Goal: Task Accomplishment & Management: Manage account settings

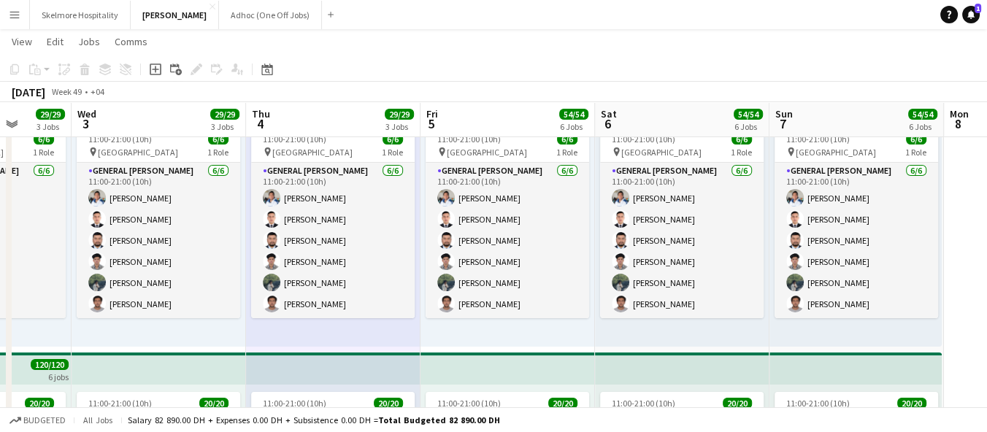
scroll to position [270, 0]
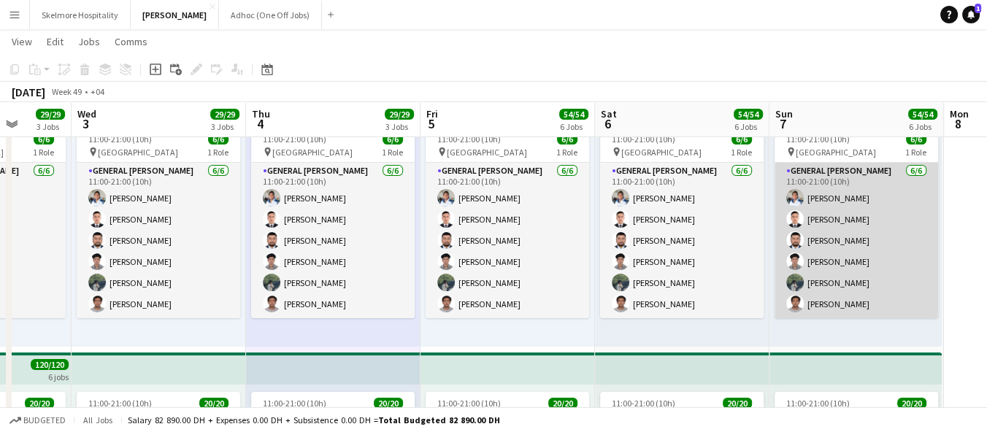
drag, startPoint x: 841, startPoint y: 278, endPoint x: 832, endPoint y: 282, distance: 10.2
click at [841, 278] on app-card-role "General Steward 6/6 11:00-21:00 (10h) EDDIE Sagucio jr Anas Khan Aman Ullah Moh…" at bounding box center [857, 241] width 164 height 156
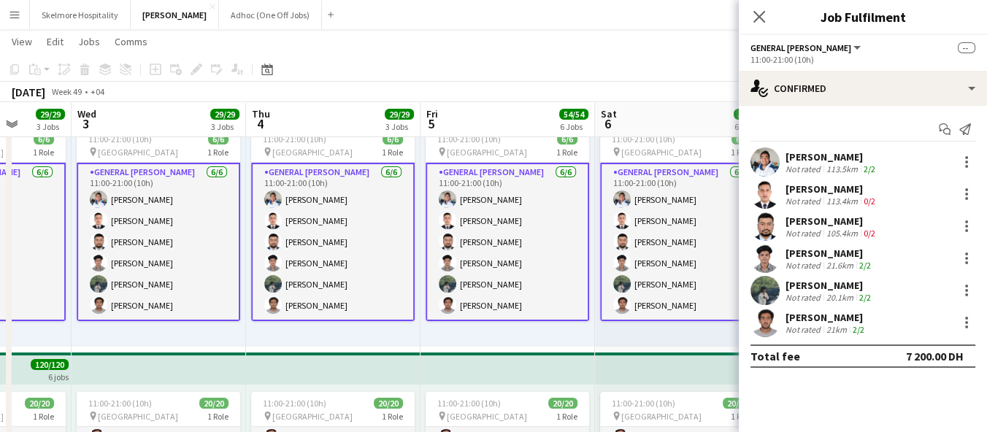
click at [800, 326] on div "Not rated" at bounding box center [805, 329] width 38 height 11
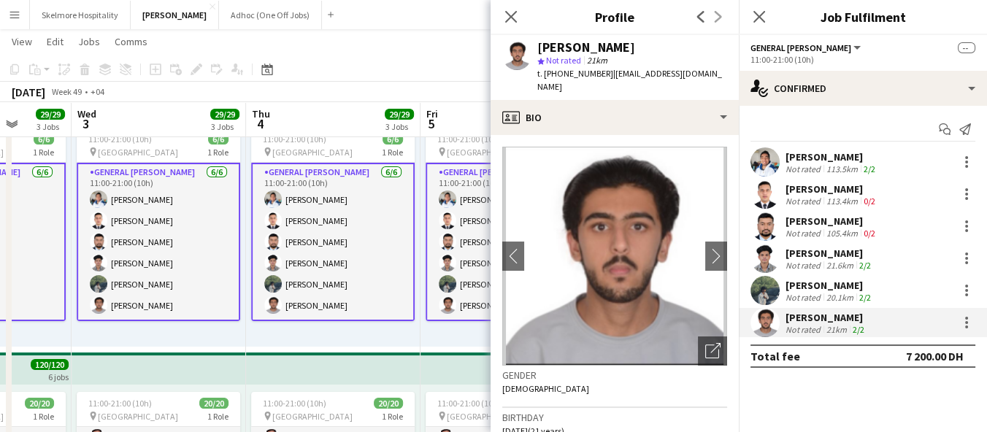
click at [567, 72] on span "t. +971509569572" at bounding box center [575, 73] width 76 height 11
copy span "971509569572"
click at [453, 345] on div "11:00-21:00 (10h) 6/6 pin Yas Marina Circuit 1 Role General Steward 6/6 11:00-2…" at bounding box center [508, 233] width 175 height 226
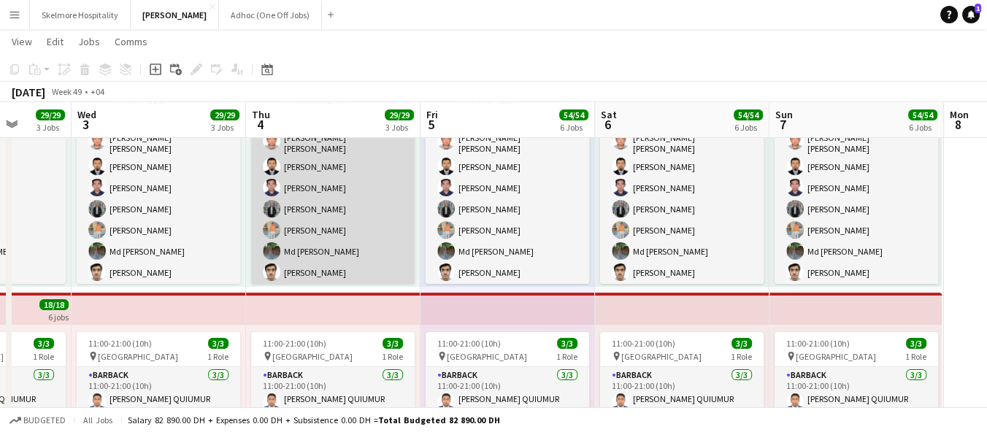
scroll to position [0, 0]
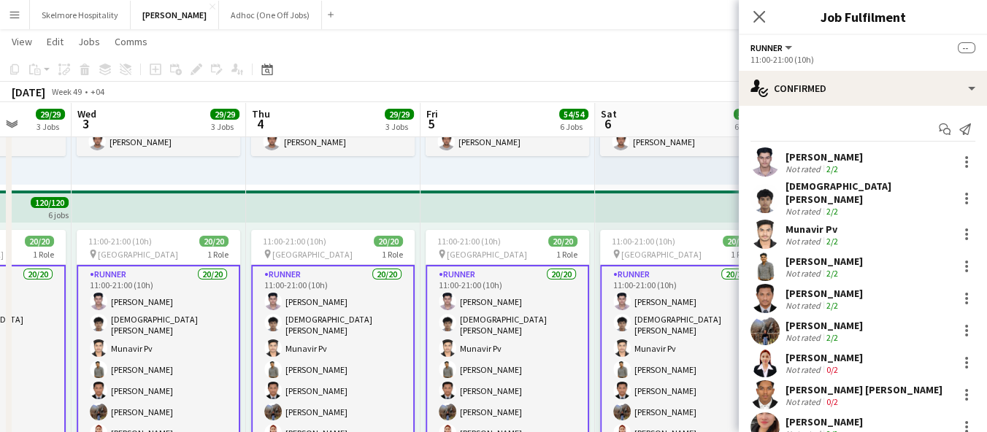
click at [797, 236] on div "Not rated" at bounding box center [805, 241] width 38 height 11
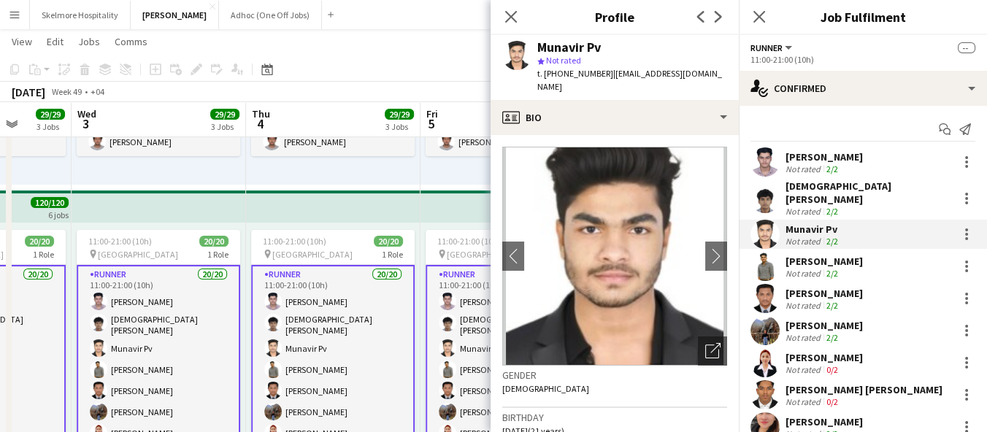
click at [582, 74] on span "t. +971505401318" at bounding box center [575, 73] width 76 height 11
copy span "971505401318"
click at [846, 269] on div "Not rated 2/2" at bounding box center [824, 273] width 77 height 11
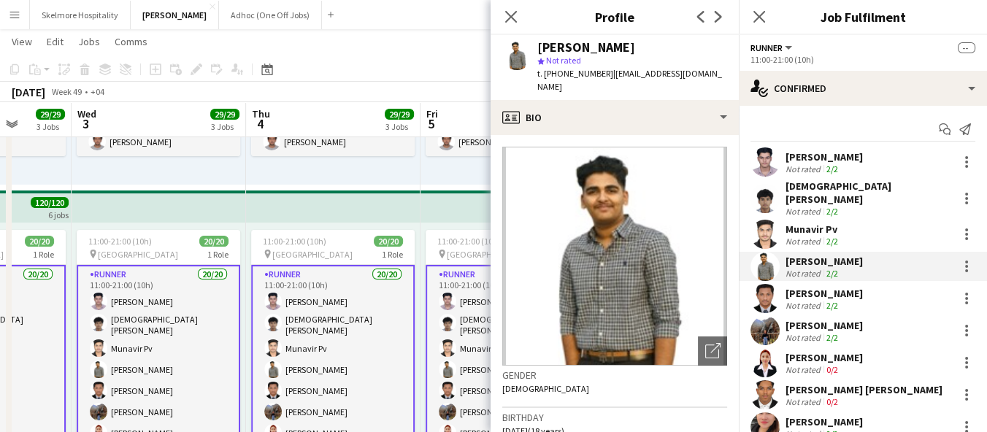
click at [564, 65] on span "Not rated" at bounding box center [563, 60] width 35 height 11
click at [566, 74] on span "t. +971528255600" at bounding box center [575, 73] width 76 height 11
copy span "971528255600"
click at [875, 288] on div "Abdur Rahman Not rated 2/2" at bounding box center [863, 298] width 248 height 29
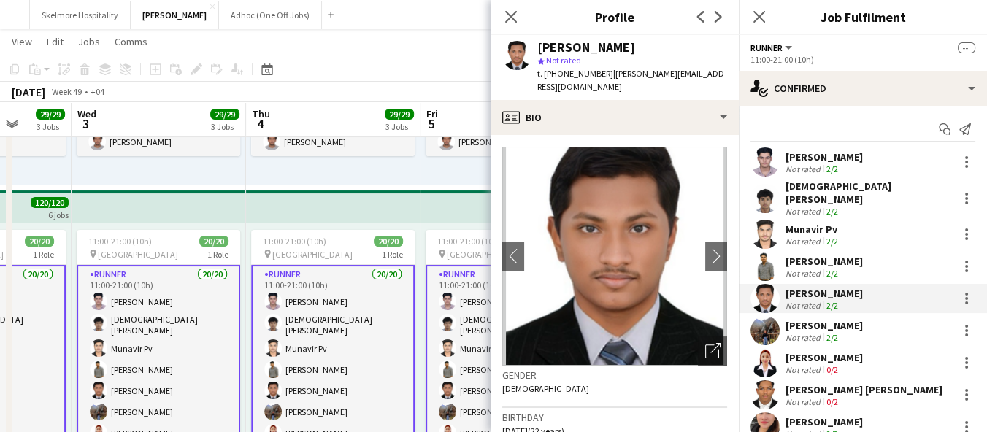
click at [569, 74] on span "t. +971561215165" at bounding box center [575, 73] width 76 height 11
copy span "971561215165"
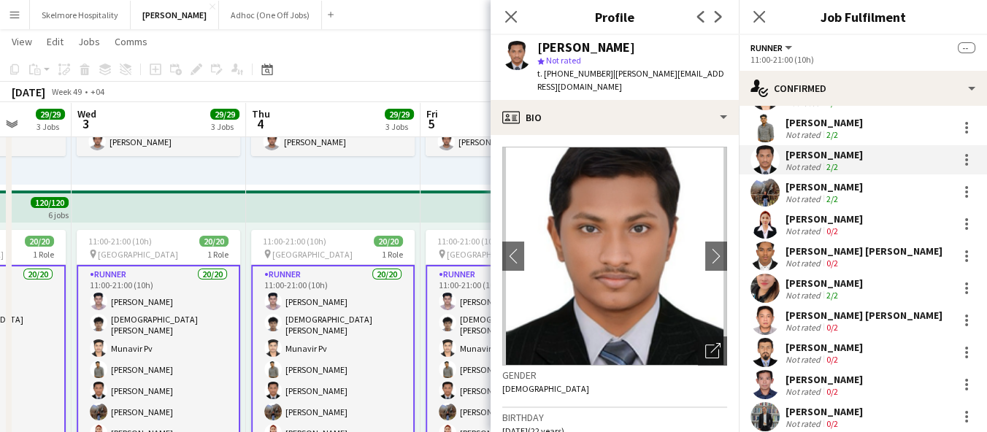
scroll to position [162, 0]
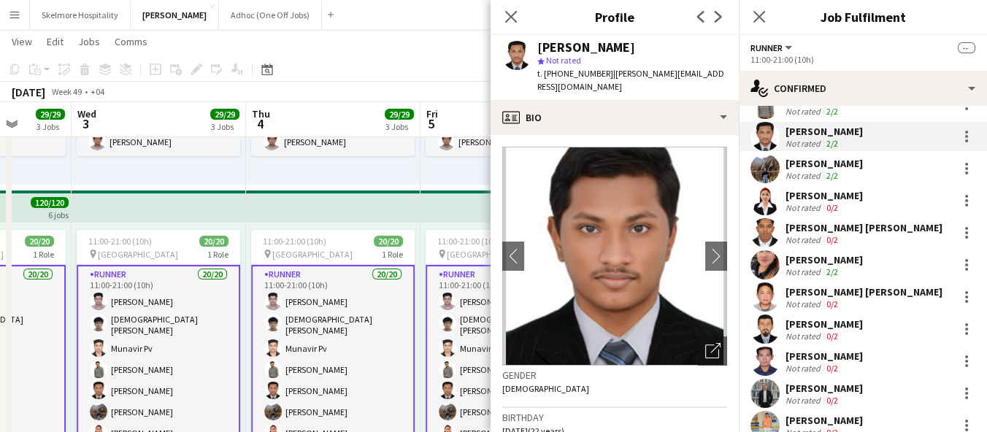
click at [827, 331] on app-skills-label "0/2" at bounding box center [833, 336] width 12 height 11
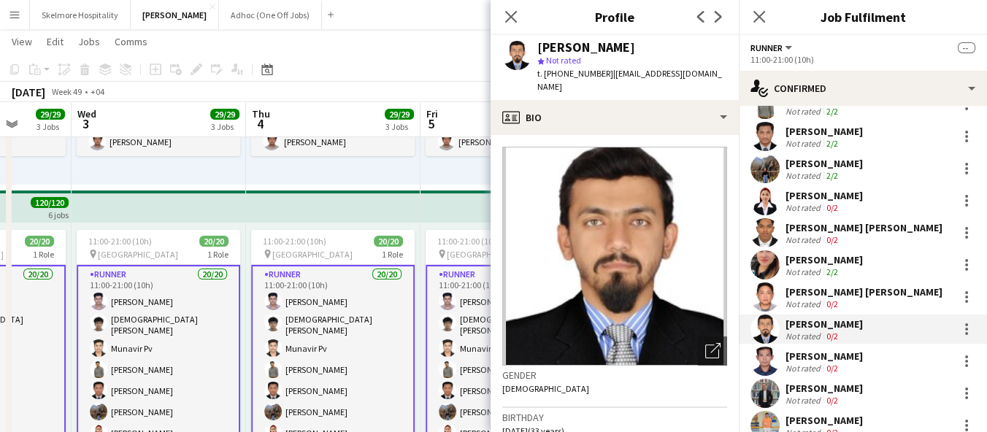
click at [569, 78] on span "t. +971509624129" at bounding box center [575, 73] width 76 height 11
copy span "971509624129"
click at [814, 365] on div "Jerel Carin Not rated 0/2" at bounding box center [863, 361] width 248 height 29
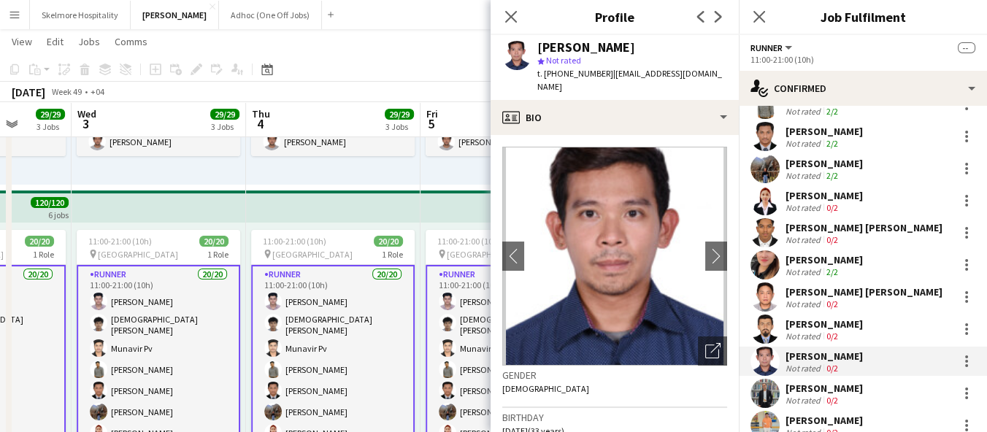
click at [819, 395] on div "Not rated" at bounding box center [805, 400] width 38 height 11
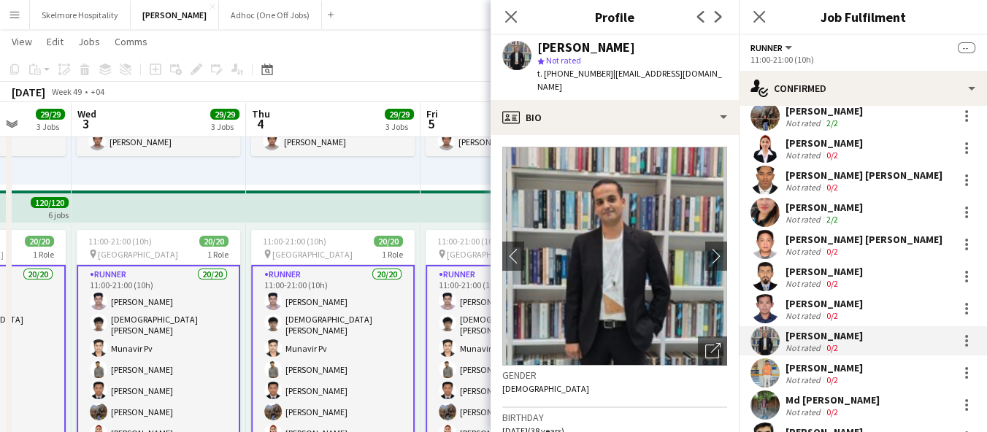
scroll to position [324, 0]
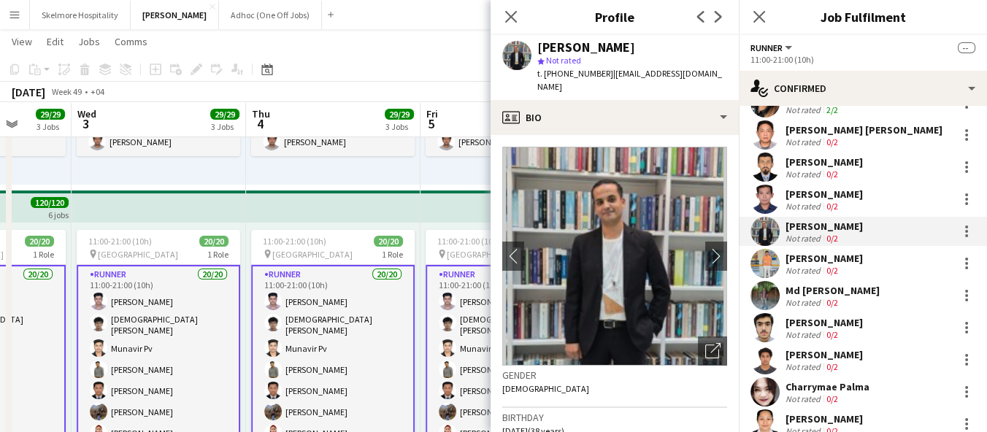
click at [839, 253] on div "[PERSON_NAME]" at bounding box center [824, 258] width 77 height 13
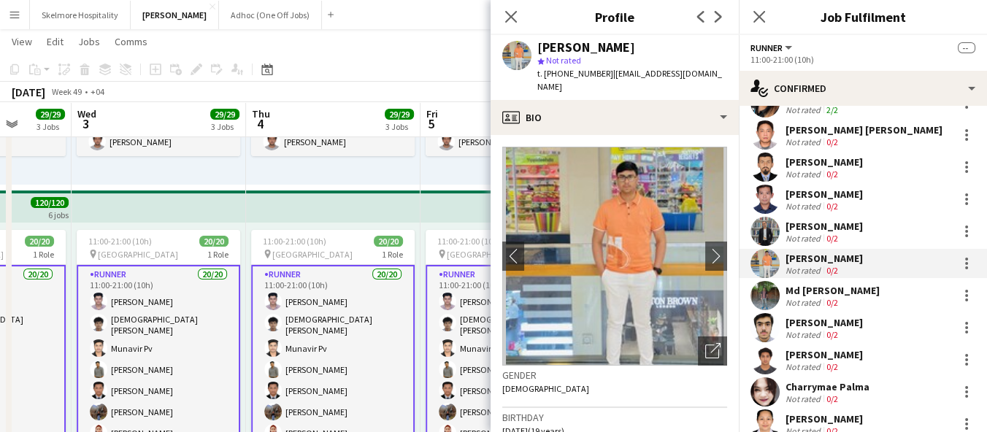
click at [801, 284] on div "Md [PERSON_NAME]" at bounding box center [833, 290] width 94 height 13
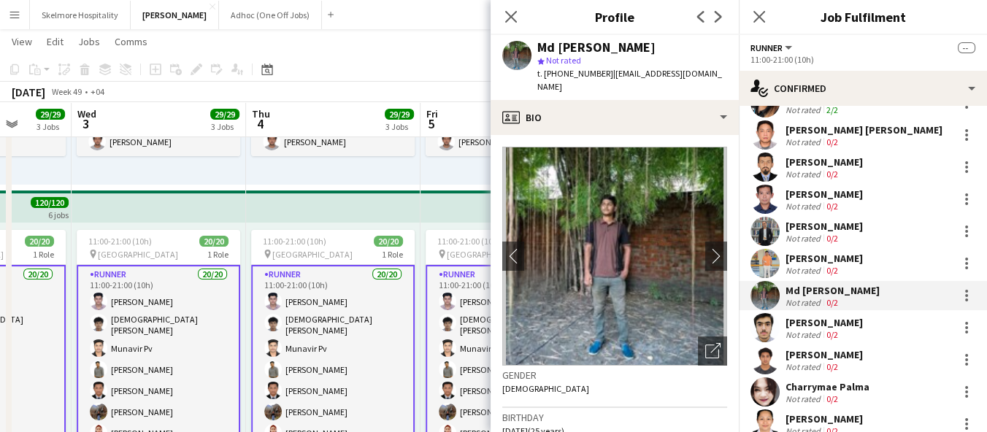
click at [802, 329] on div "Not rated" at bounding box center [805, 334] width 38 height 11
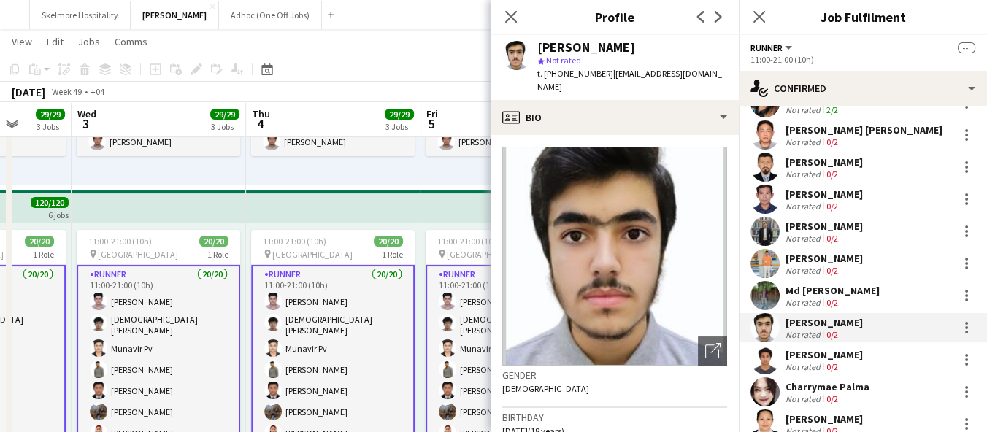
click at [797, 361] on div "Not rated" at bounding box center [805, 366] width 38 height 11
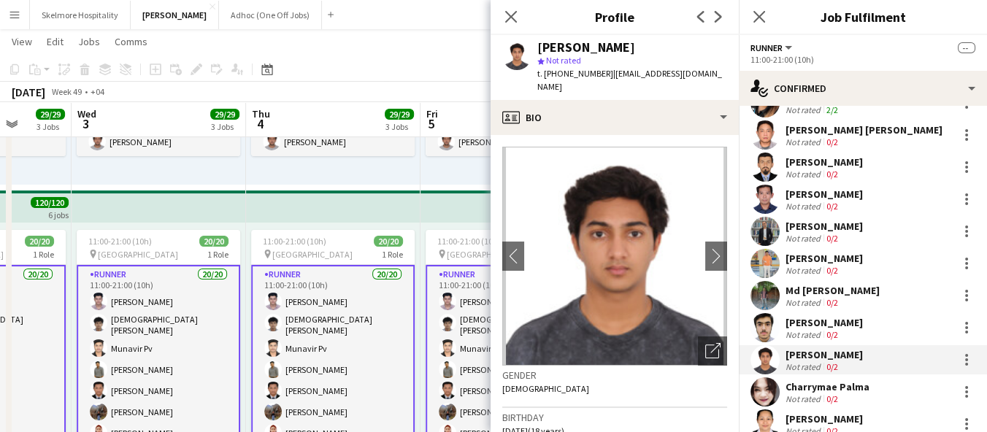
click at [573, 70] on span "t. +971551732509" at bounding box center [575, 73] width 76 height 11
copy span "971551732509"
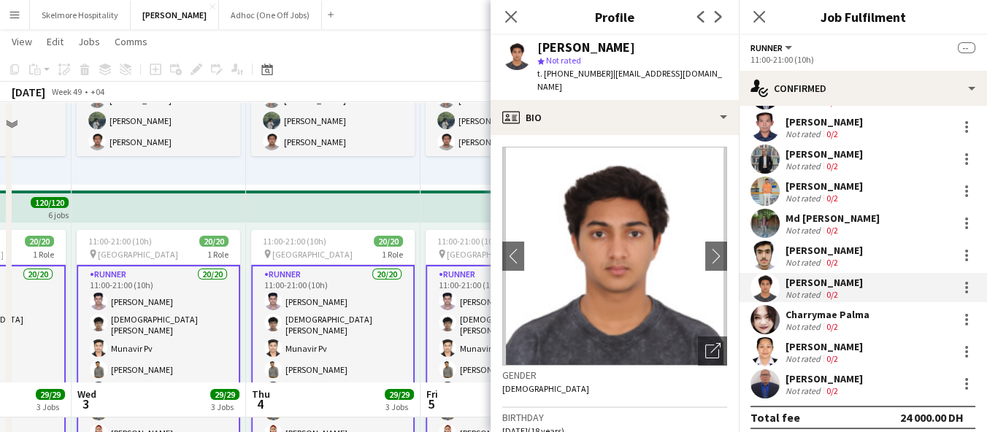
scroll to position [648, 0]
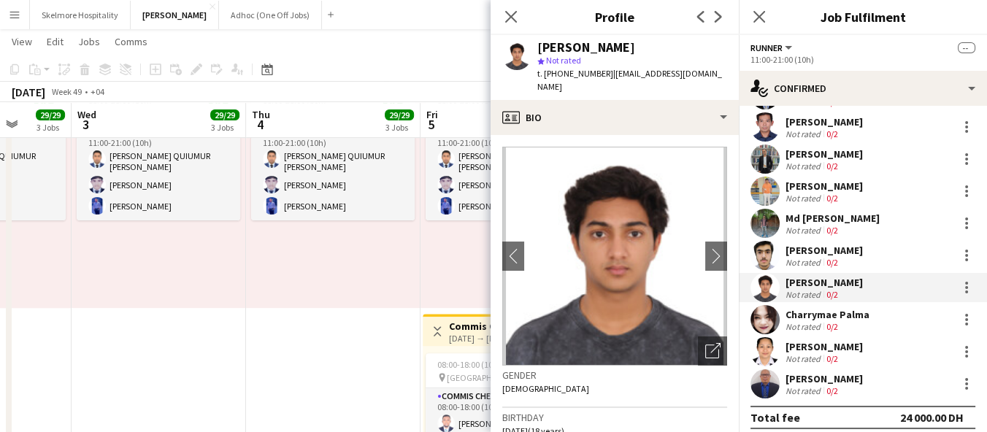
click at [163, 386] on app-date-cell "11:00-21:00 (10h) 6/6 pin Yas Marina Circuit 1 Role General Steward 6/6 11:00-2…" at bounding box center [159, 311] width 175 height 1592
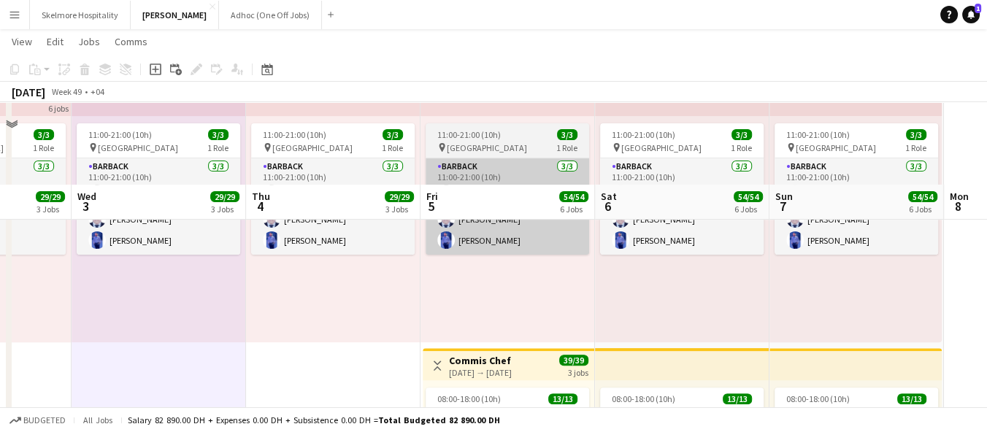
scroll to position [567, 0]
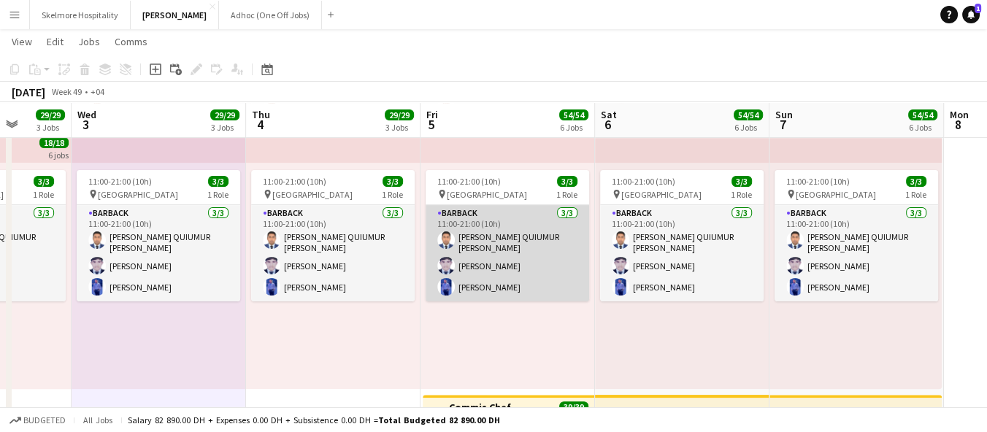
click at [496, 256] on app-card-role "Barback 3/3 11:00-21:00 (10h) MOHAMMAD QUIUMUR RAHMAN Arbab Hassan Hafiz Umar R…" at bounding box center [508, 253] width 164 height 96
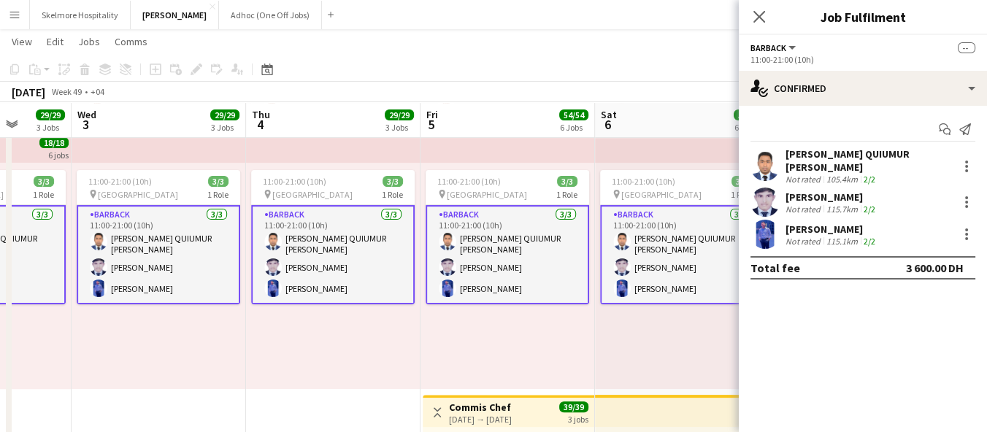
click at [871, 174] on app-skills-label "2/2" at bounding box center [870, 179] width 12 height 11
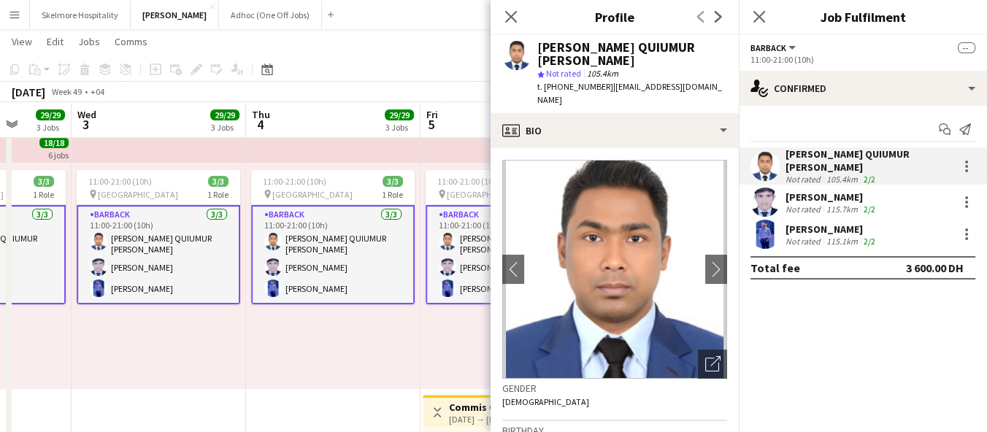
click at [591, 81] on span "t. +971585154463" at bounding box center [575, 86] width 76 height 11
copy span "971585154463"
click at [811, 191] on div "[PERSON_NAME]" at bounding box center [832, 197] width 93 height 13
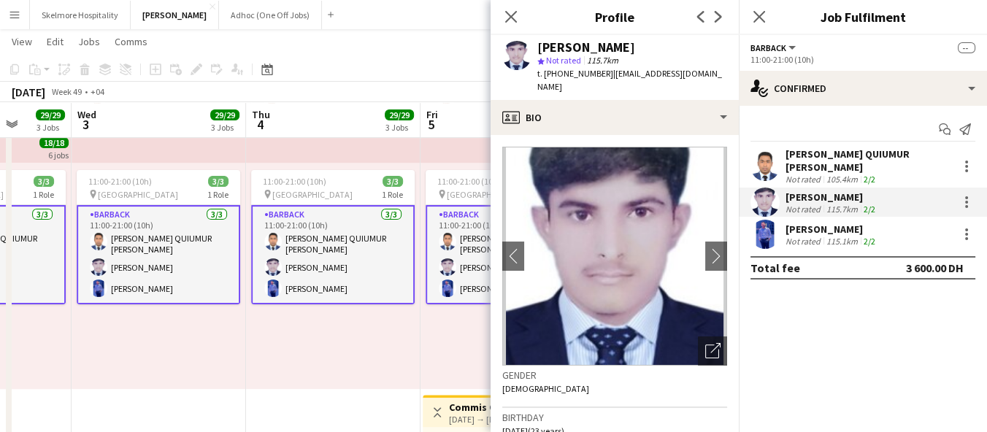
click at [571, 76] on span "t. +971562173944" at bounding box center [575, 73] width 76 height 11
copy span "971562173944"
click at [313, 405] on app-date-cell "11:00-21:00 (10h) 6/6 pin Yas Marina Circuit 1 Role General Steward 6/6 11:00-2…" at bounding box center [333, 392] width 175 height 1592
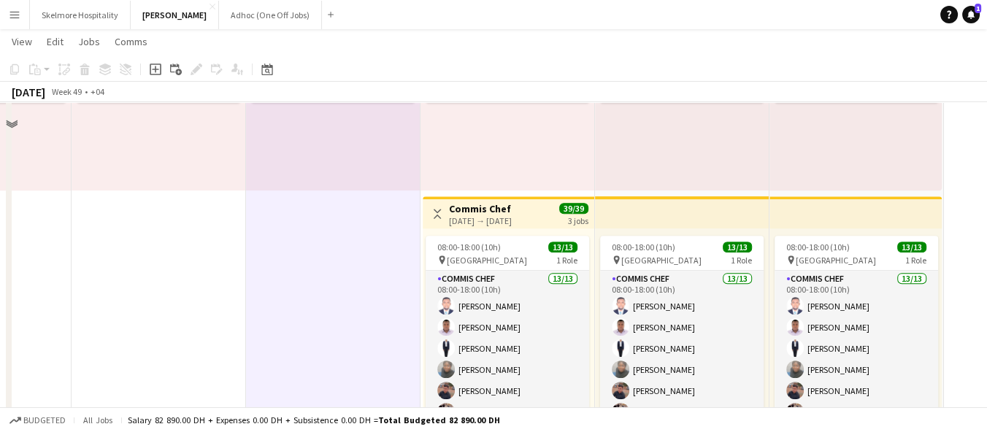
scroll to position [892, 0]
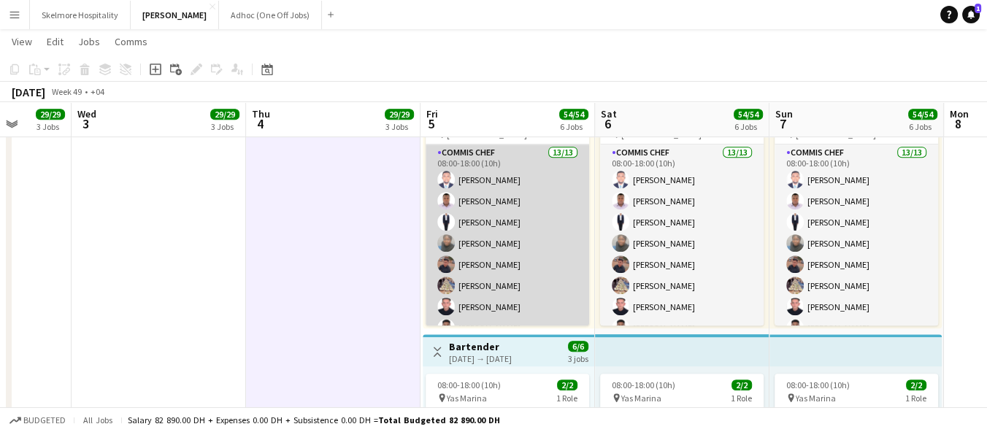
click at [497, 239] on app-card-role "Commis Chef 13/13 08:00-18:00 (10h) Afeez Babatunde Ifeanyi Daniel Echebe Aisha…" at bounding box center [508, 297] width 164 height 304
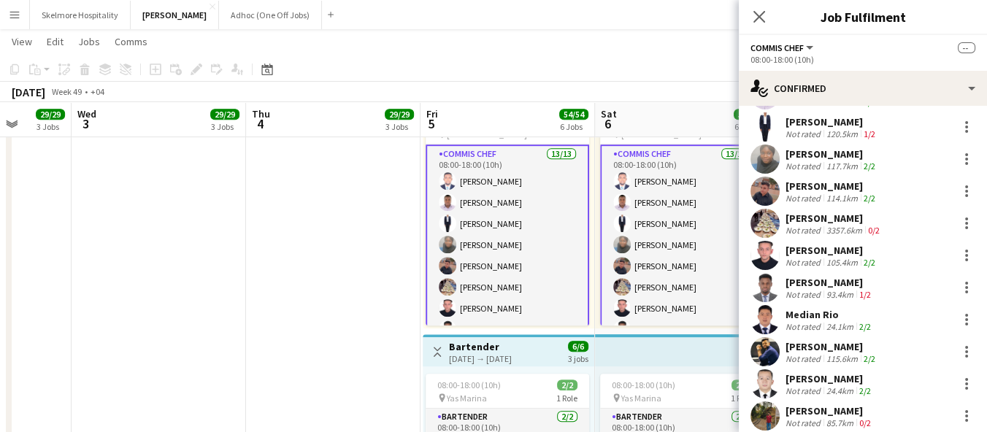
scroll to position [172, 0]
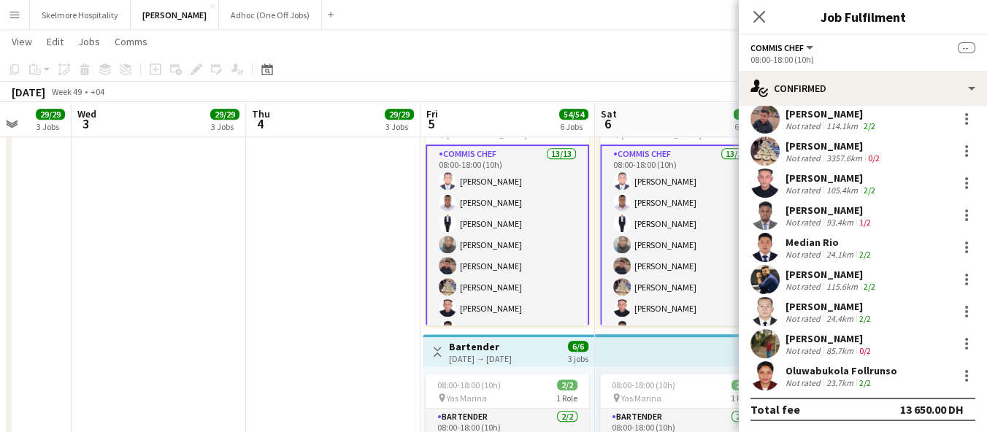
click at [828, 367] on div "Oluwabukola Follrunso" at bounding box center [842, 370] width 112 height 13
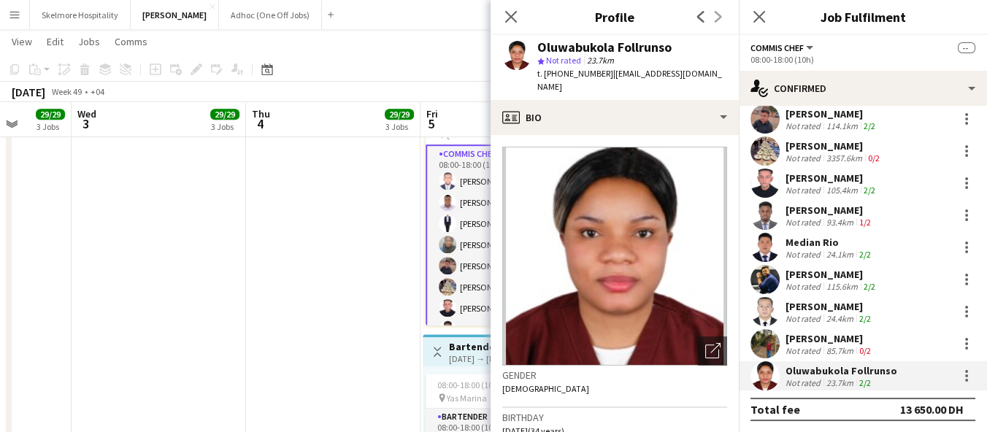
click at [578, 72] on span "t. +971545482714" at bounding box center [575, 73] width 76 height 11
copy span "971545482714"
click at [821, 342] on div "Amit Kumar" at bounding box center [830, 338] width 88 height 13
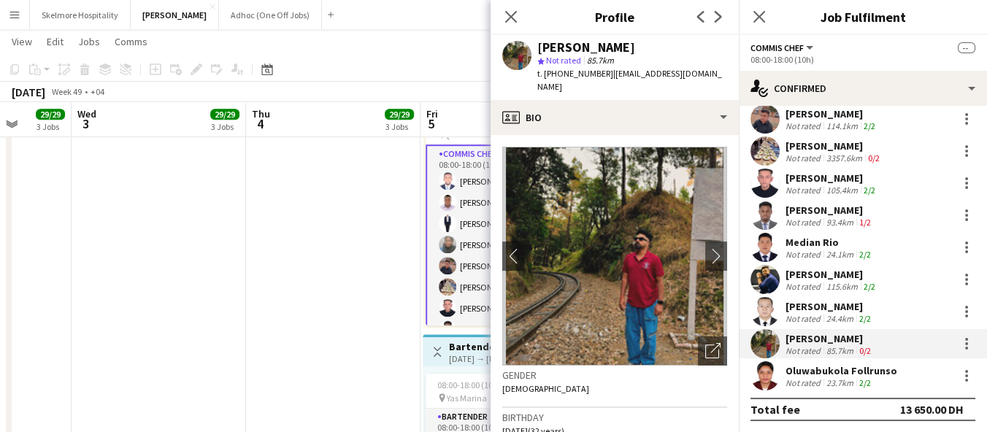
click at [565, 75] on span "t. +971501316079" at bounding box center [575, 73] width 76 height 11
copy span "971501316079"
click at [822, 307] on div "Myron Siwala" at bounding box center [830, 306] width 88 height 13
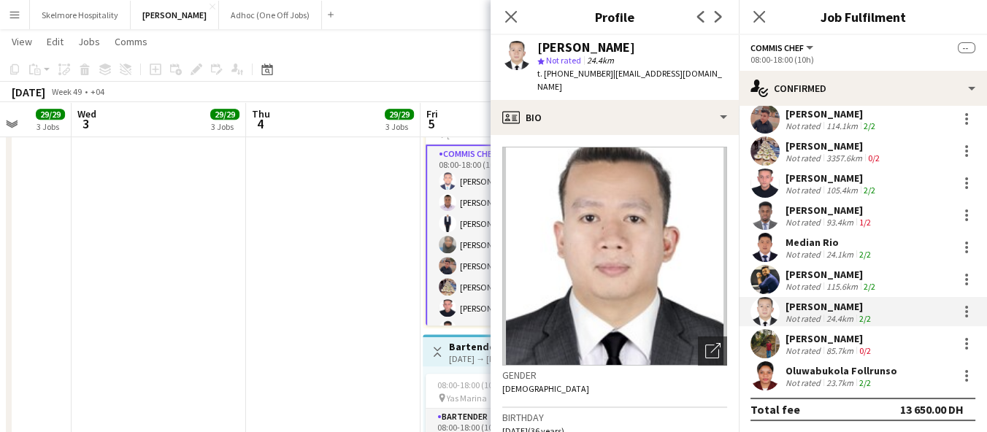
click at [808, 277] on div "[PERSON_NAME]" at bounding box center [832, 274] width 93 height 13
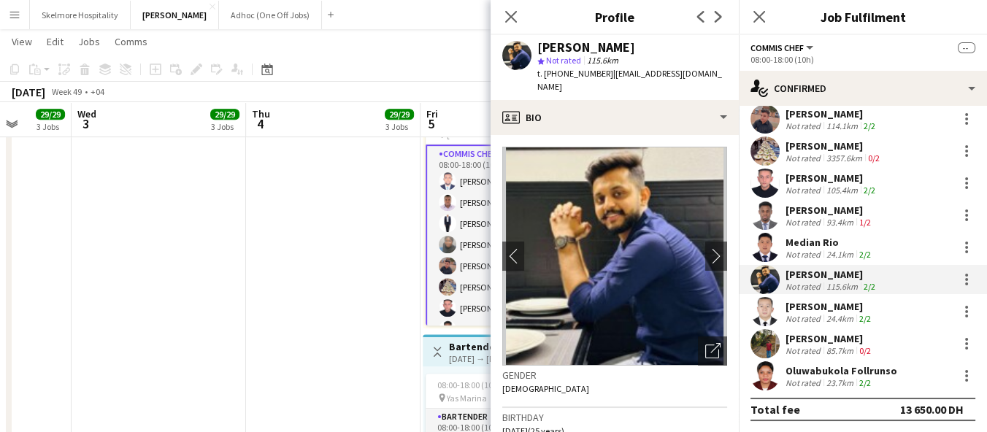
click at [564, 74] on span "t. +971562800385" at bounding box center [575, 73] width 76 height 11
click at [817, 239] on div "Median Rio" at bounding box center [830, 242] width 88 height 13
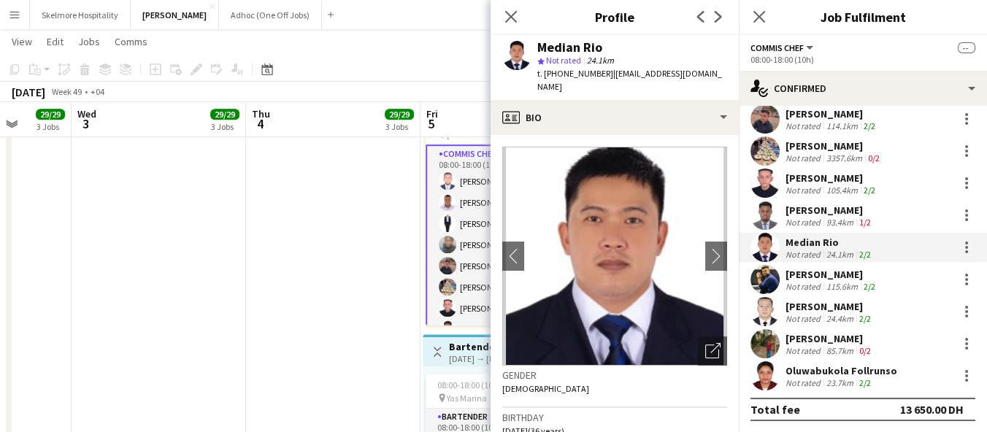
click at [583, 72] on span "t. +971523471224" at bounding box center [575, 73] width 76 height 11
click at [833, 208] on div "ismail Olasunkanmi" at bounding box center [830, 210] width 88 height 13
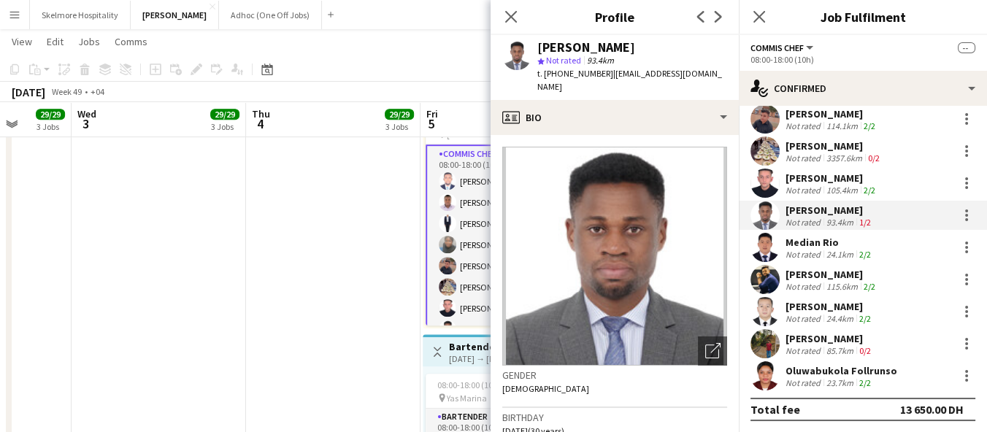
click at [575, 72] on span "t. +971562698795" at bounding box center [575, 73] width 76 height 11
click at [795, 181] on div "[PERSON_NAME]" at bounding box center [832, 178] width 93 height 13
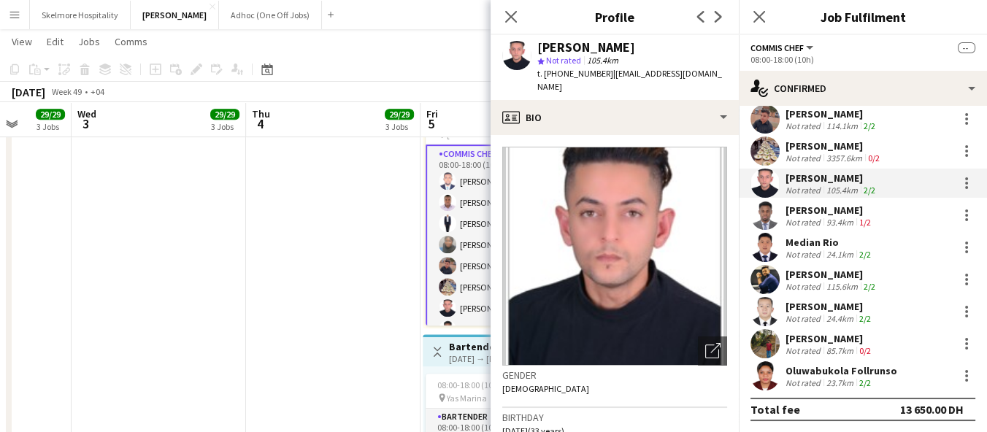
scroll to position [90, 0]
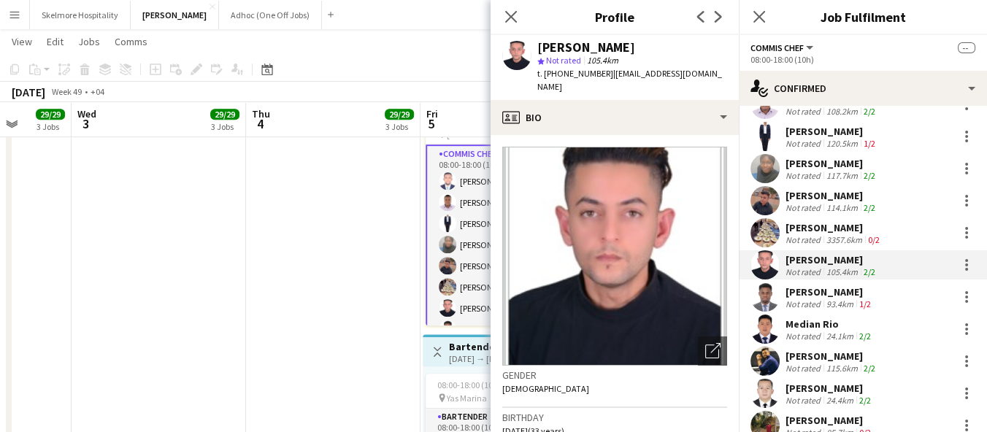
click at [827, 223] on div "[PERSON_NAME]" at bounding box center [834, 227] width 97 height 13
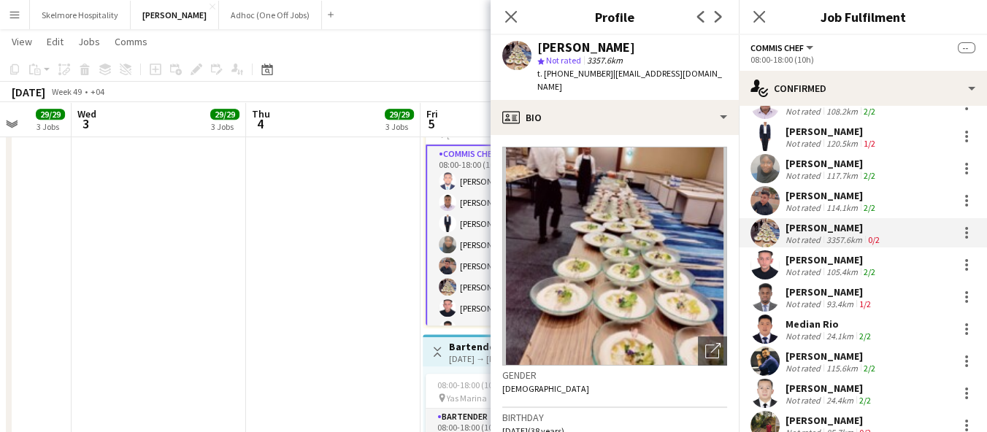
click at [829, 202] on div "114.1km" at bounding box center [842, 207] width 37 height 11
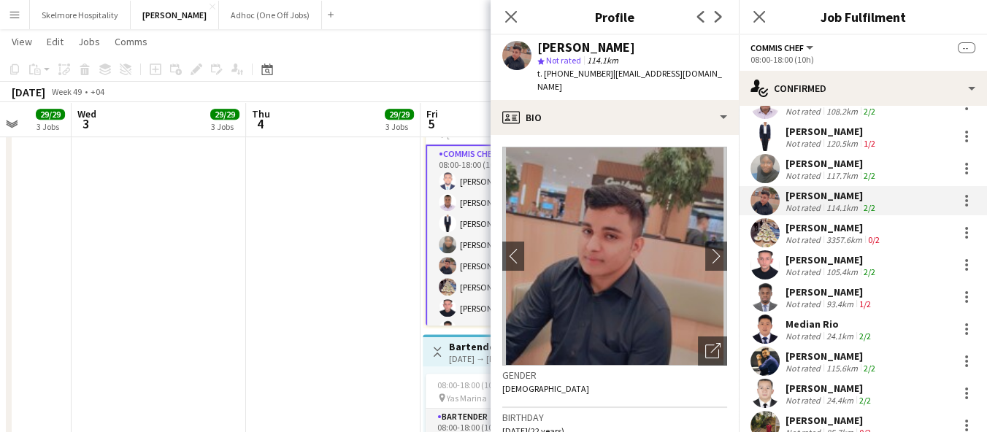
click at [564, 71] on span "t. +971581075097" at bounding box center [575, 73] width 76 height 11
click at [834, 174] on div "117.7km" at bounding box center [842, 175] width 37 height 11
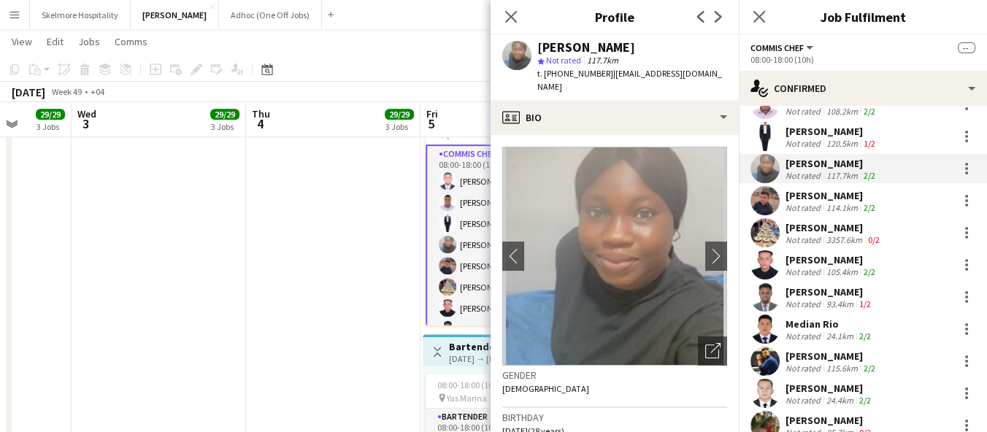
click at [555, 72] on span "t. +971582565301" at bounding box center [575, 73] width 76 height 11
click at [817, 195] on div "[PERSON_NAME]" at bounding box center [832, 195] width 93 height 13
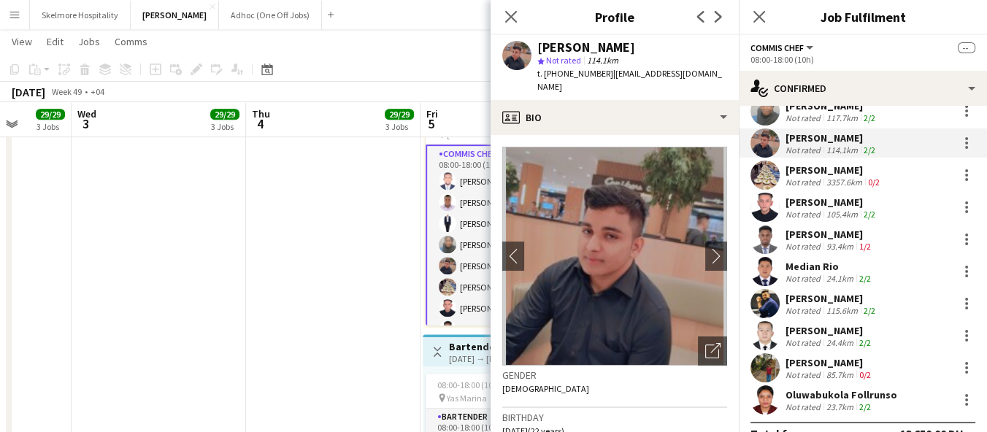
scroll to position [172, 0]
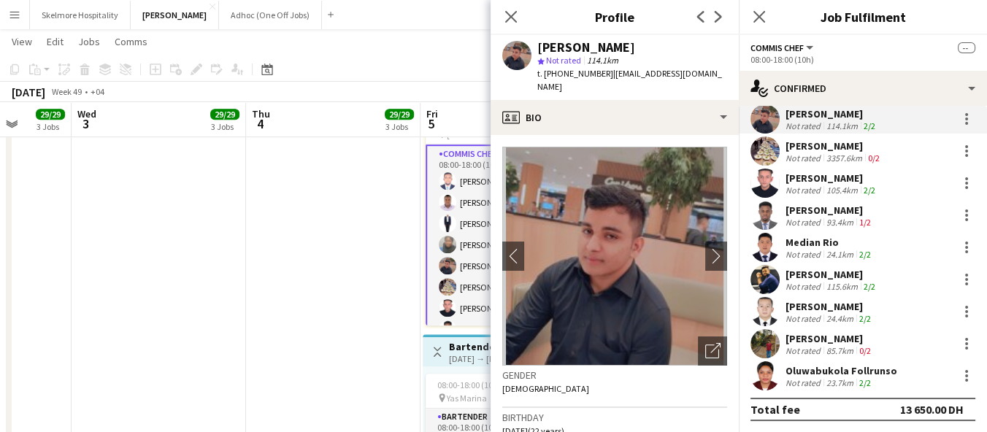
click at [262, 313] on app-date-cell "11:00-21:00 (10h) 6/6 pin Yas Marina Circuit 1 Role General Steward 6/6 11:00-2…" at bounding box center [333, 67] width 175 height 1592
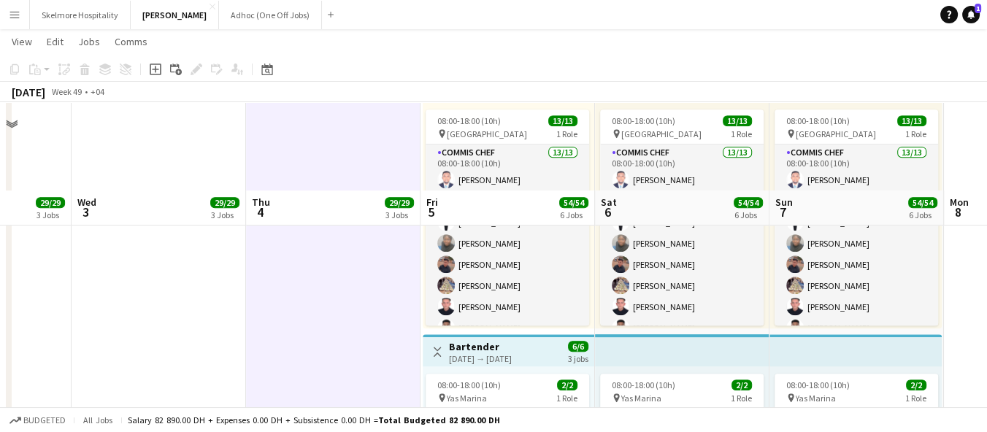
scroll to position [1135, 0]
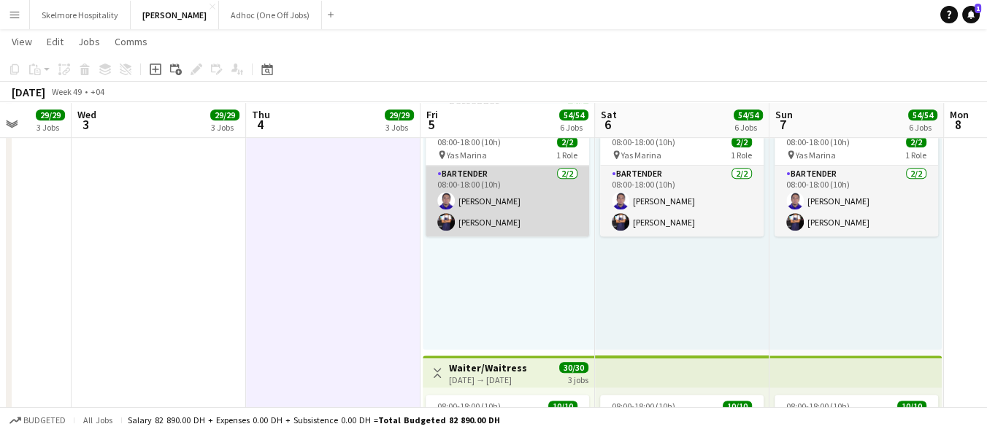
click at [515, 183] on app-card-role "Bartender 2/2 08:00-18:00 (10h) Lenard Randy Fundador Zain Zeek" at bounding box center [508, 201] width 164 height 71
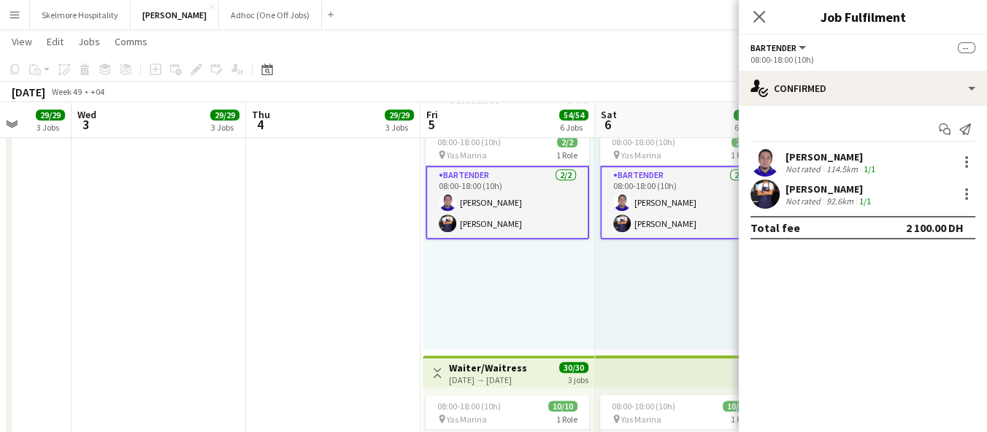
click at [784, 153] on div "Lenard Randy Fundador Not rated 114.5km 1/1" at bounding box center [863, 161] width 248 height 29
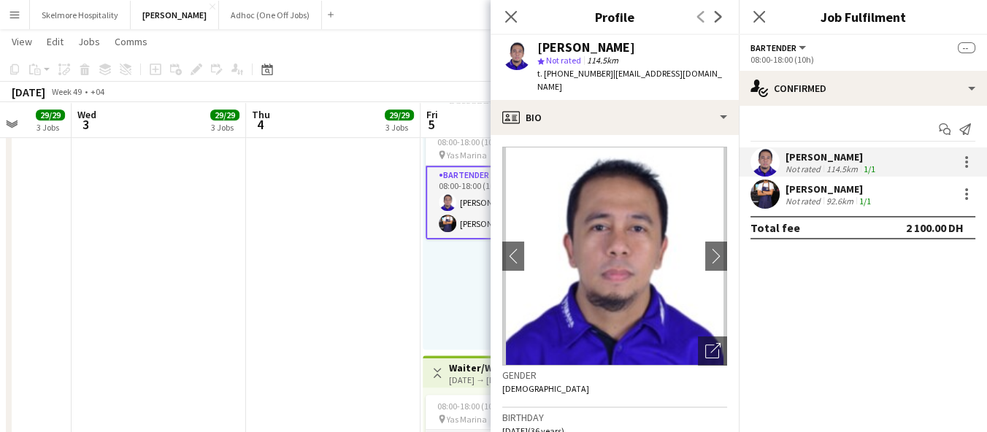
click at [567, 65] on span "Not rated" at bounding box center [563, 60] width 35 height 11
click at [567, 77] on span "t. +971582661203" at bounding box center [575, 73] width 76 height 11
drag, startPoint x: 846, startPoint y: 275, endPoint x: 841, endPoint y: 265, distance: 10.8
click at [846, 275] on mat-expansion-panel "check Confirmed Start chat Send notification Lenard Randy Fundador Not rated 11…" at bounding box center [863, 269] width 248 height 326
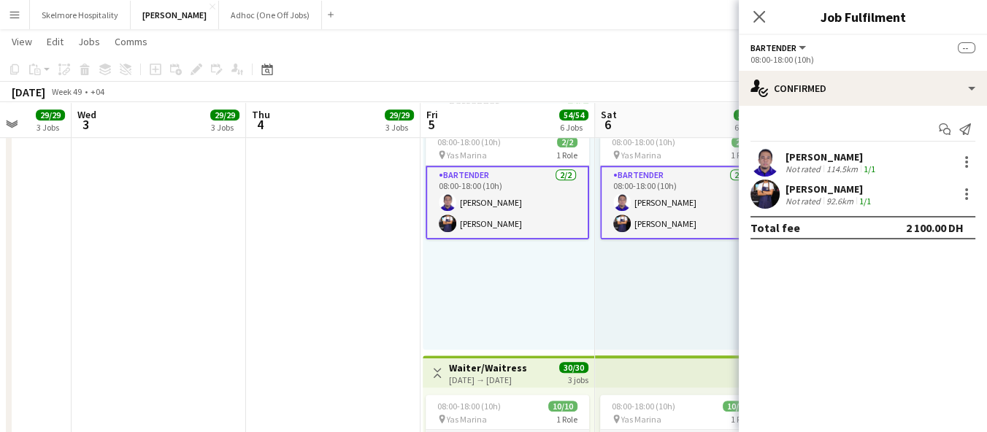
click at [789, 150] on div "Lenard Randy Fundador" at bounding box center [832, 156] width 93 height 13
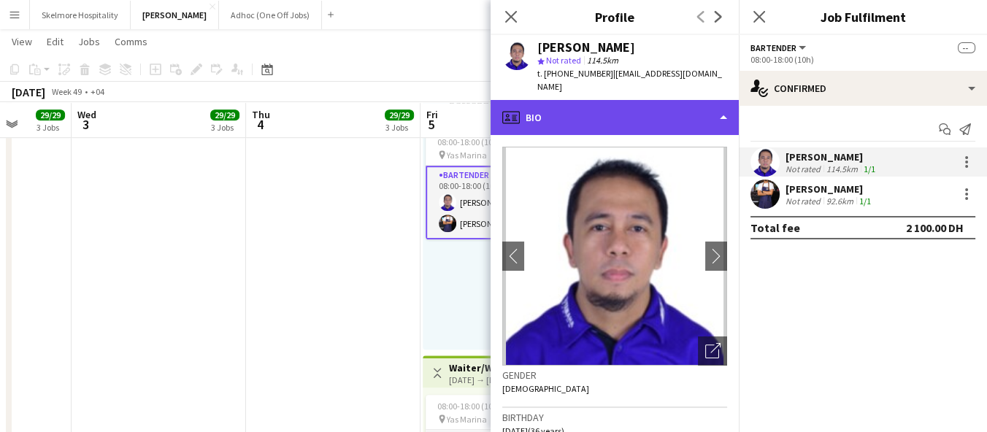
click at [560, 100] on div "profile Bio" at bounding box center [615, 117] width 248 height 35
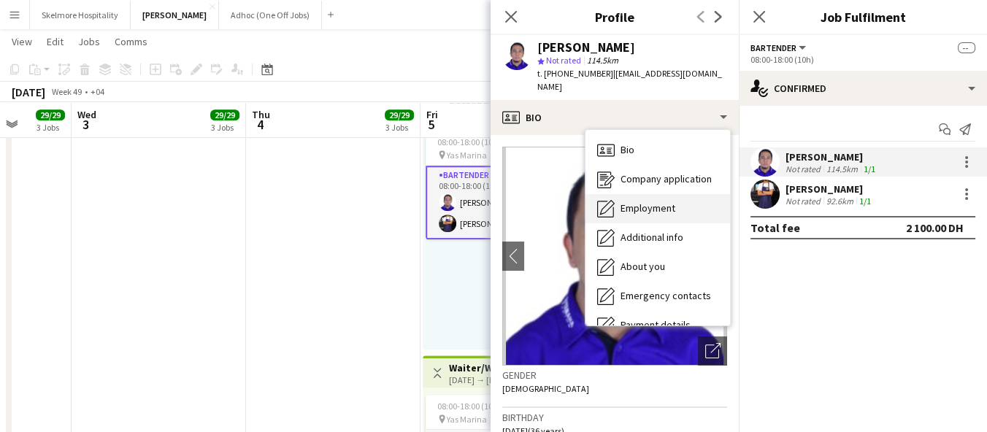
click at [651, 202] on span "Employment" at bounding box center [648, 208] width 55 height 13
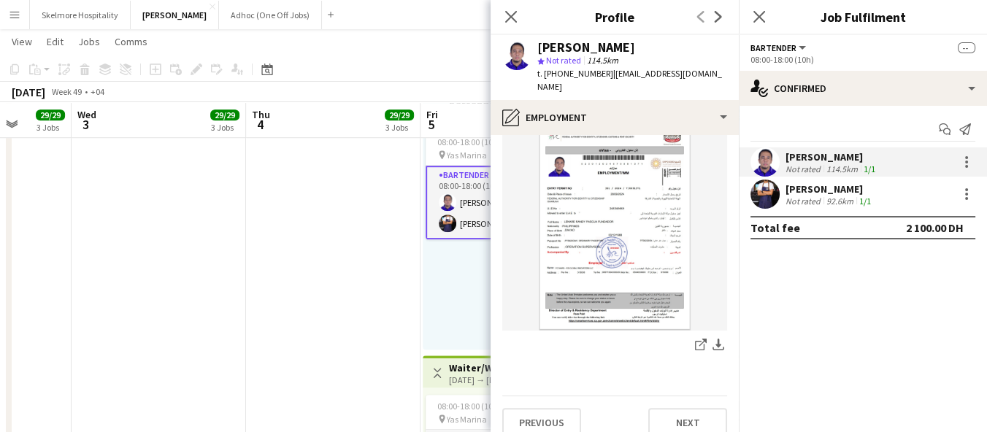
scroll to position [881, 0]
click at [795, 185] on div "Zain Zeek" at bounding box center [830, 189] width 88 height 13
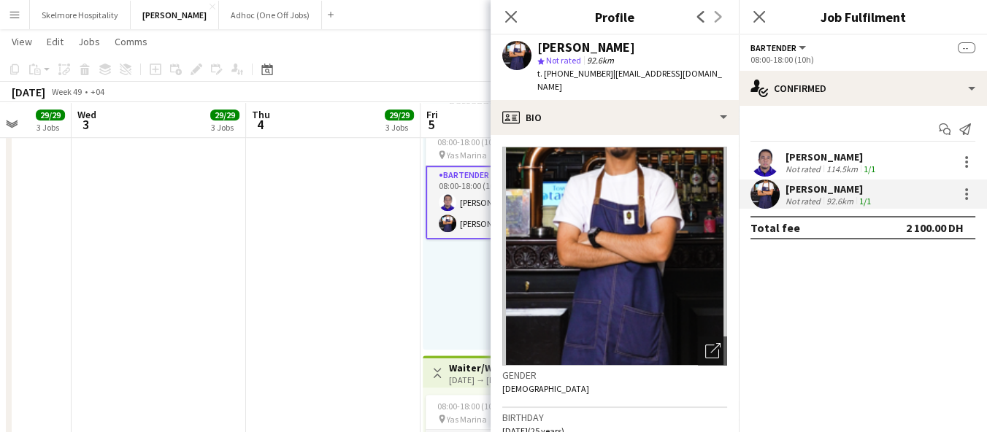
click at [567, 74] on span "t. +971544966181" at bounding box center [575, 73] width 76 height 11
drag, startPoint x: 900, startPoint y: 307, endPoint x: 586, endPoint y: 338, distance: 314.7
click at [900, 307] on mat-expansion-panel "check Confirmed Start chat Send notification Lenard Randy Fundador Not rated 11…" at bounding box center [863, 269] width 248 height 326
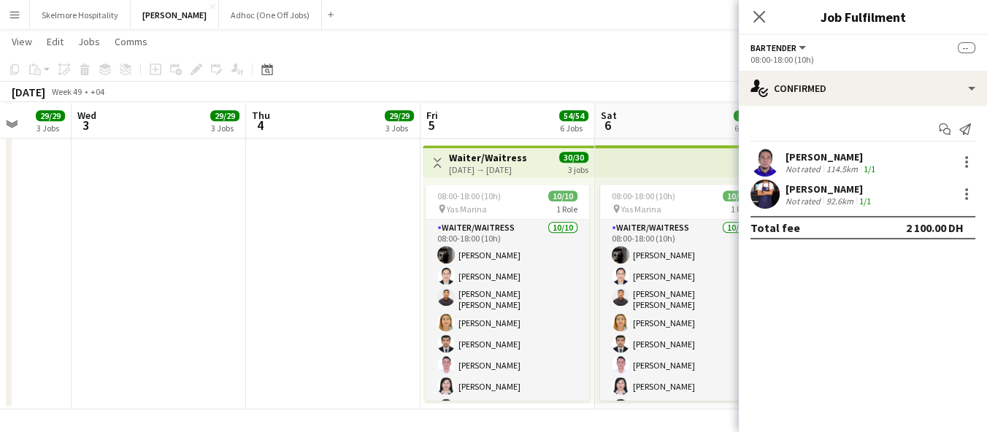
scroll to position [1347, 0]
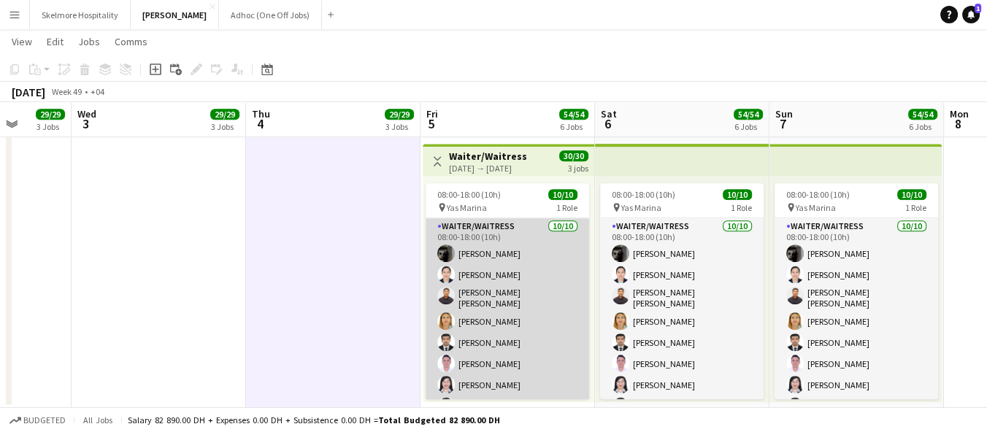
click at [511, 305] on app-card-role "Waiter/Waitress 10/10 08:00-18:00 (10h) Claribelle Ramos Jinkee Estandian Hezir…" at bounding box center [508, 340] width 164 height 245
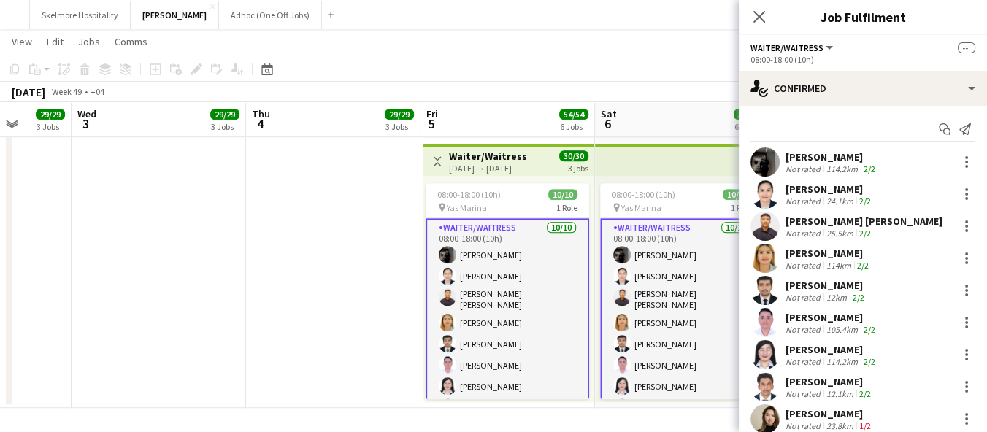
click at [792, 165] on div "Not rated" at bounding box center [805, 169] width 38 height 11
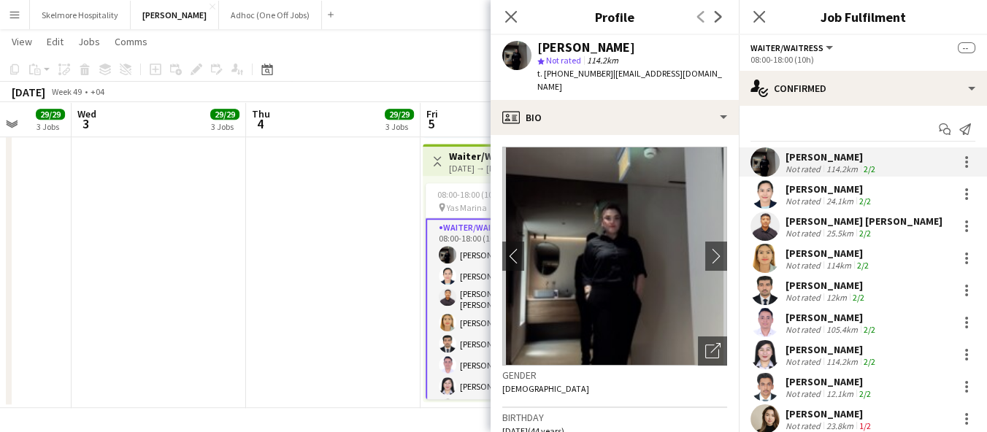
click at [813, 196] on div "Not rated" at bounding box center [805, 201] width 38 height 11
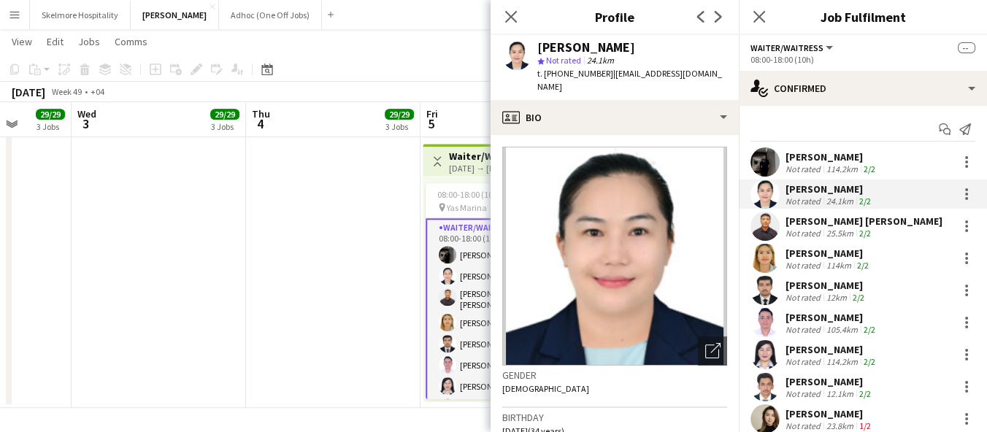
click at [797, 223] on div "Hezir Rushthrone Manansala" at bounding box center [864, 221] width 157 height 13
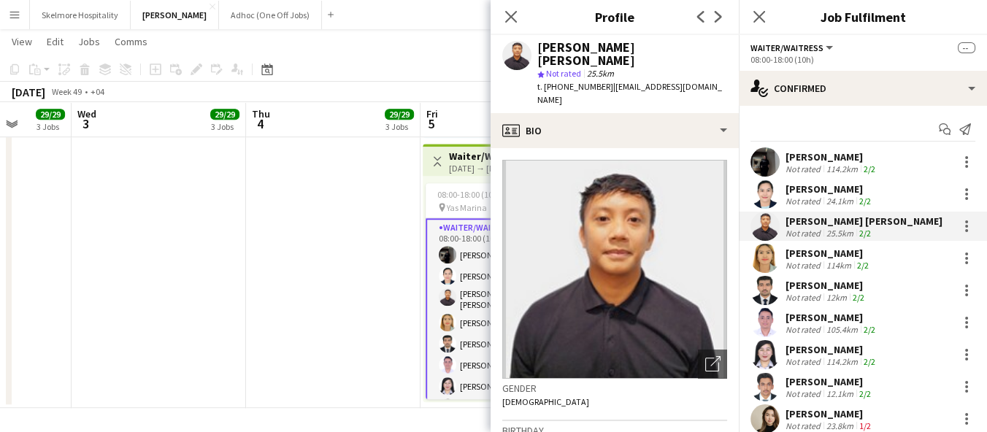
click at [576, 81] on span "t. +971544081076" at bounding box center [575, 86] width 76 height 11
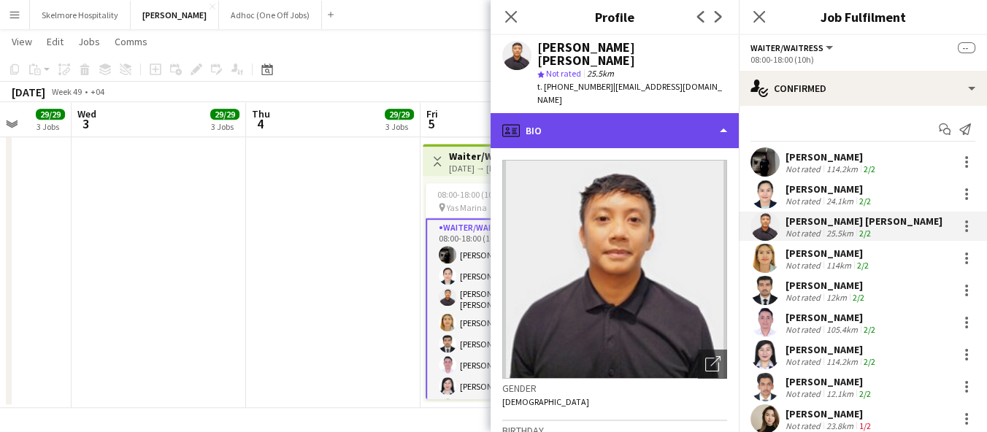
click at [581, 113] on div "profile Bio" at bounding box center [615, 130] width 248 height 35
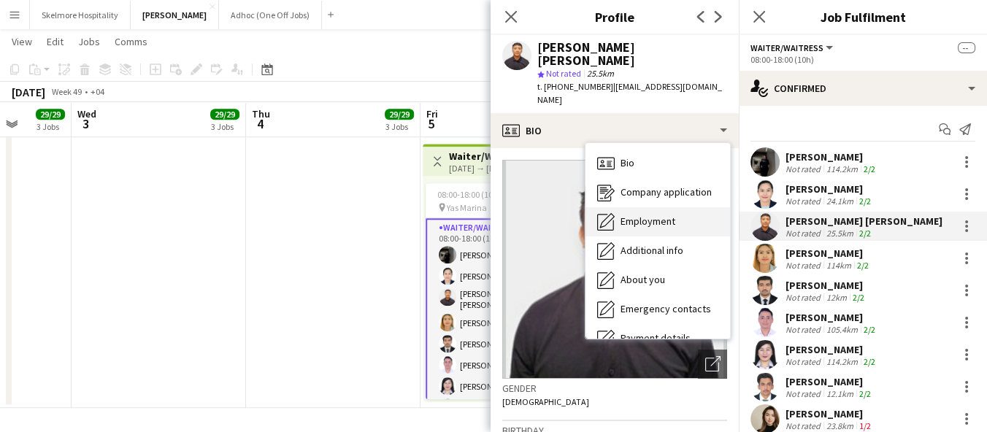
click at [637, 215] on span "Employment" at bounding box center [648, 221] width 55 height 13
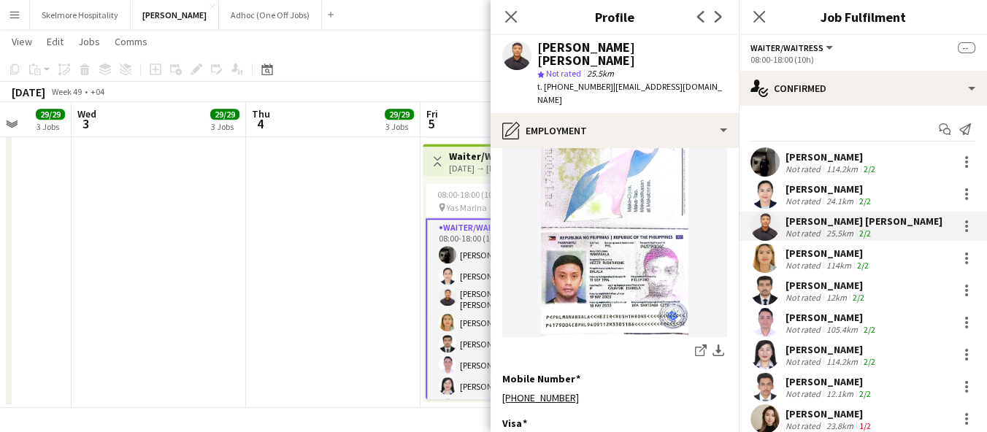
scroll to position [243, 0]
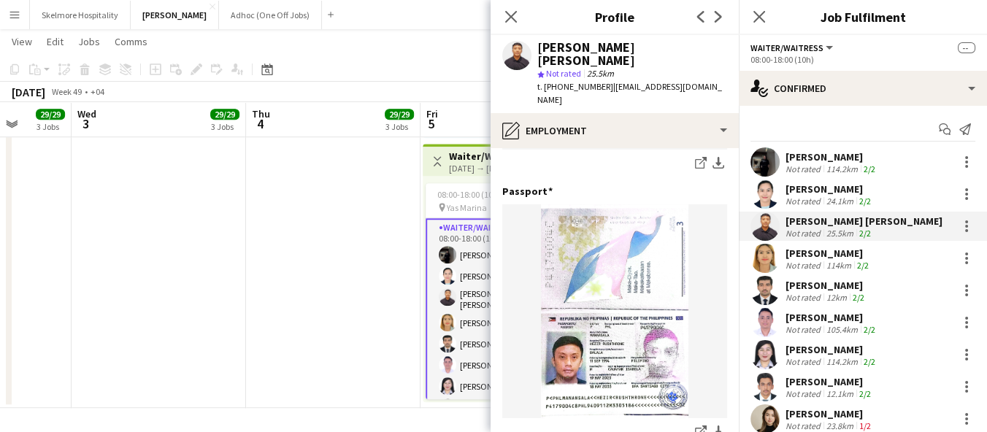
click at [842, 260] on div "114km" at bounding box center [839, 265] width 31 height 11
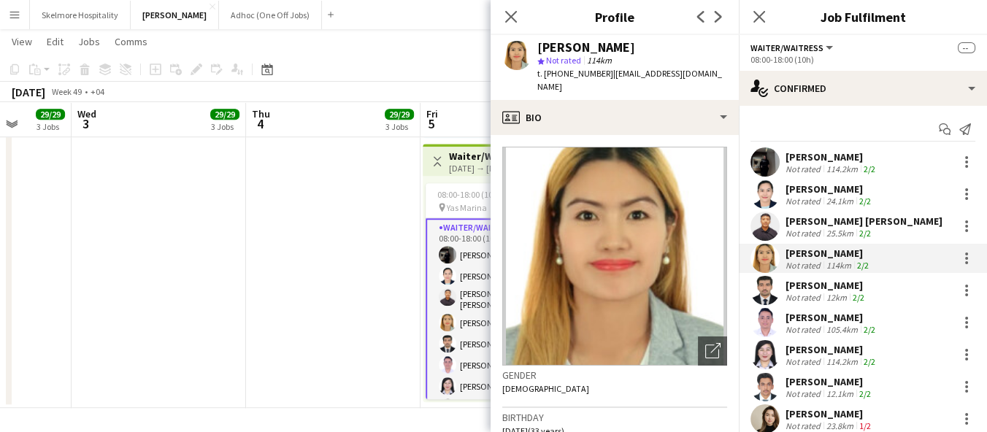
click at [827, 292] on div "12km" at bounding box center [837, 297] width 26 height 11
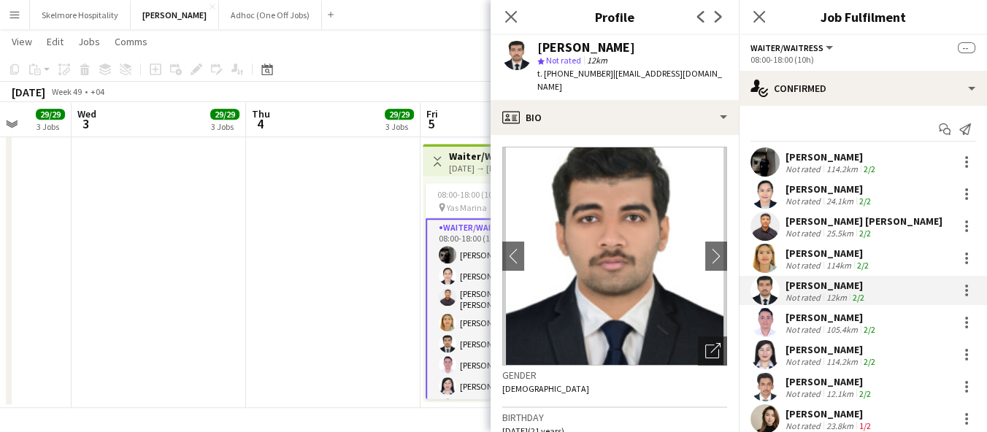
click at [824, 323] on div "Deepender Singh" at bounding box center [832, 317] width 93 height 13
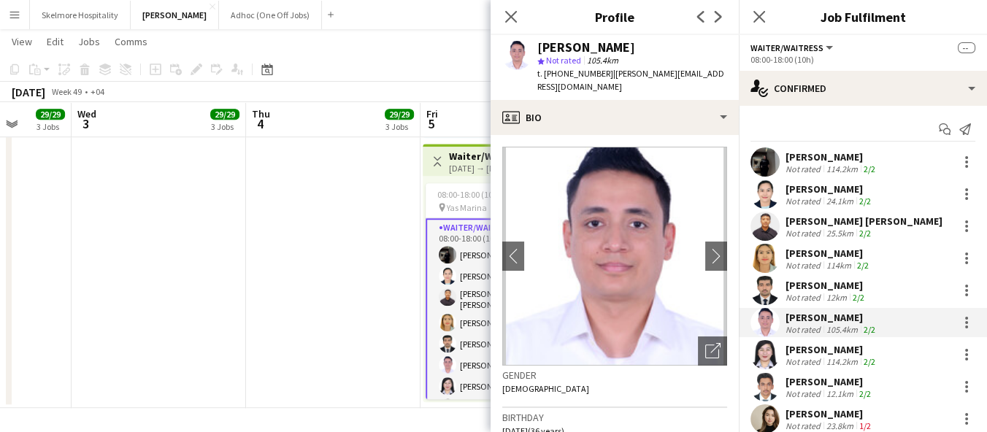
click at [815, 356] on div "Not rated" at bounding box center [805, 361] width 38 height 11
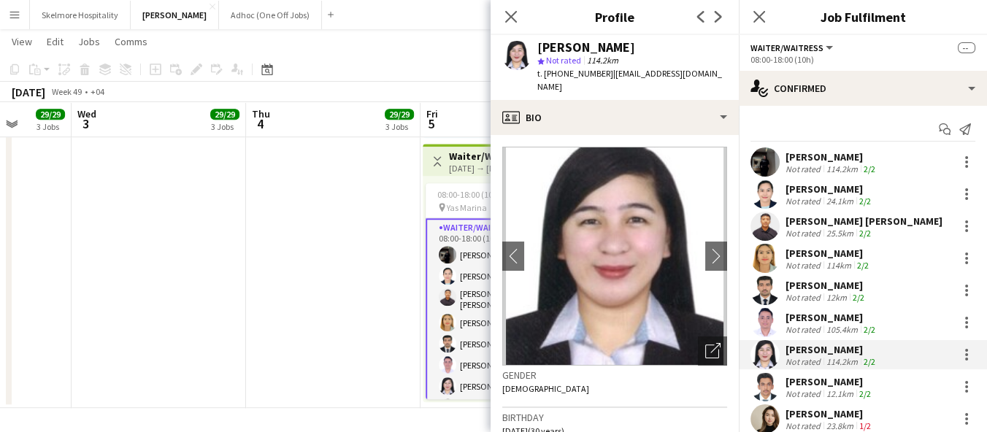
scroll to position [75, 0]
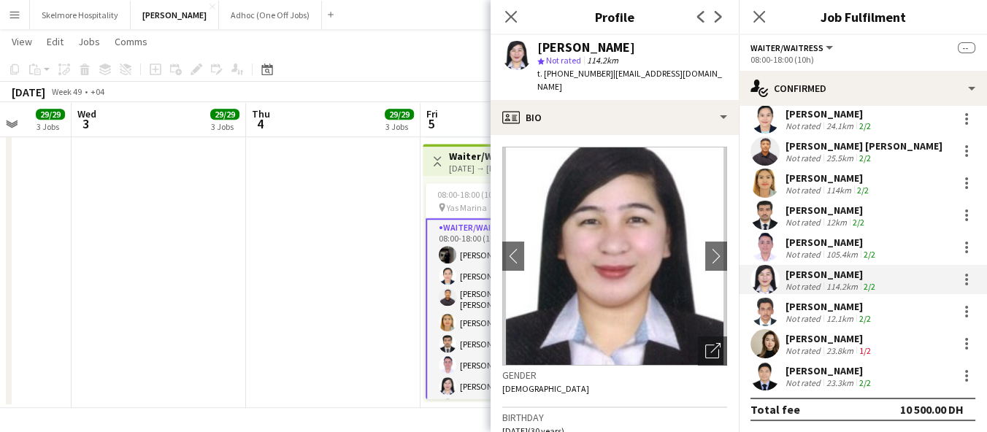
click at [824, 318] on div "12.1km" at bounding box center [840, 318] width 33 height 11
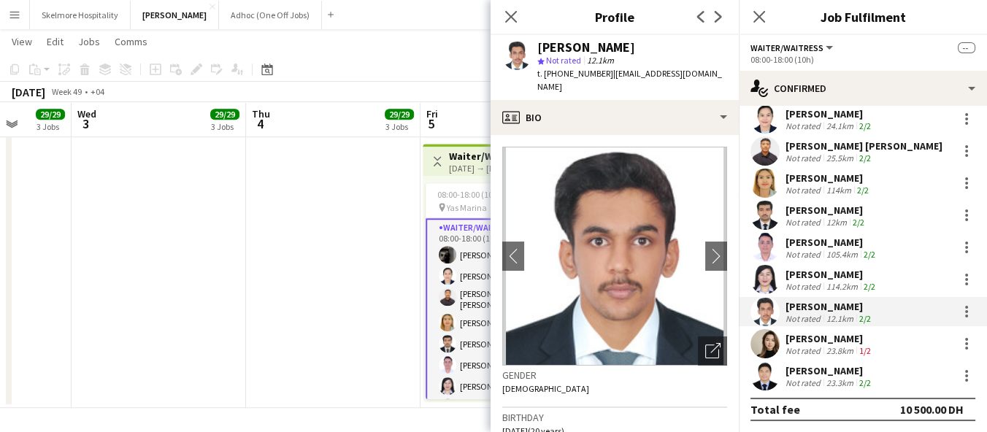
click at [816, 349] on div "Not rated" at bounding box center [805, 350] width 38 height 11
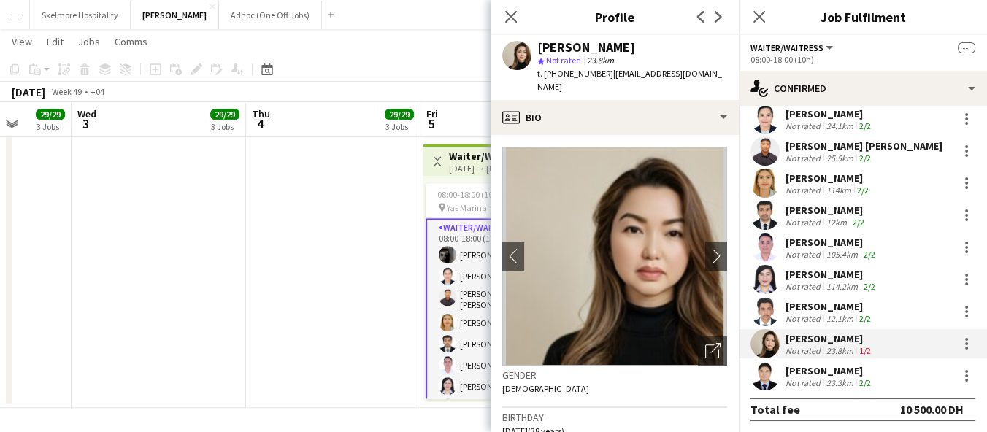
click at [811, 378] on div "Not rated" at bounding box center [805, 383] width 38 height 11
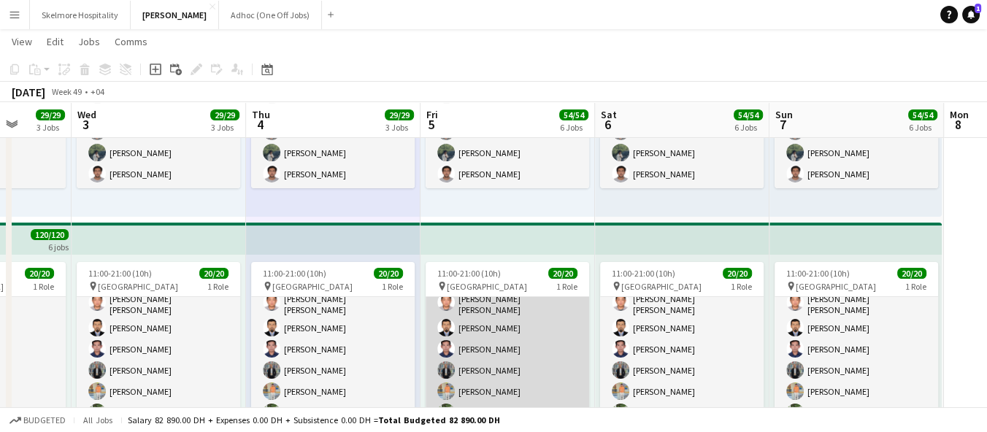
scroll to position [270, 0]
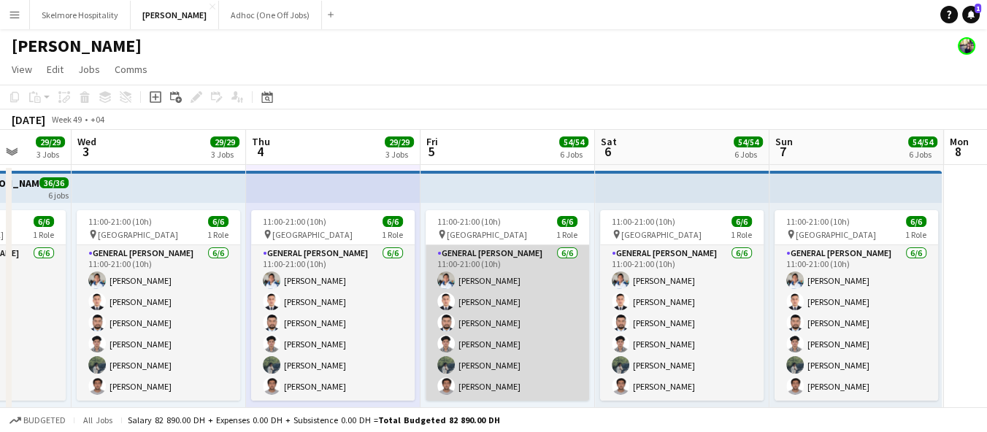
click at [526, 295] on app-card-role "General Steward 6/6 11:00-21:00 (10h) EDDIE Sagucio jr Anas Khan Aman Ullah Moh…" at bounding box center [508, 323] width 164 height 156
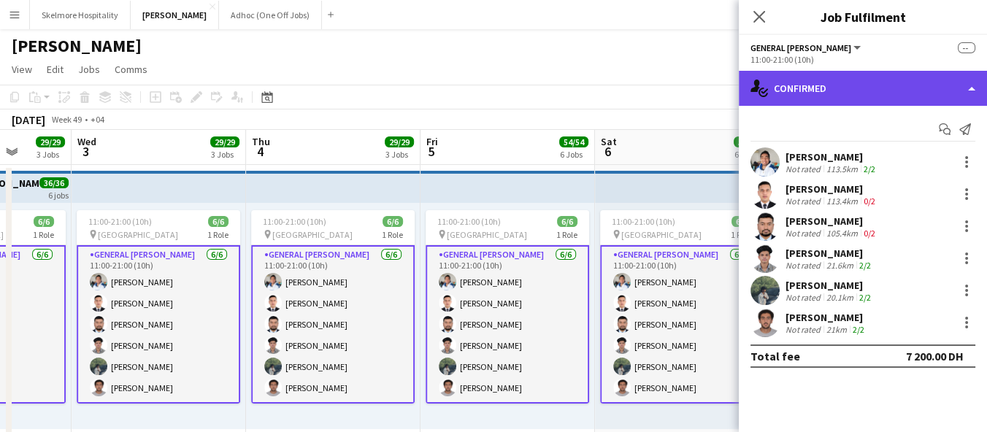
click at [828, 97] on div "single-neutral-actions-check-2 Confirmed" at bounding box center [863, 88] width 248 height 35
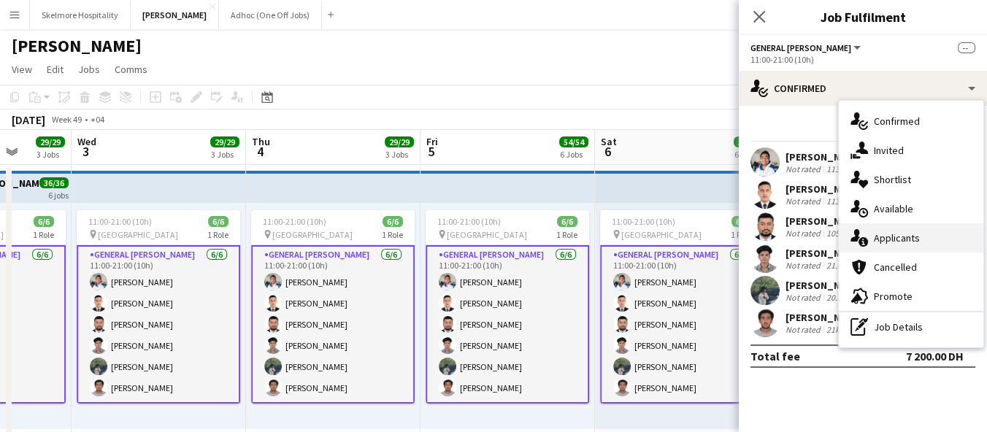
click at [912, 232] on span "Applicants" at bounding box center [897, 237] width 46 height 13
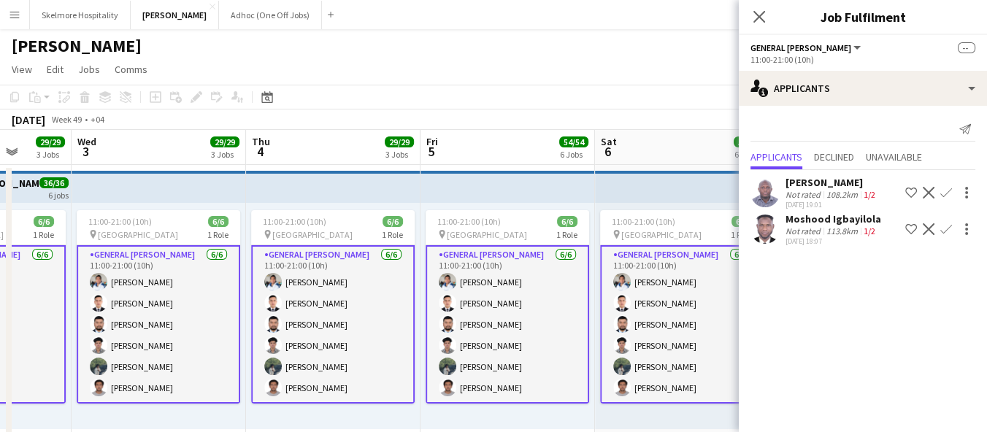
click at [647, 82] on app-page-menu "View Day view expanded Day view collapsed Month view Date picker Jump to today …" at bounding box center [493, 71] width 987 height 28
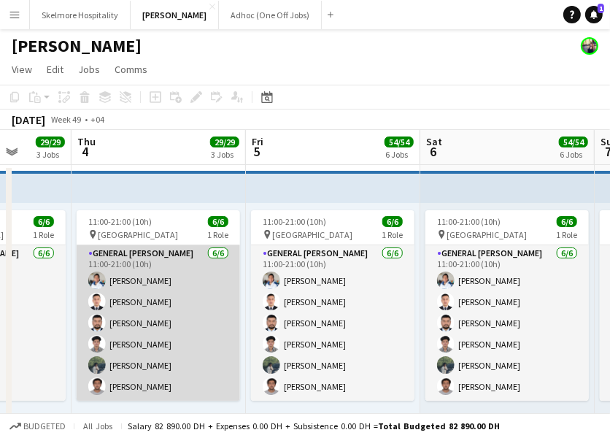
click at [147, 302] on app-card-role "General Steward 6/6 11:00-21:00 (10h) EDDIE Sagucio jr Anas Khan Aman Ullah Moh…" at bounding box center [159, 323] width 164 height 156
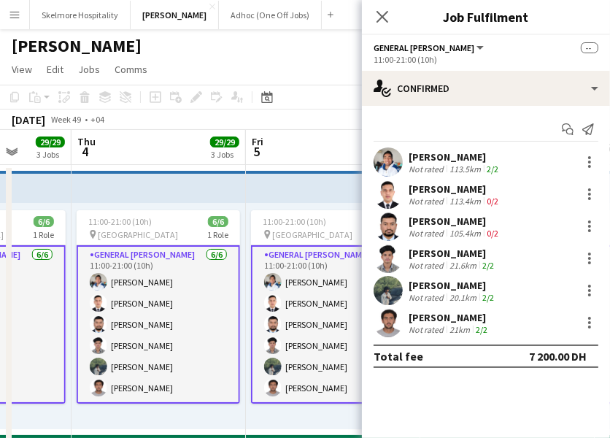
click at [437, 320] on div "[PERSON_NAME]" at bounding box center [450, 317] width 82 height 13
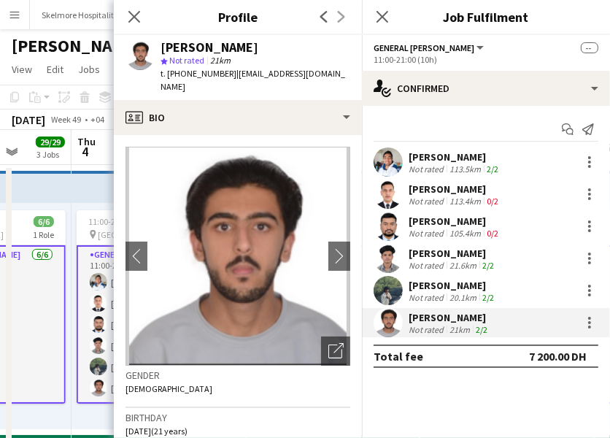
click at [240, 48] on div "[PERSON_NAME]" at bounding box center [210, 47] width 98 height 13
click at [211, 73] on span "t. +971509569572" at bounding box center [199, 73] width 76 height 11
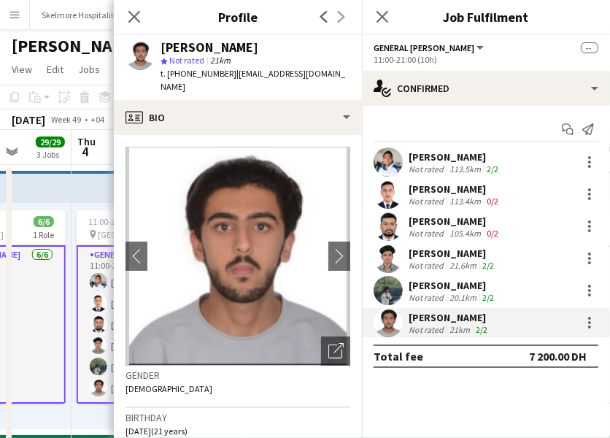
click at [269, 83] on div "t. +971509569572 | muzzamilhussain757@icloud.com" at bounding box center [256, 80] width 190 height 26
drag, startPoint x: 269, startPoint y: 83, endPoint x: 242, endPoint y: 71, distance: 29.7
click at [242, 71] on div "t. +971509569572 | muzzamilhussain757@icloud.com" at bounding box center [256, 80] width 190 height 26
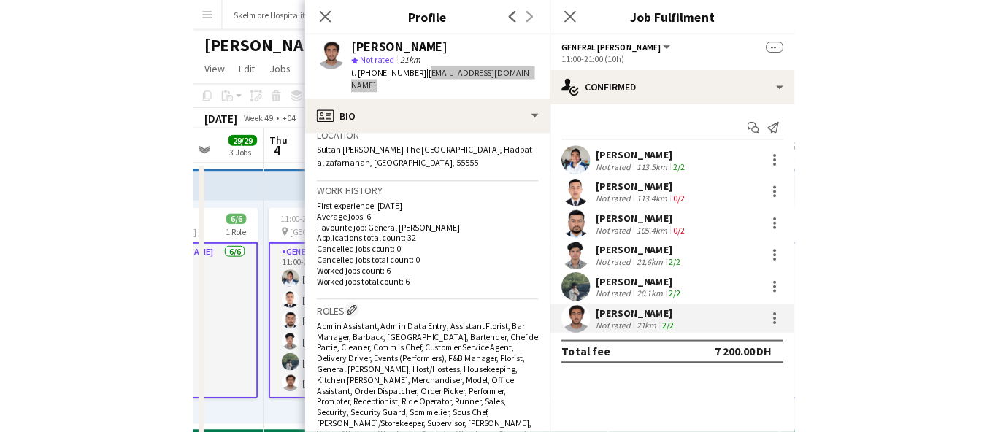
scroll to position [243, 0]
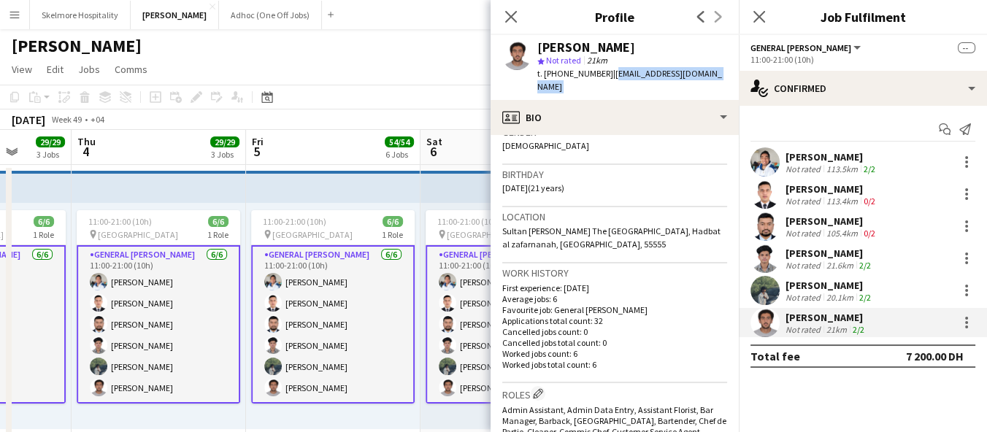
click at [12, 12] on app-icon "Menu" at bounding box center [15, 15] width 12 height 12
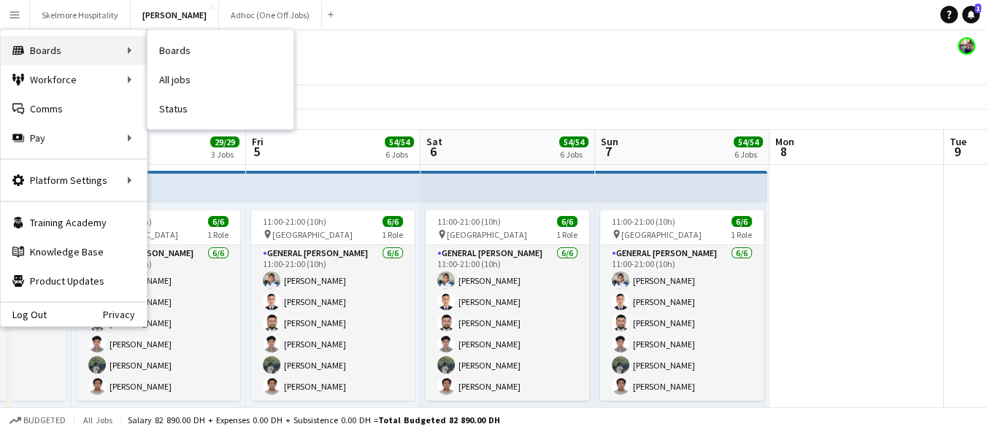
drag, startPoint x: 74, startPoint y: 37, endPoint x: 86, endPoint y: 41, distance: 13.2
click at [74, 37] on div "Boards Boards" at bounding box center [74, 50] width 146 height 29
click at [171, 47] on link "Boards" at bounding box center [220, 50] width 146 height 29
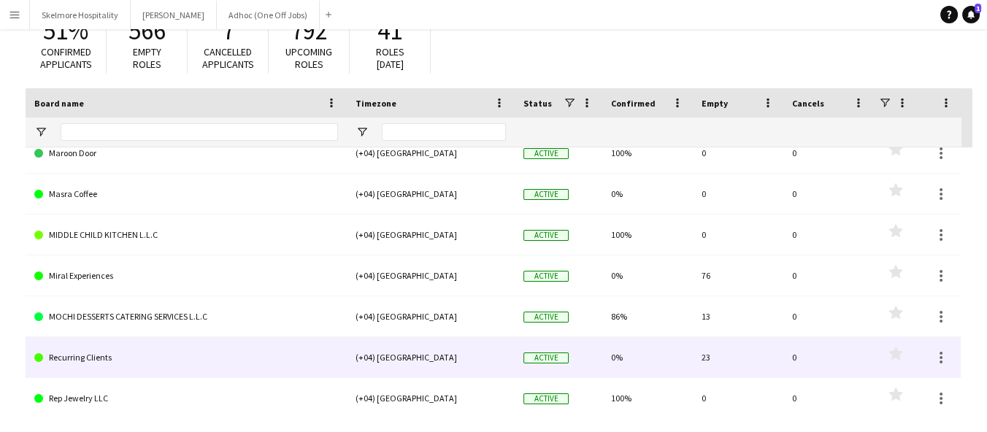
scroll to position [324, 0]
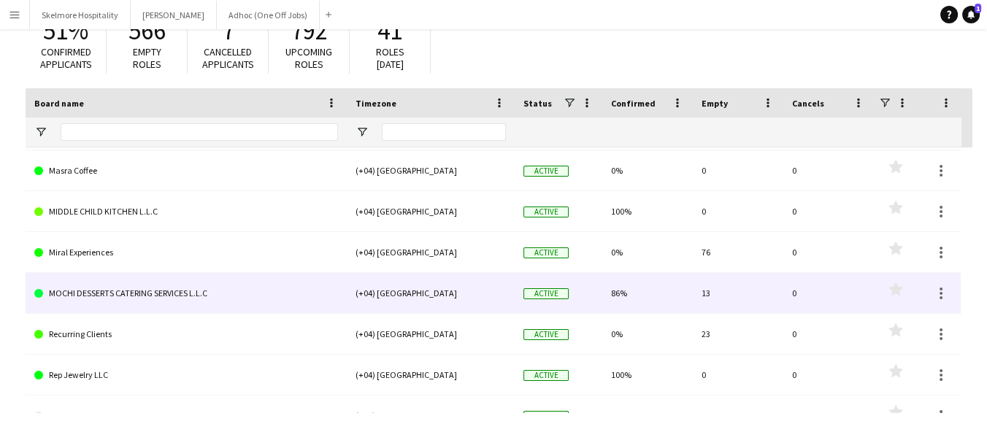
click at [110, 295] on link "MOCHI DESSERTS CATERING SERVICES L.L.C" at bounding box center [186, 293] width 304 height 41
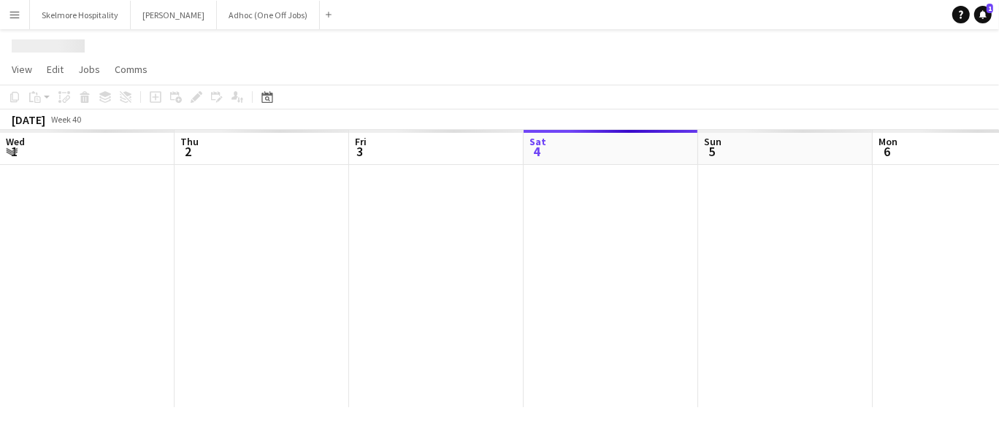
scroll to position [0, 348]
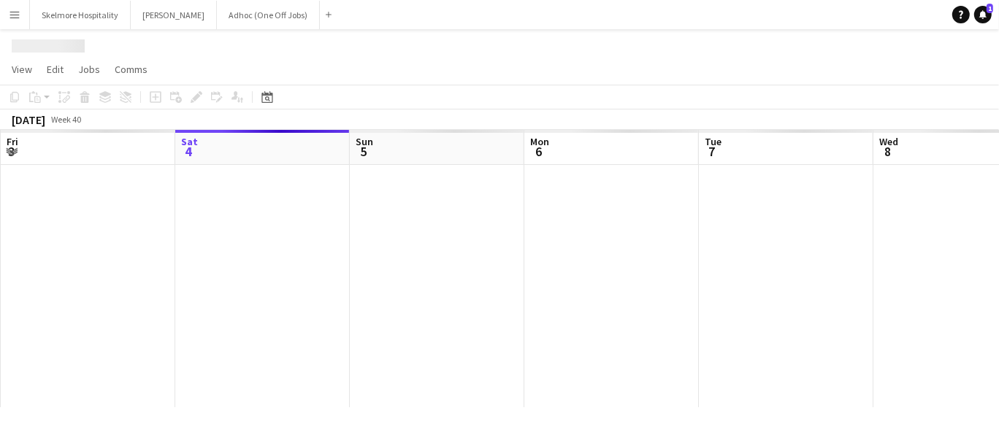
click at [110, 295] on div at bounding box center [612, 286] width 1920 height 242
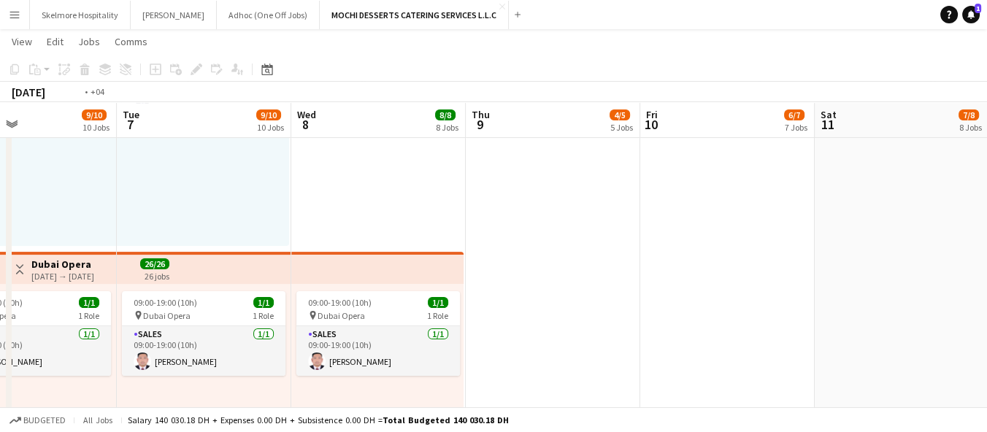
scroll to position [3774, 0]
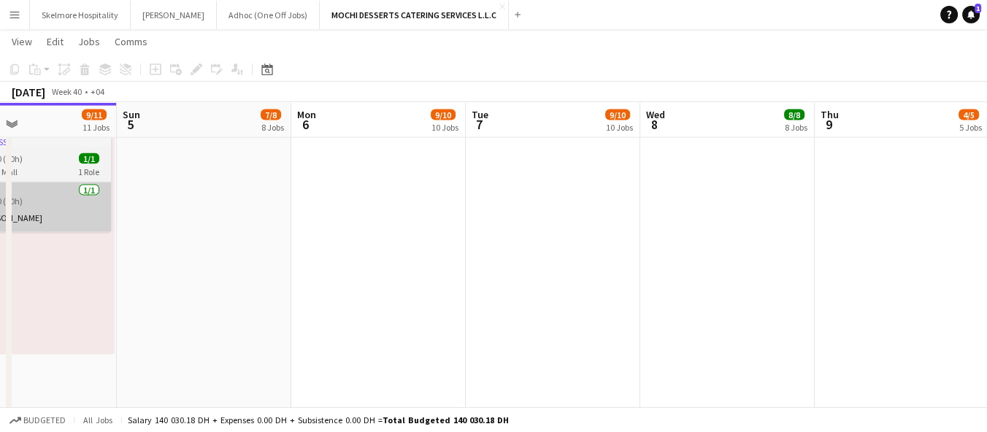
click at [111, 223] on app-card-role "Sales [DATE] 09:00-19:00 (10h) [PERSON_NAME]" at bounding box center [29, 208] width 164 height 50
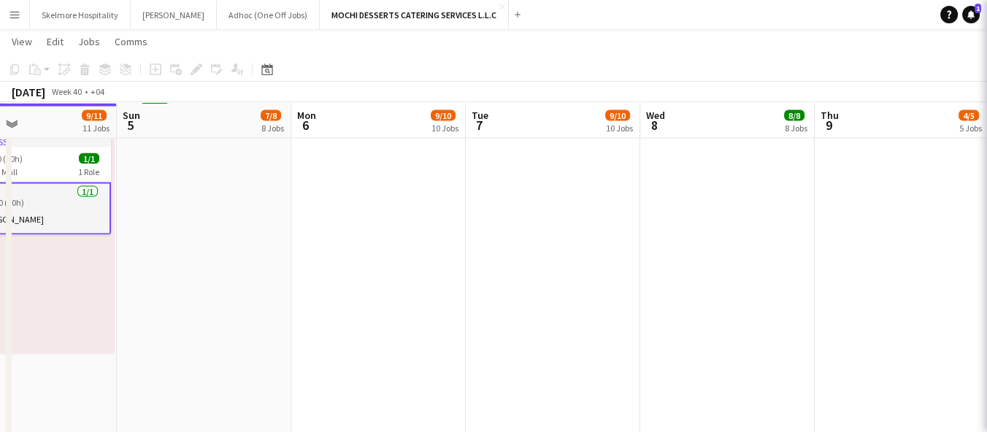
click at [111, 144] on div "In progress" at bounding box center [29, 142] width 164 height 12
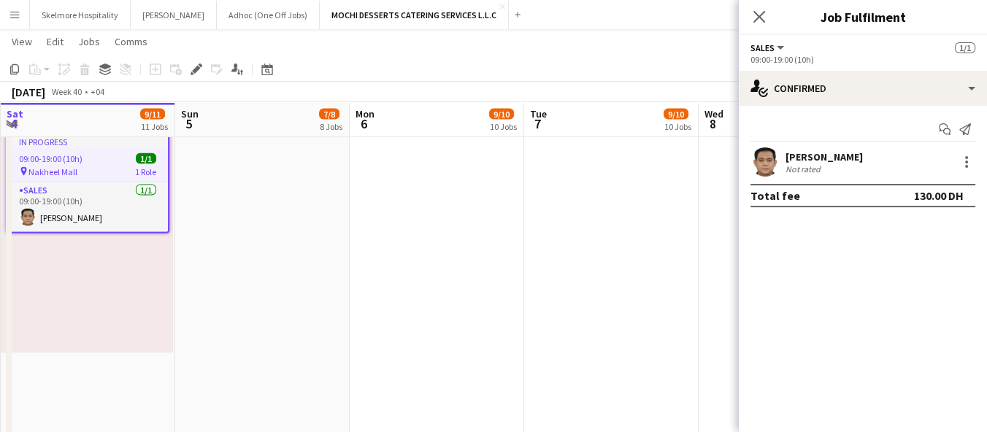
click at [14, 68] on icon "Copy" at bounding box center [15, 70] width 12 height 12
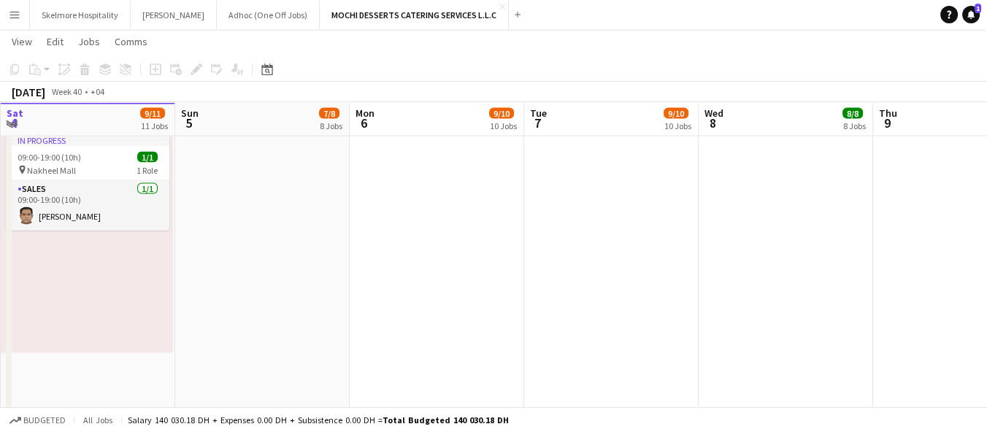
scroll to position [3774, 0]
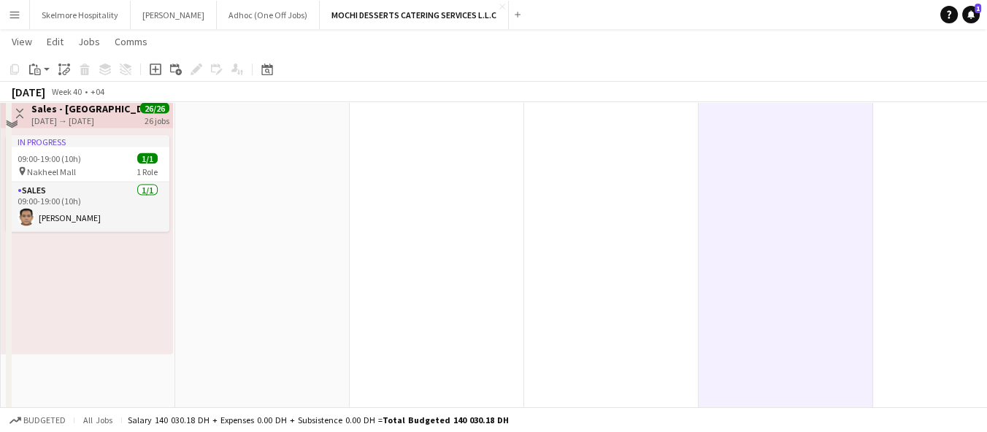
scroll to position [3729, 0]
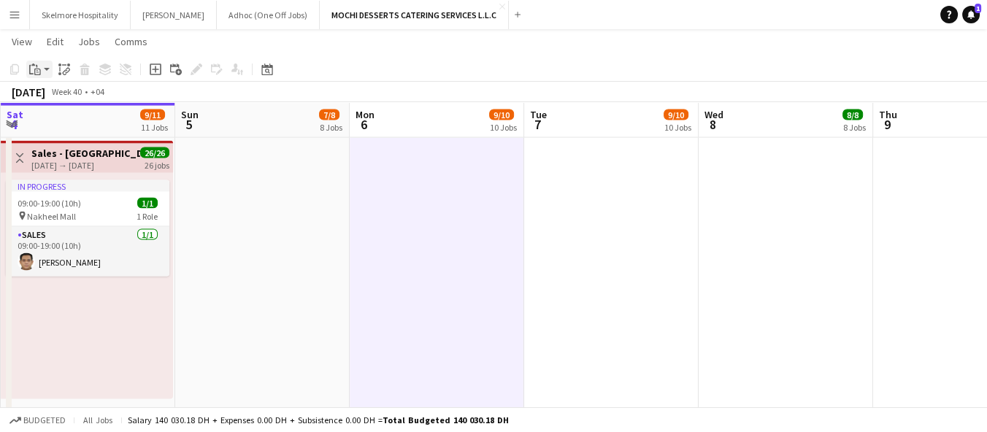
click at [34, 71] on icon "Paste" at bounding box center [35, 70] width 12 height 12
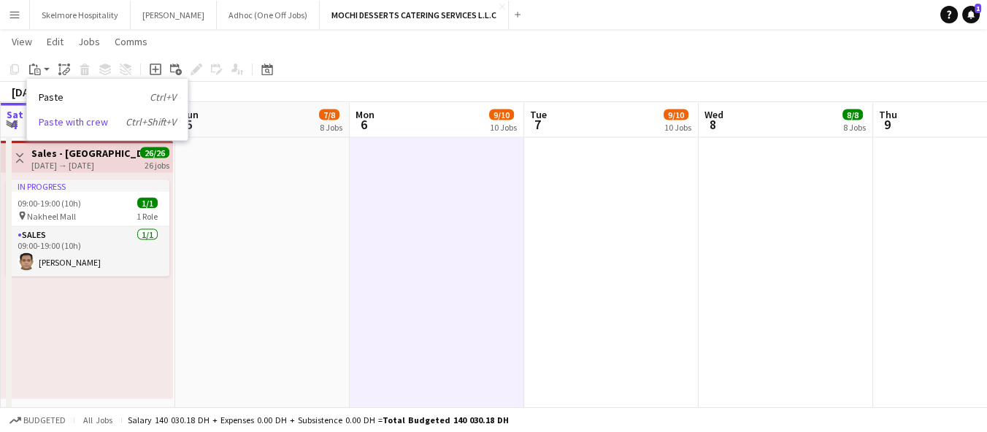
click at [139, 125] on icon "Ctrl+Shift+V" at bounding box center [151, 121] width 50 height 13
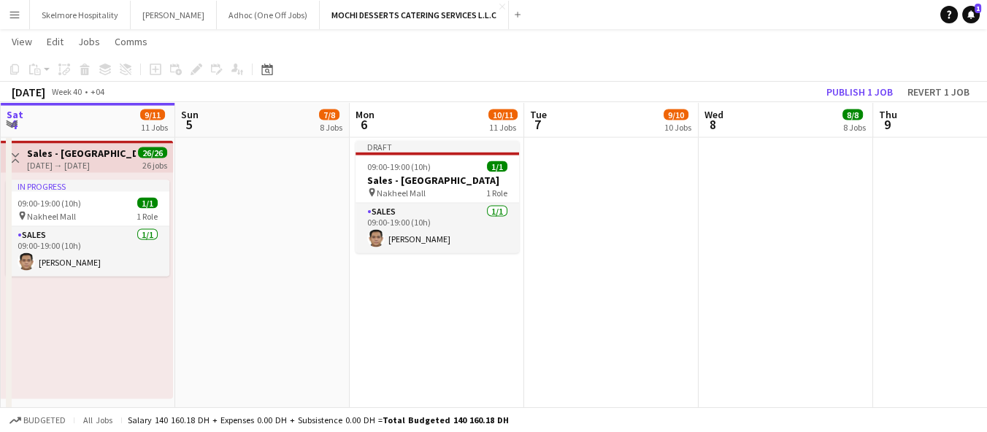
scroll to position [0, 320]
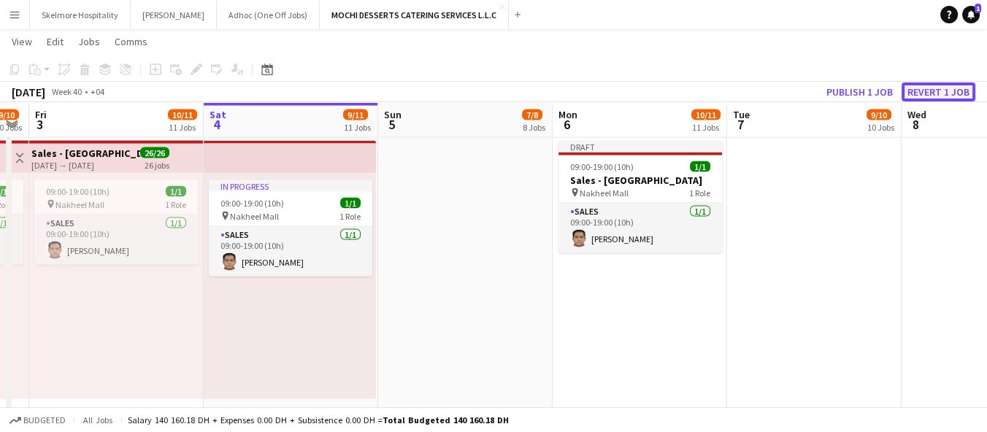
click at [949, 83] on button "Revert 1 job" at bounding box center [939, 92] width 74 height 19
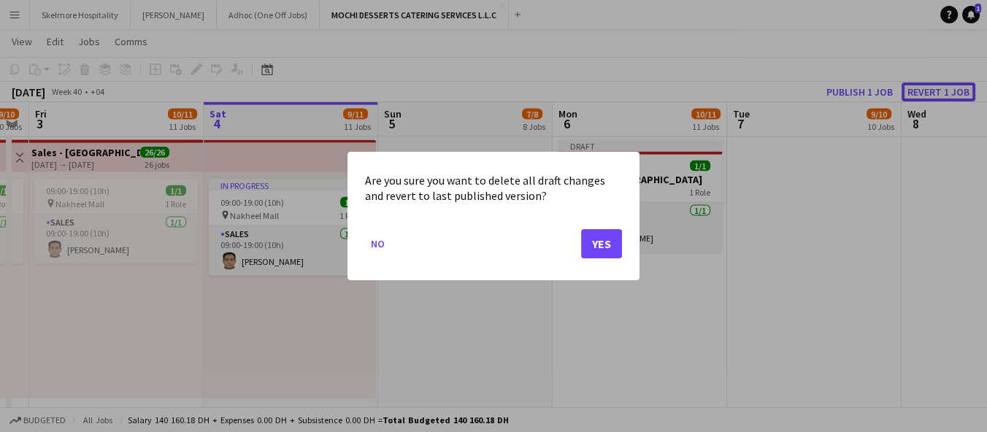
scroll to position [0, 381]
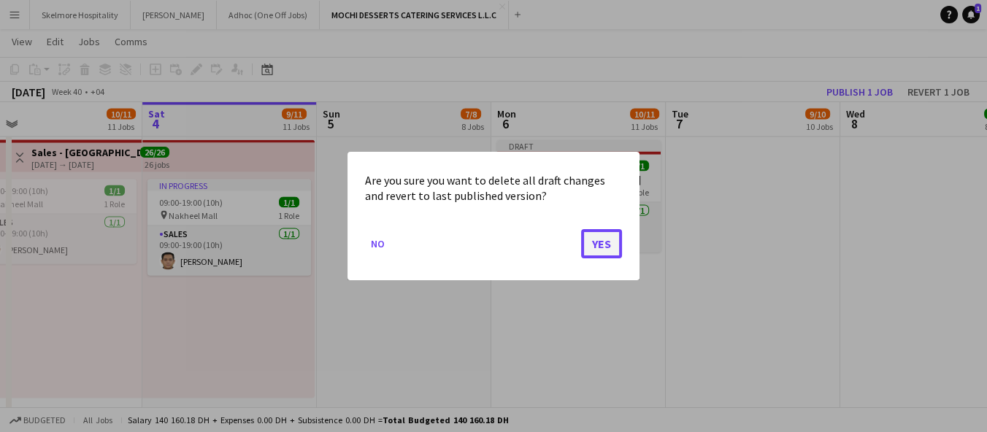
click at [599, 253] on button "Yes" at bounding box center [601, 243] width 41 height 29
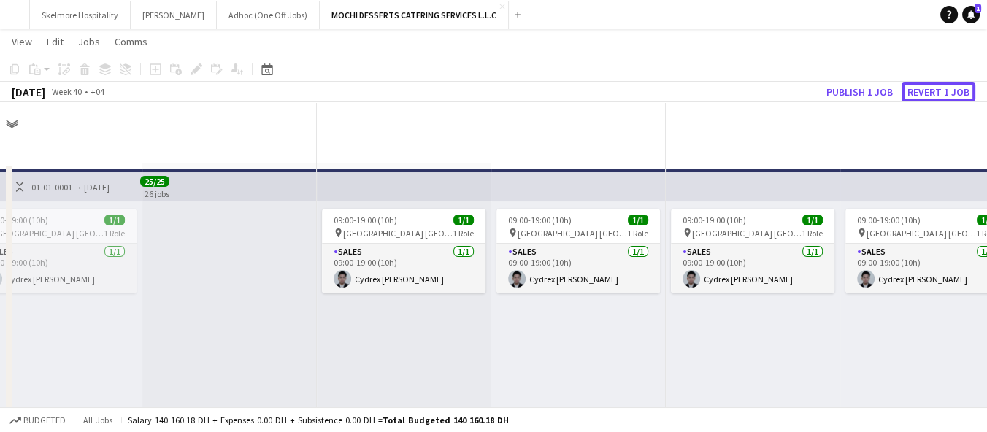
scroll to position [3729, 0]
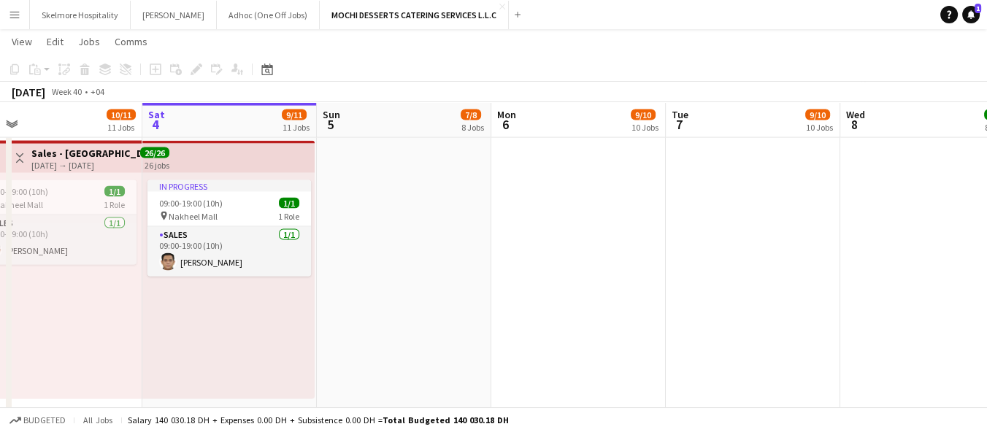
click at [215, 152] on app-top-bar at bounding box center [228, 157] width 172 height 32
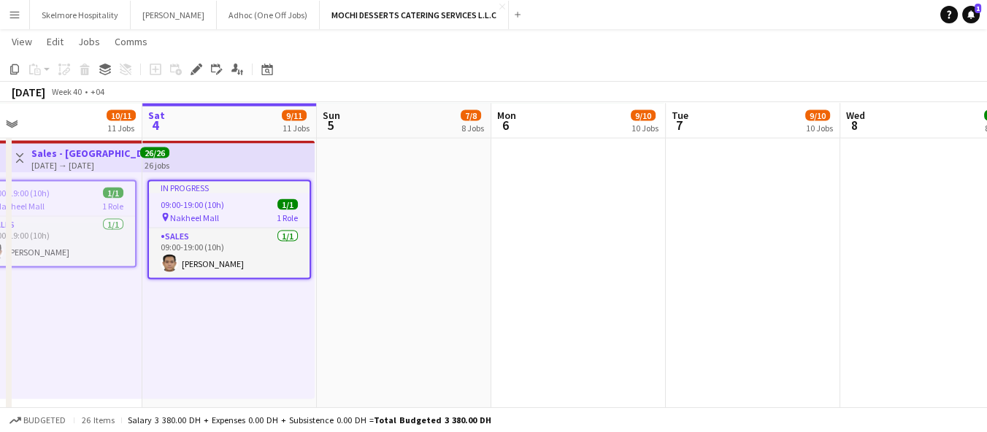
scroll to position [3730, 0]
click at [115, 161] on div "[DATE] → [DATE]" at bounding box center [85, 164] width 109 height 11
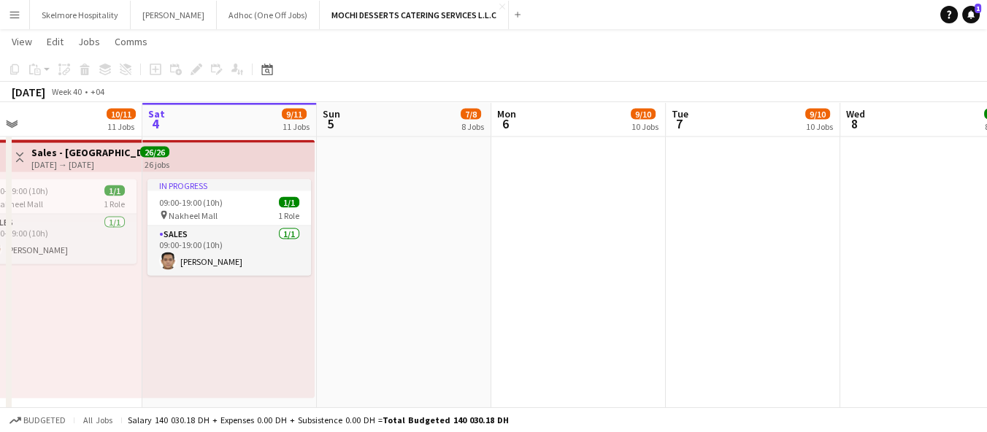
scroll to position [3729, 0]
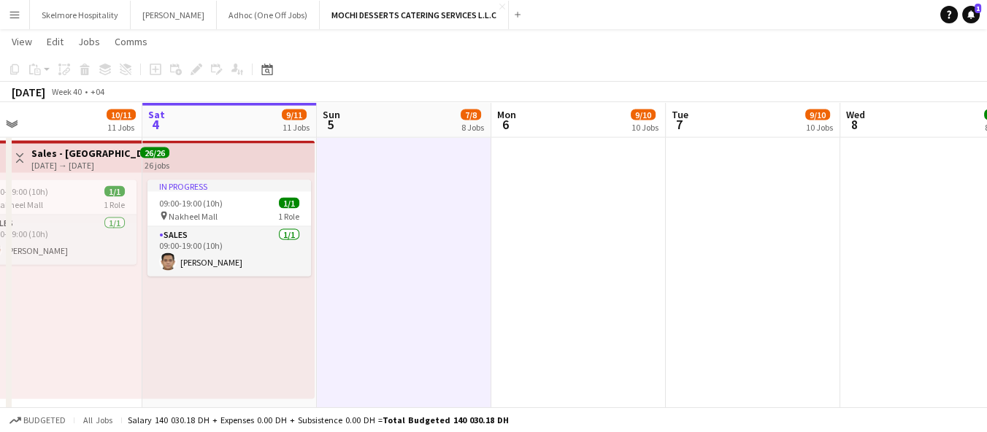
click at [210, 169] on app-top-bar at bounding box center [228, 157] width 172 height 32
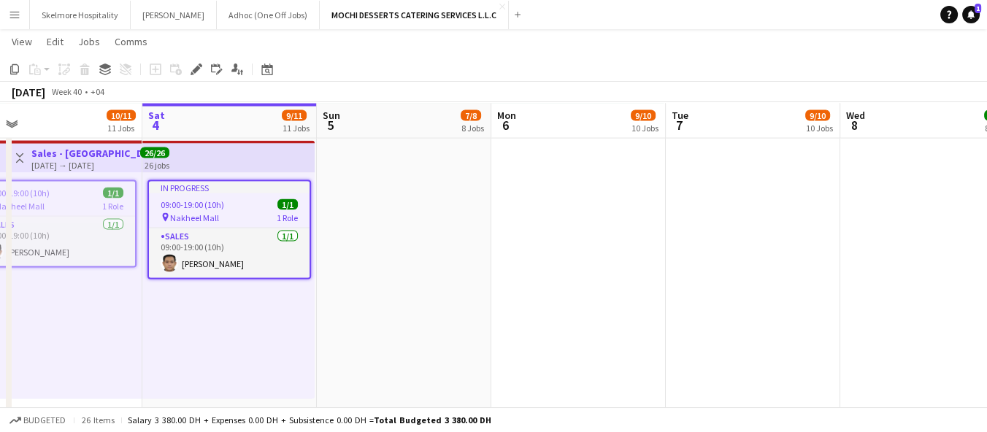
scroll to position [3730, 0]
click at [18, 69] on icon at bounding box center [14, 69] width 9 height 10
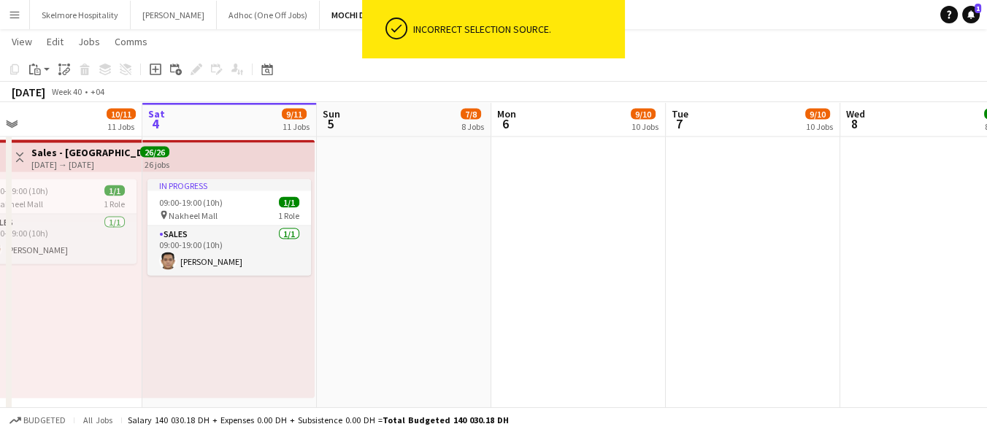
scroll to position [3729, 0]
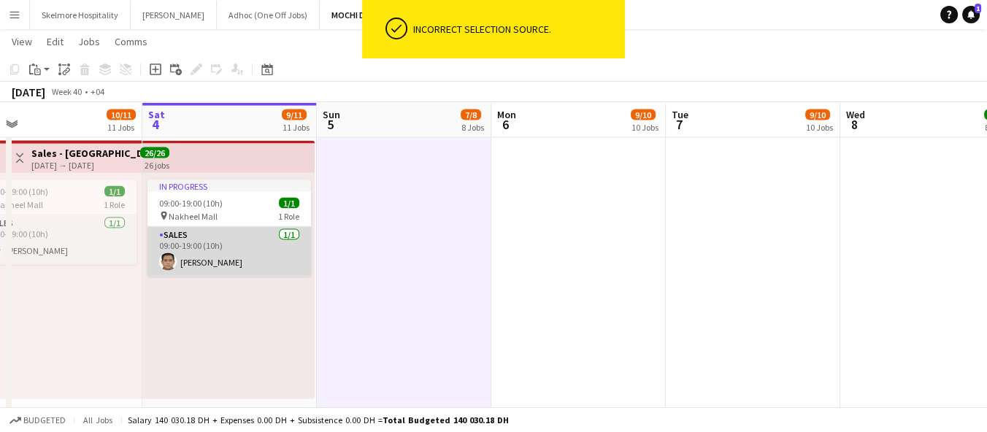
click at [238, 243] on app-card-role "Sales [DATE] 09:00-19:00 (10h) [PERSON_NAME]" at bounding box center [229, 252] width 164 height 50
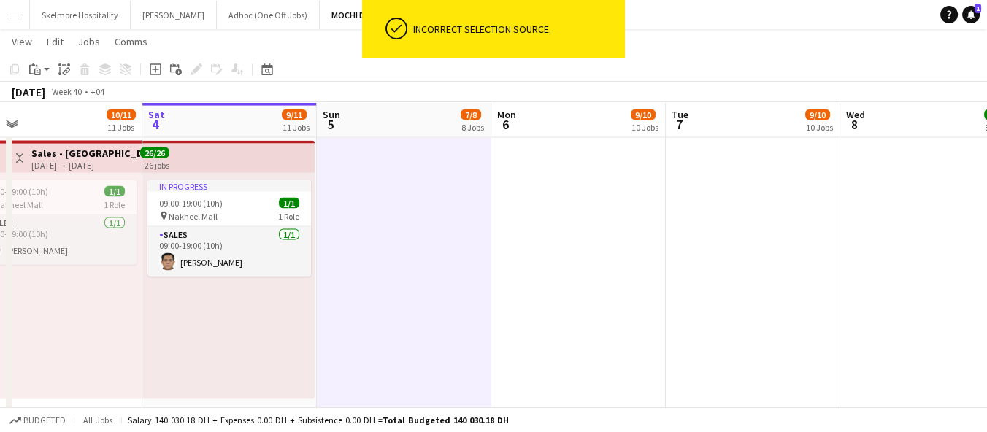
click at [231, 167] on app-top-bar at bounding box center [228, 157] width 172 height 32
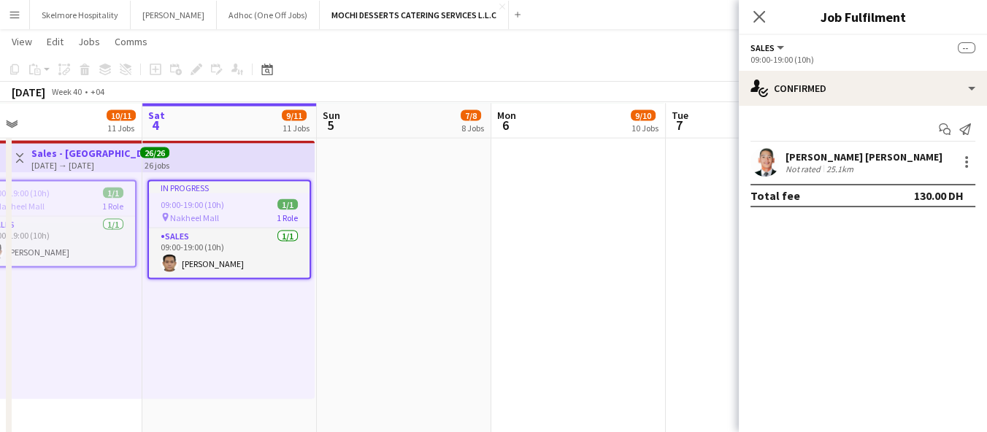
click at [228, 156] on app-top-bar at bounding box center [228, 157] width 172 height 32
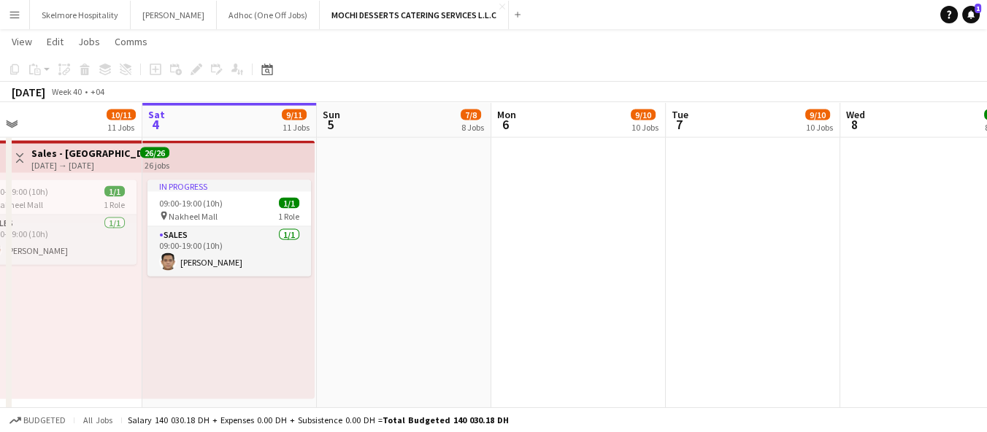
click at [215, 146] on app-top-bar at bounding box center [228, 157] width 172 height 32
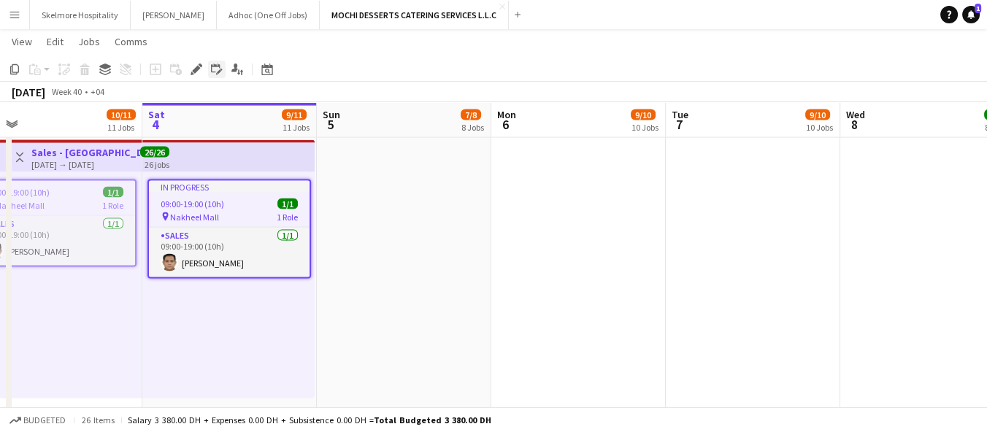
click at [215, 73] on icon "Edit linked Job" at bounding box center [217, 70] width 12 height 12
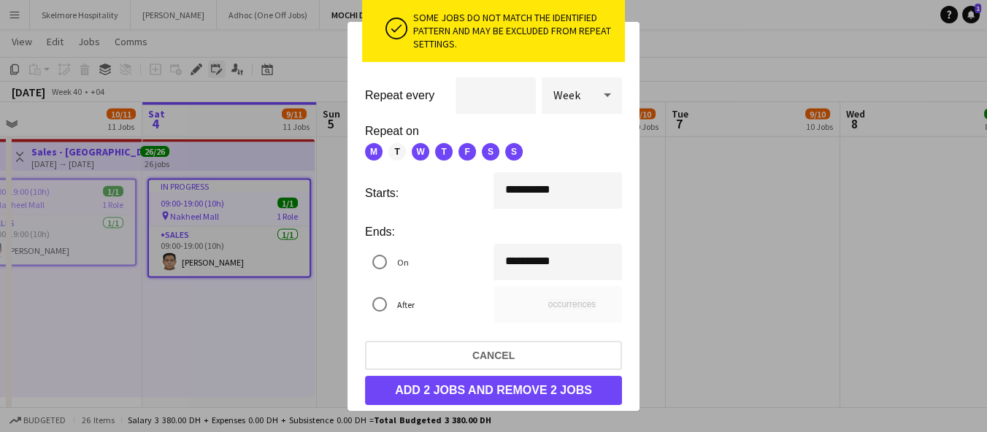
scroll to position [0, 0]
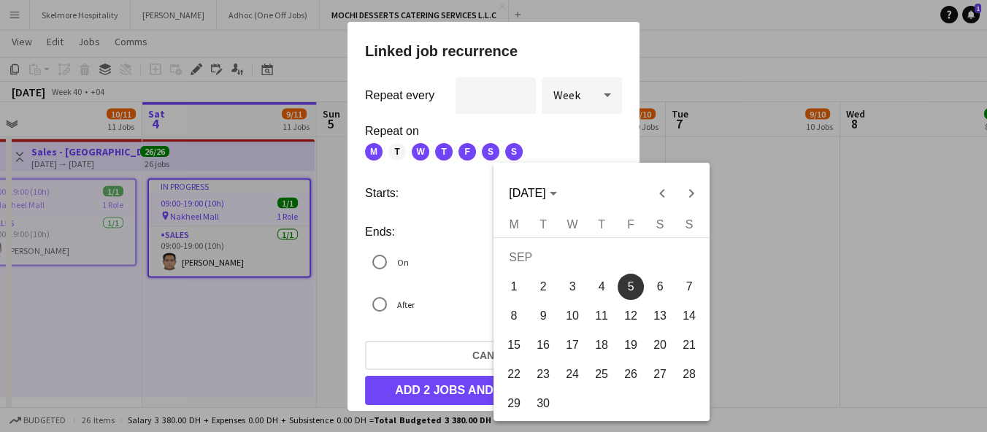
click at [531, 188] on div "**********" at bounding box center [493, 216] width 987 height 432
click at [694, 195] on span "Next month" at bounding box center [691, 193] width 29 height 29
click at [684, 283] on span "5" at bounding box center [689, 287] width 26 height 26
click at [693, 287] on span "5" at bounding box center [689, 287] width 26 height 26
click at [694, 288] on span "5" at bounding box center [689, 287] width 26 height 26
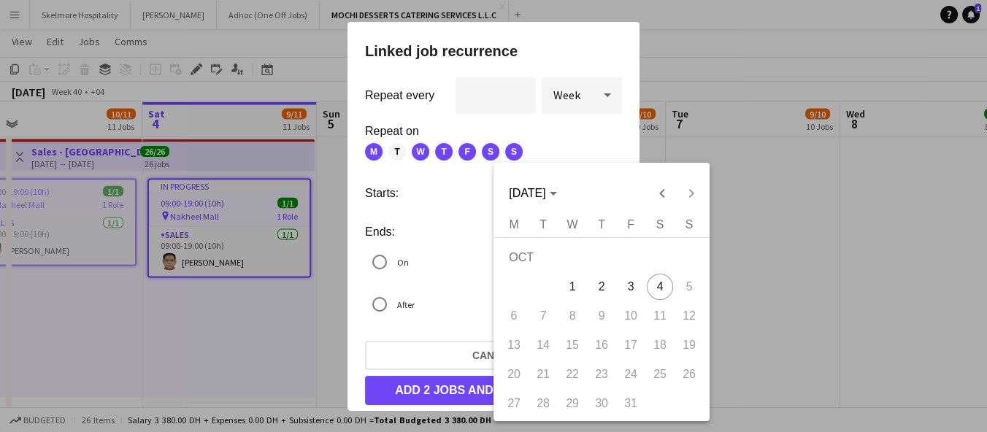
click at [699, 291] on span "5" at bounding box center [689, 287] width 26 height 26
click at [688, 291] on span "5" at bounding box center [689, 287] width 26 height 26
click at [412, 293] on div at bounding box center [493, 216] width 987 height 432
click at [537, 199] on div "**********" at bounding box center [493, 216] width 987 height 432
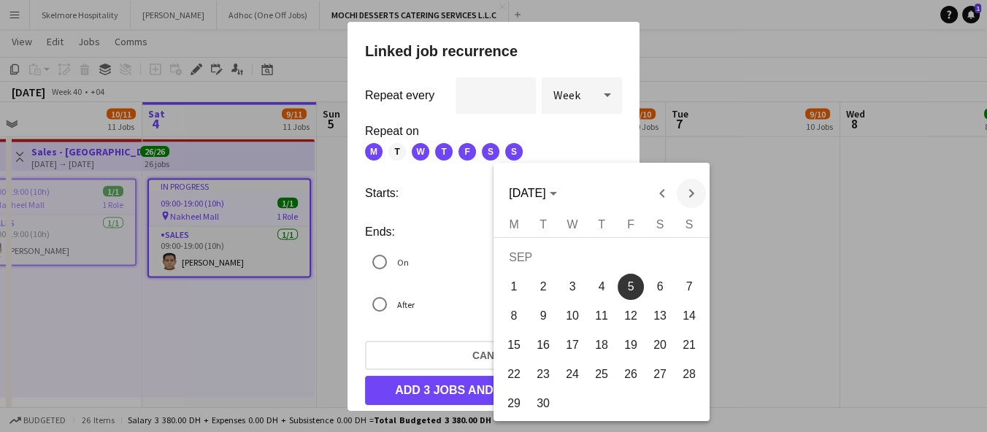
click at [686, 199] on span "Next month" at bounding box center [691, 193] width 29 height 29
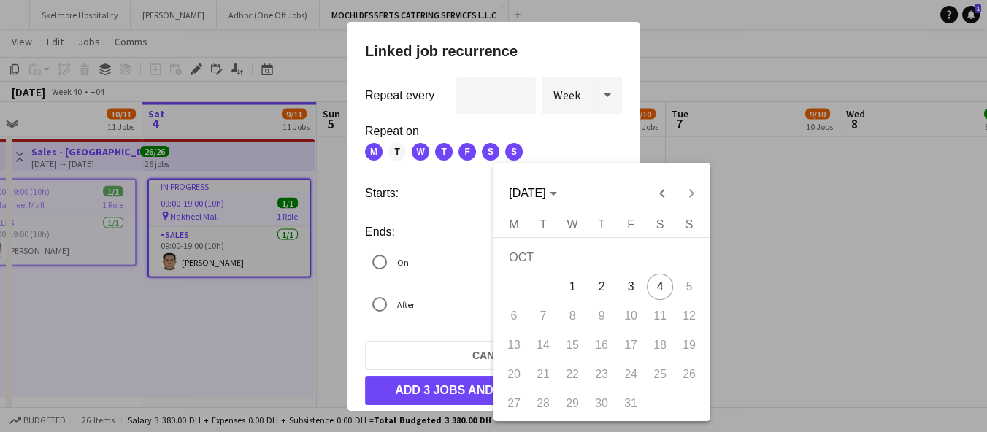
click at [685, 289] on span "5" at bounding box center [689, 287] width 26 height 26
click at [747, 102] on div at bounding box center [493, 216] width 987 height 432
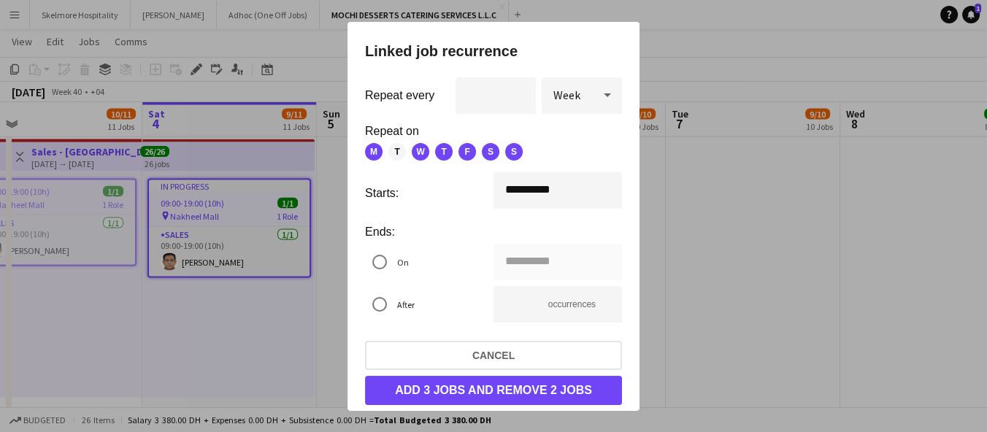
click at [757, 218] on div at bounding box center [493, 216] width 987 height 432
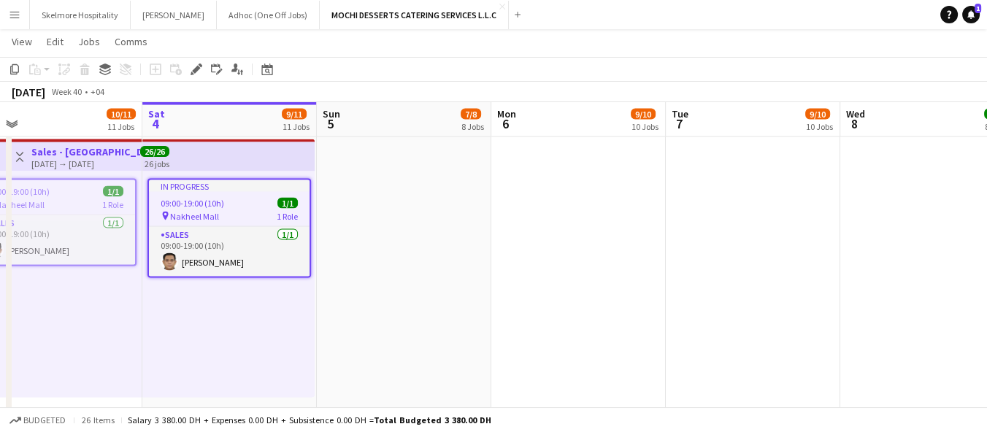
scroll to position [3730, 0]
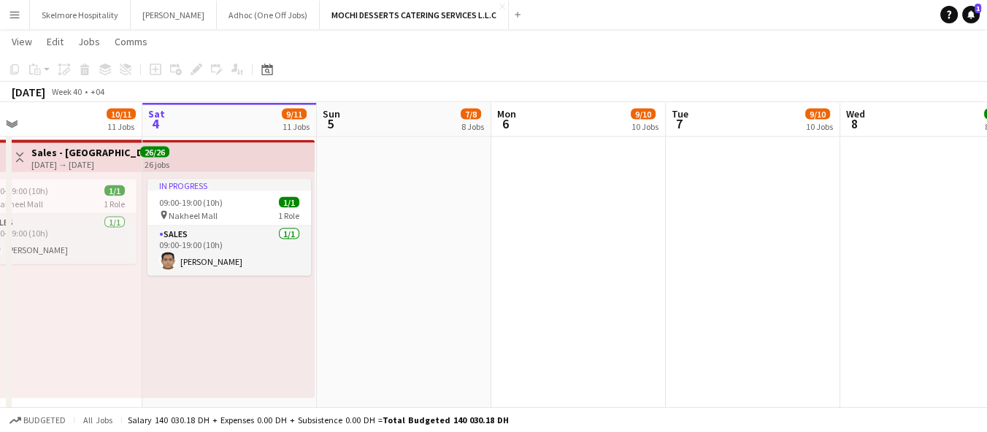
scroll to position [3729, 0]
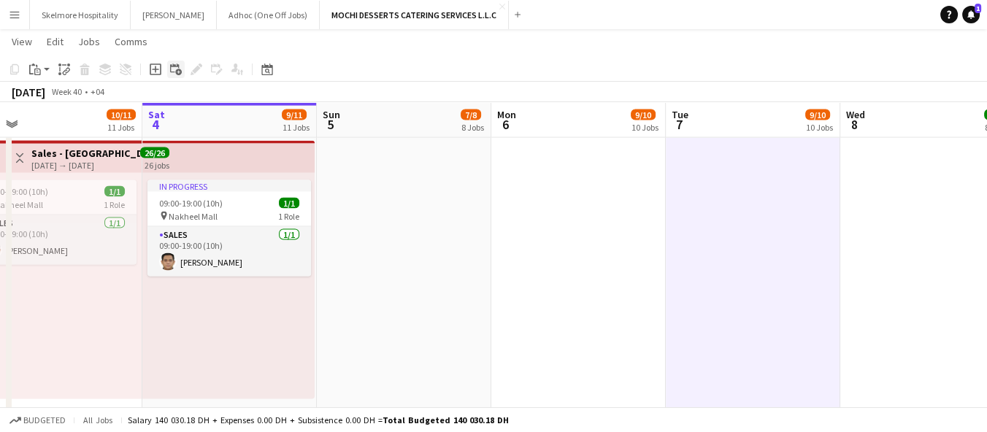
click at [183, 69] on div "Add linked Job" at bounding box center [176, 70] width 18 height 18
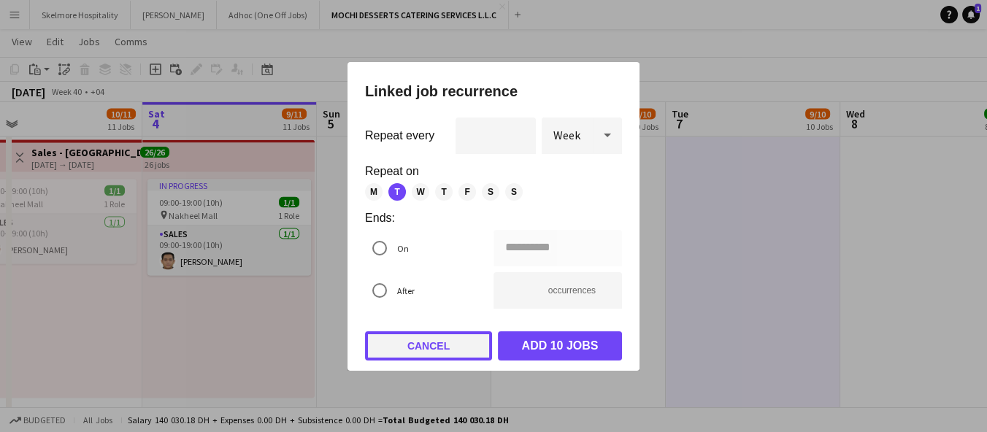
click at [451, 348] on button "Cancel" at bounding box center [428, 346] width 127 height 29
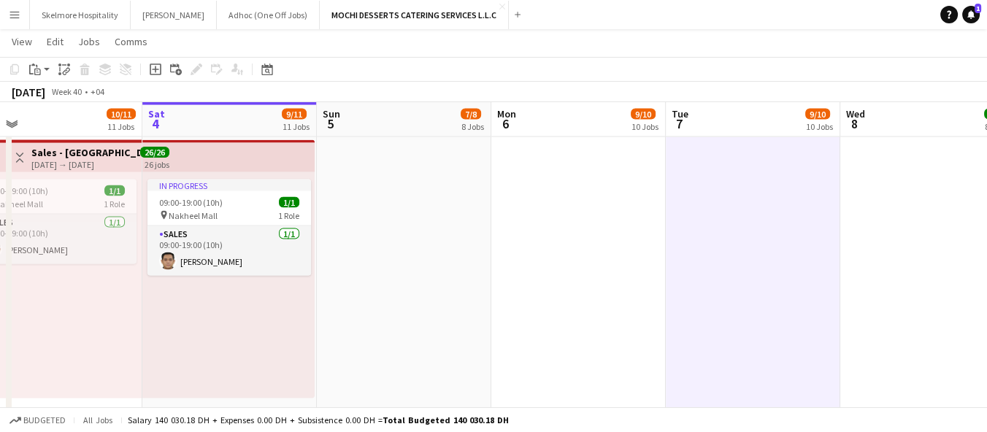
scroll to position [3729, 0]
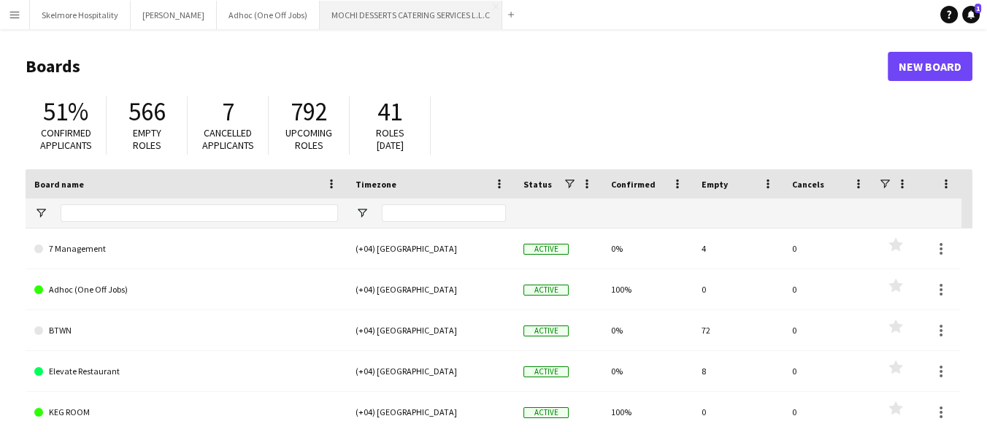
click at [388, 12] on button "MOCHI DESSERTS CATERING SERVICES L.L.C Close" at bounding box center [411, 15] width 183 height 28
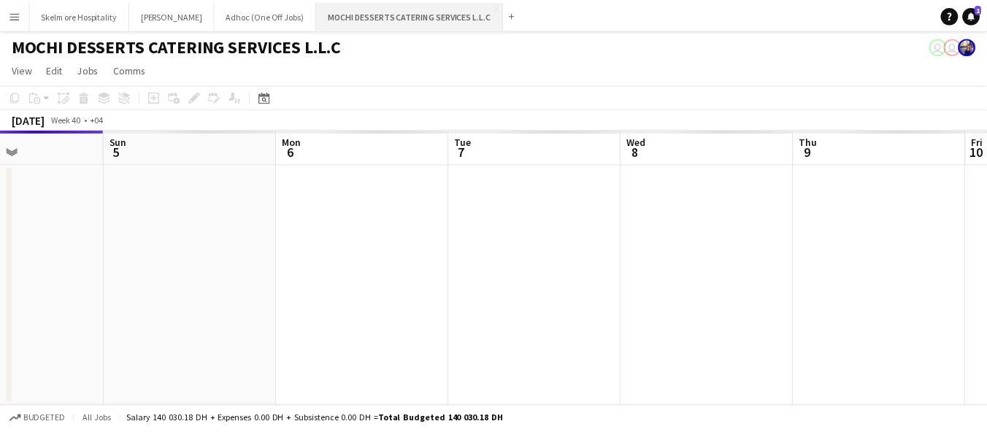
scroll to position [0, 920]
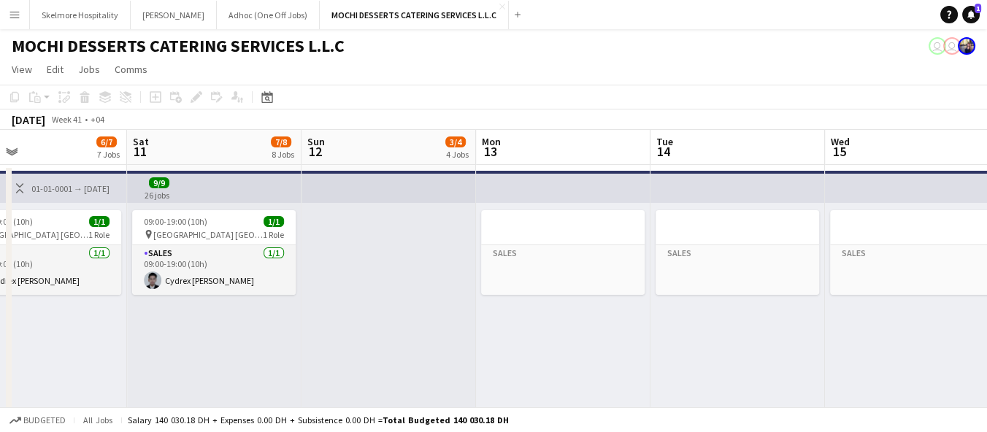
click at [499, 6] on app-icon "Close" at bounding box center [502, 7] width 6 height 6
click at [455, 6] on app-navbar "Menu Boards Boards Boards All jobs Status Workforce Workforce My Workforce Recr…" at bounding box center [493, 14] width 987 height 29
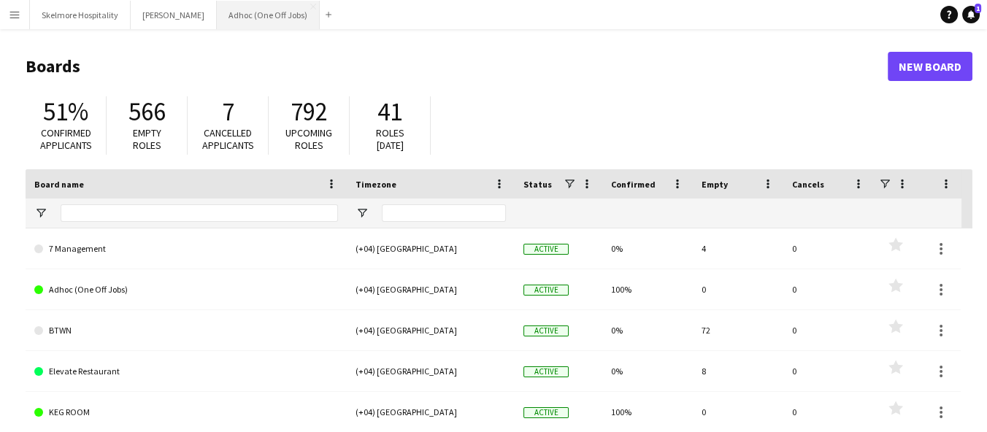
click at [257, 8] on button "Adhoc (One Off Jobs) Close" at bounding box center [268, 15] width 103 height 28
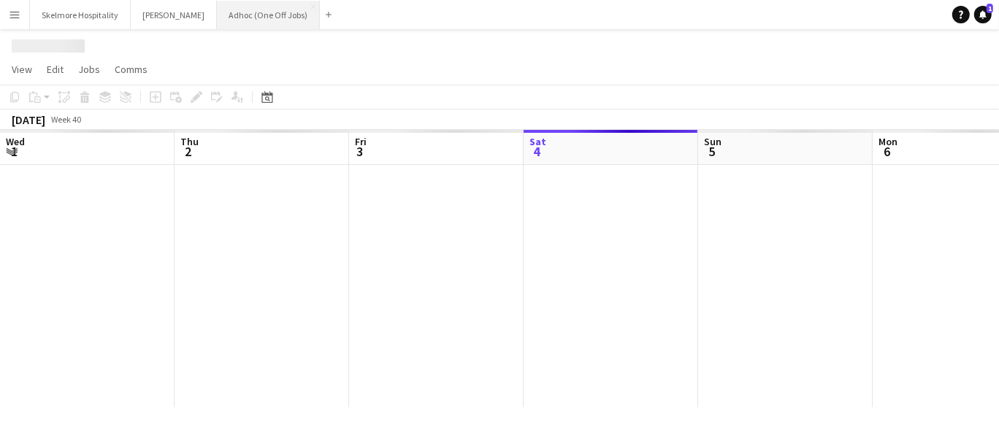
scroll to position [0, 348]
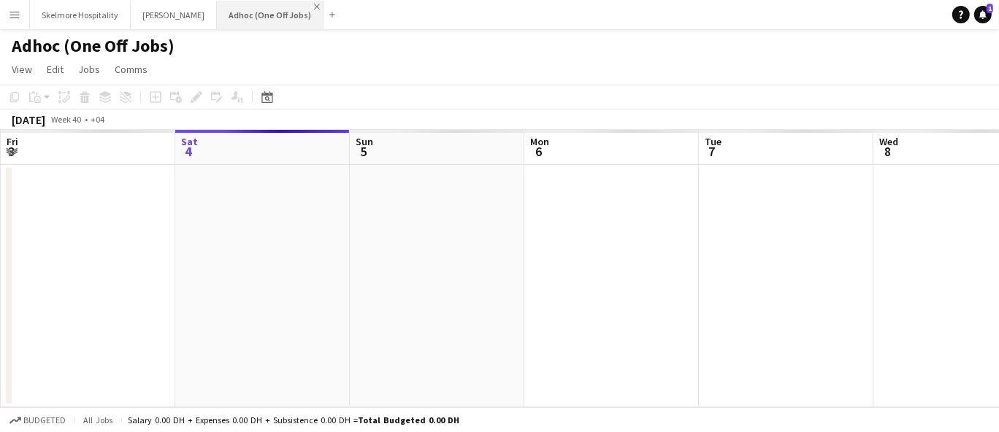
click at [314, 6] on app-icon "Close" at bounding box center [317, 7] width 6 height 6
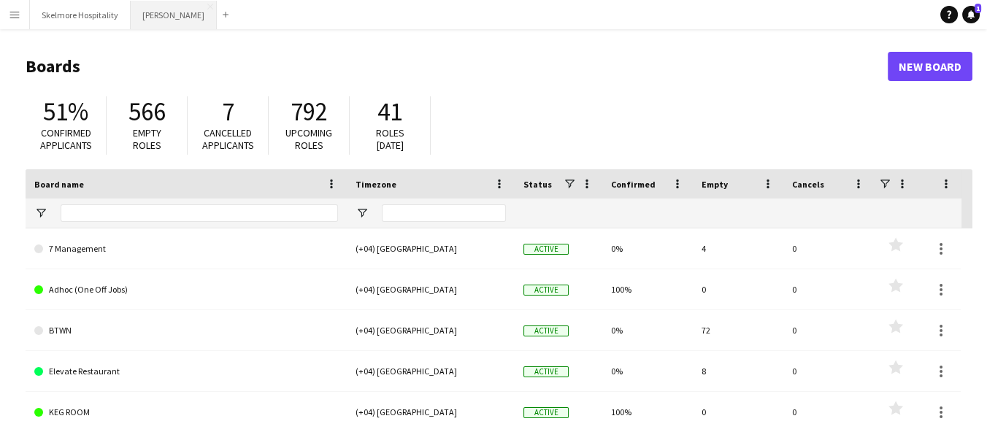
click at [160, 5] on button "[PERSON_NAME]" at bounding box center [174, 15] width 86 height 28
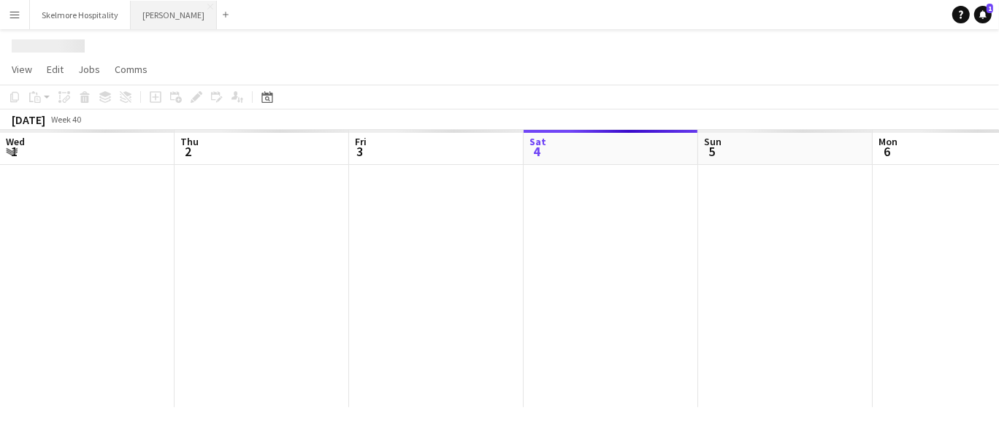
scroll to position [0, 348]
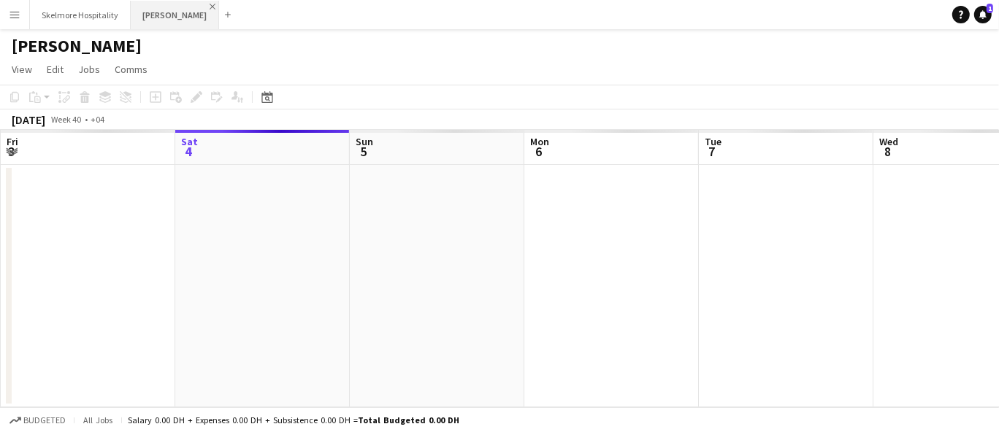
click at [210, 6] on app-icon "Close" at bounding box center [213, 7] width 6 height 6
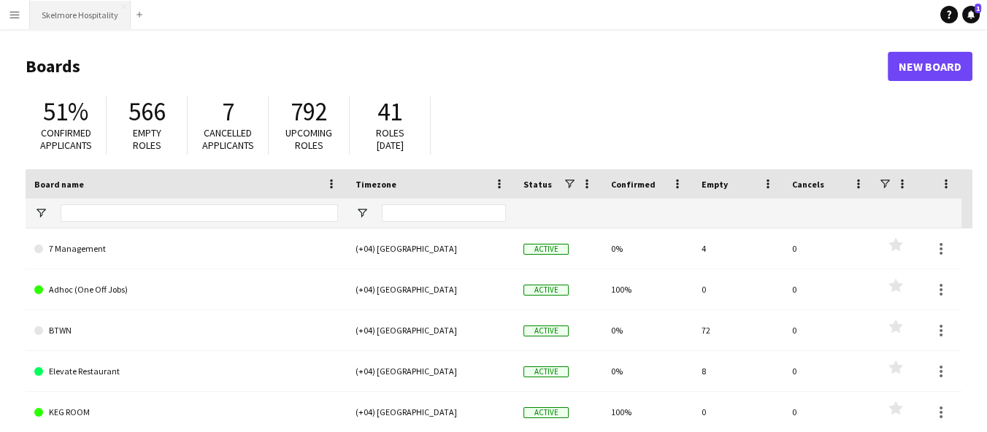
click at [113, 12] on button "Skelmore Hospitality Close" at bounding box center [80, 15] width 101 height 28
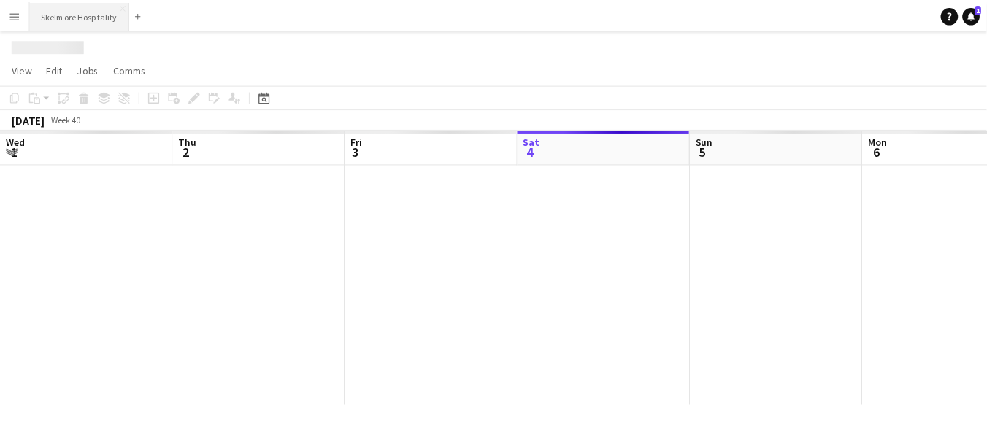
scroll to position [0, 348]
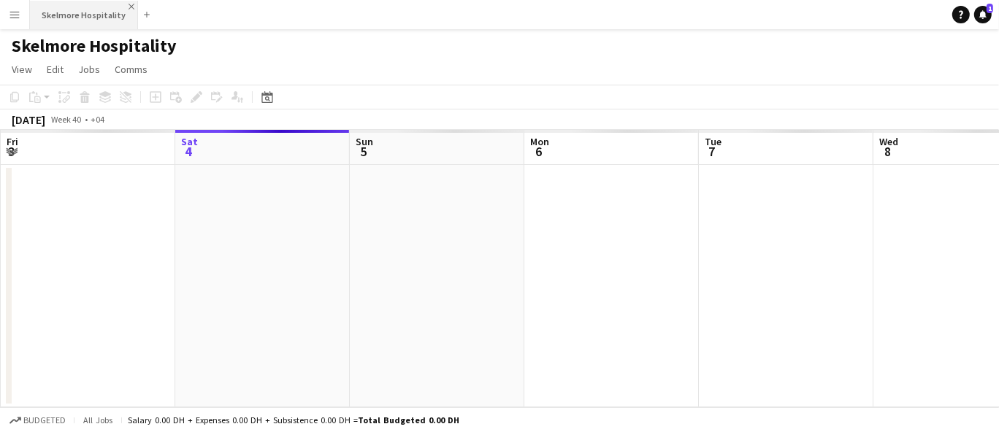
click at [129, 6] on app-icon "Close" at bounding box center [132, 7] width 6 height 6
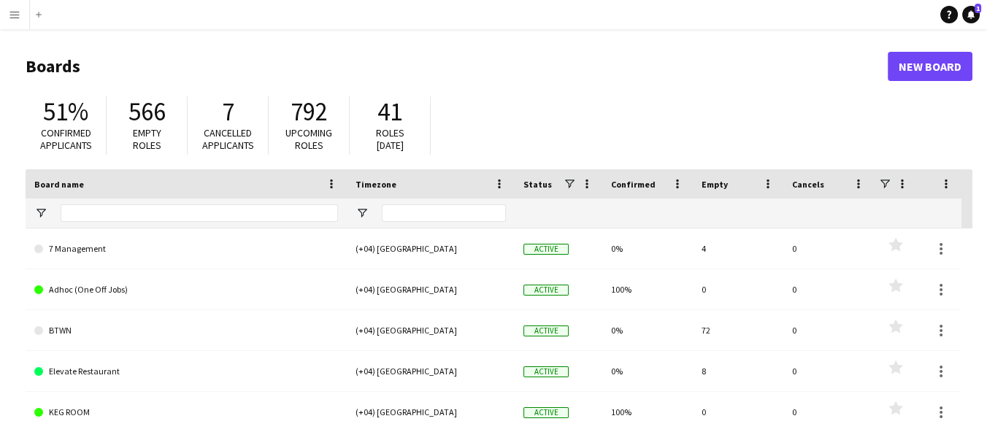
click at [14, 20] on app-icon "Menu" at bounding box center [15, 15] width 12 height 12
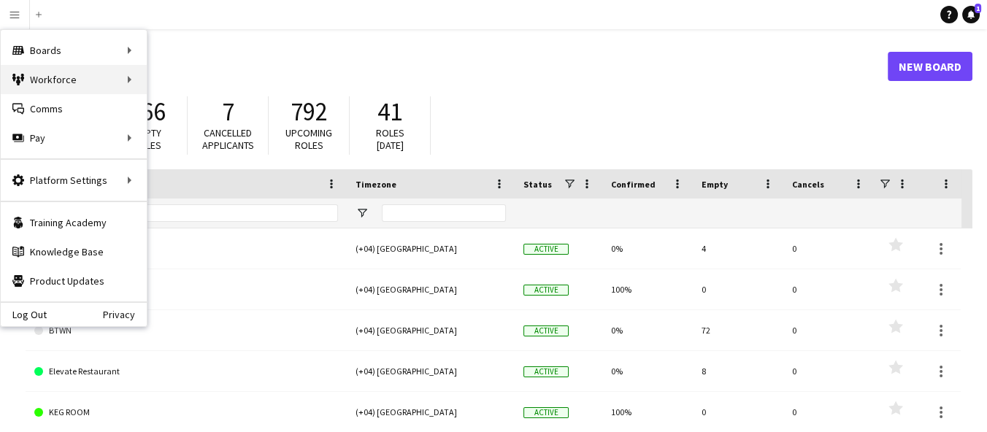
click at [120, 82] on div "Workforce Workforce" at bounding box center [74, 79] width 146 height 29
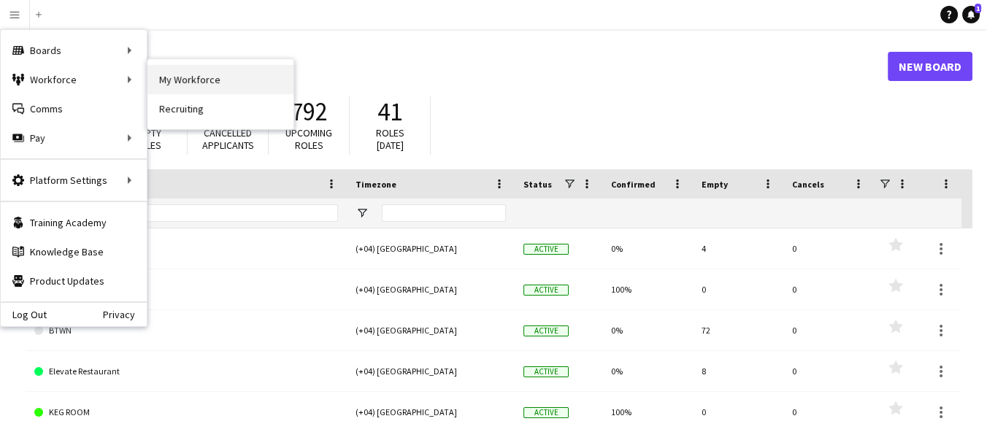
click at [251, 80] on link "My Workforce" at bounding box center [220, 79] width 146 height 29
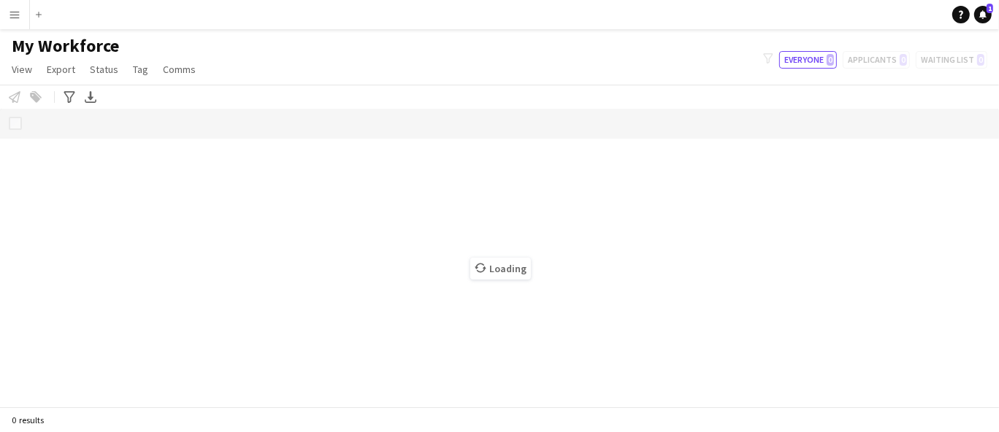
click at [14, 10] on app-icon "Menu" at bounding box center [15, 15] width 12 height 12
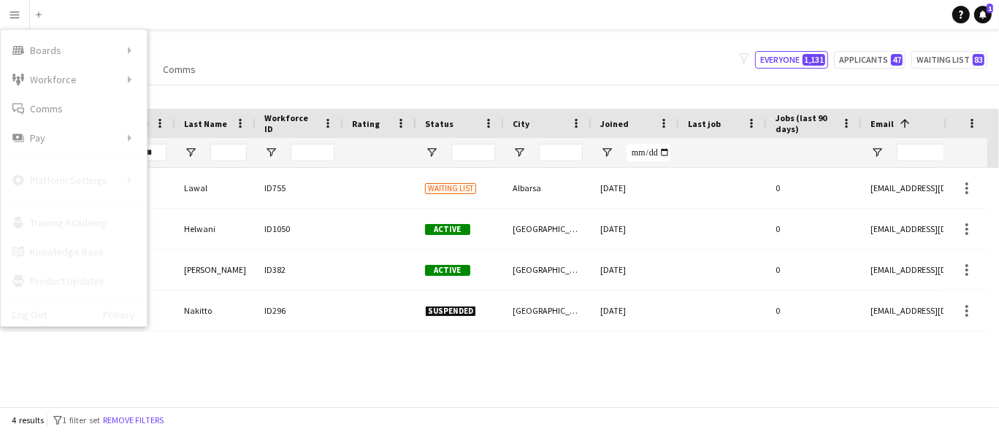
click at [109, 83] on div "Workforce Workforce" at bounding box center [74, 79] width 146 height 29
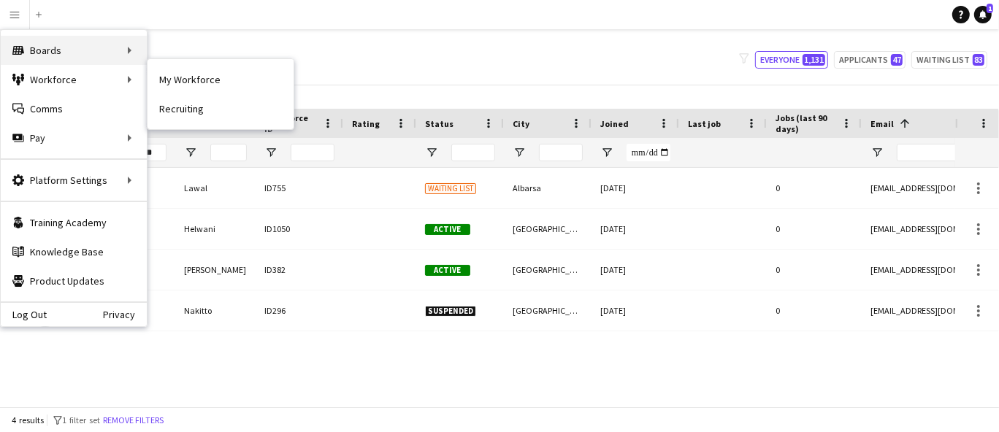
click at [120, 42] on div "Boards Boards" at bounding box center [74, 50] width 146 height 29
click at [210, 52] on link "Boards" at bounding box center [220, 50] width 146 height 29
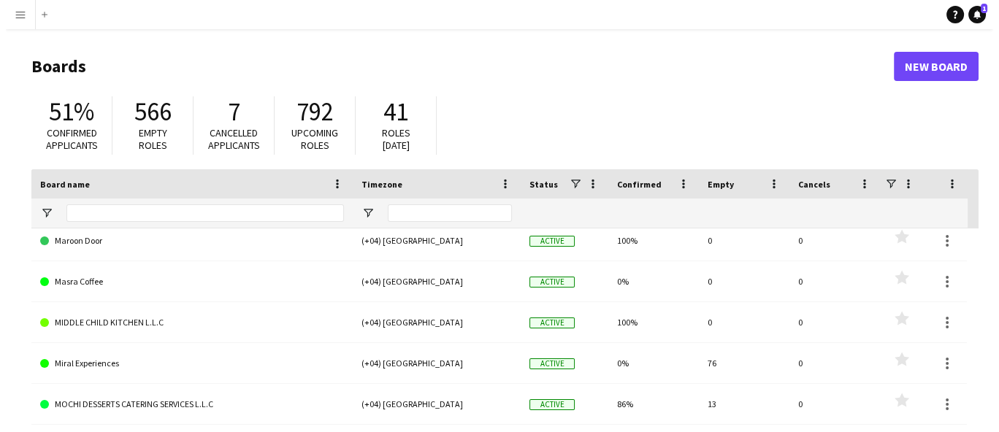
scroll to position [340, 0]
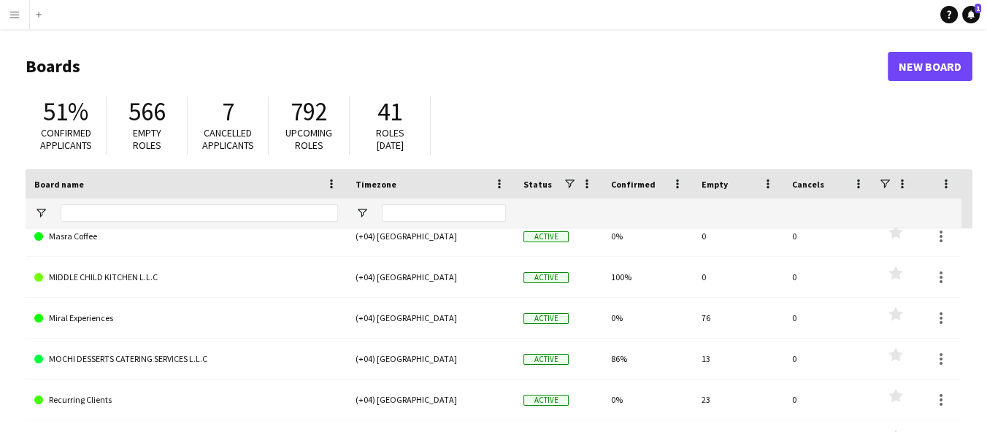
click at [147, 357] on link "MOCHI DESSERTS CATERING SERVICES L.L.C" at bounding box center [186, 359] width 304 height 41
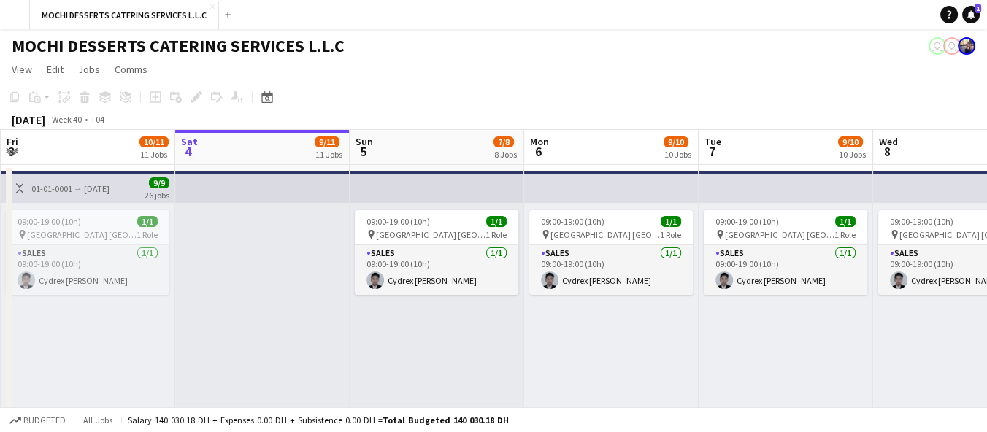
scroll to position [0, 932]
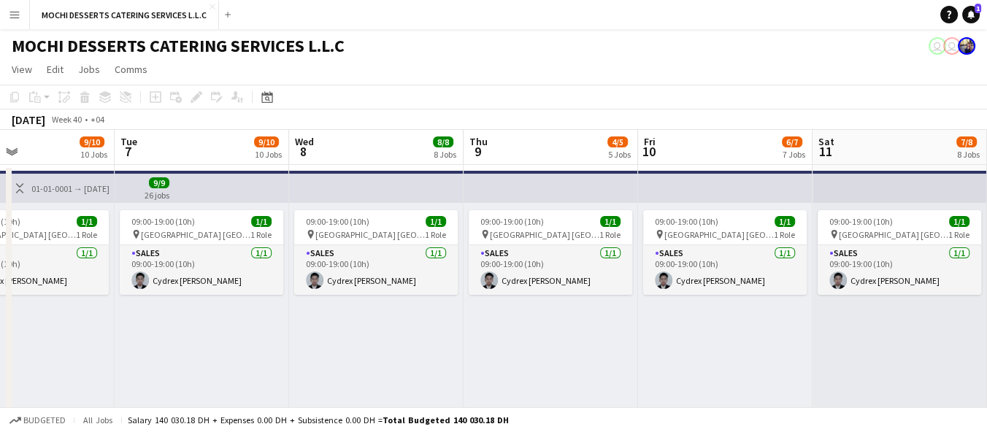
click at [894, 390] on div "09:00-19:00 (10h) 1/1 pin Yas Mall Abu Dhabi 1 Role Sales 1/1 09:00-19:00 (10h)…" at bounding box center [900, 316] width 175 height 226
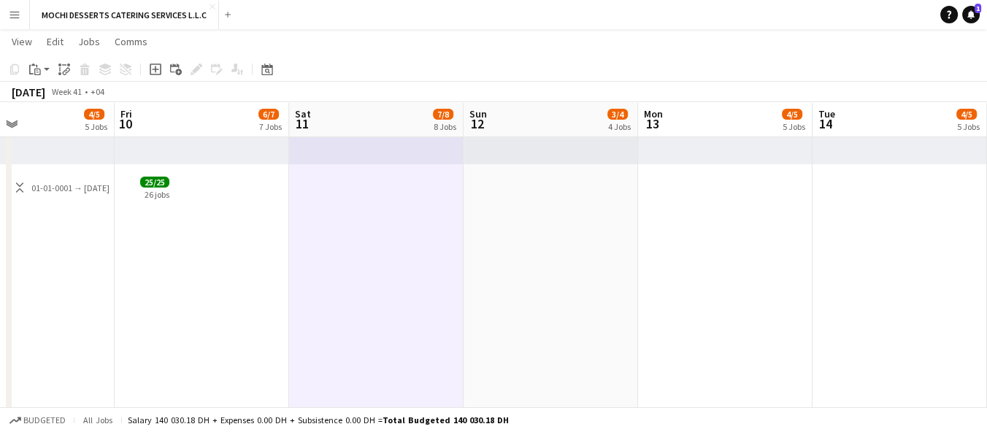
scroll to position [0, 408]
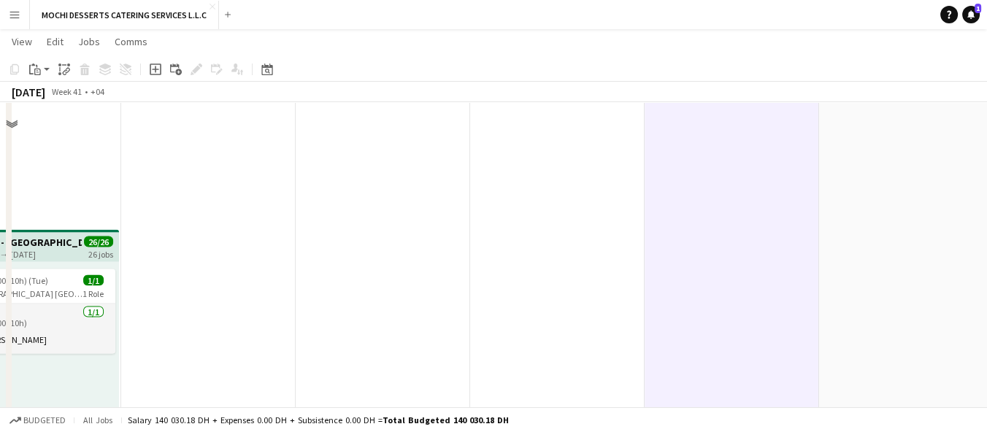
scroll to position [3340, 0]
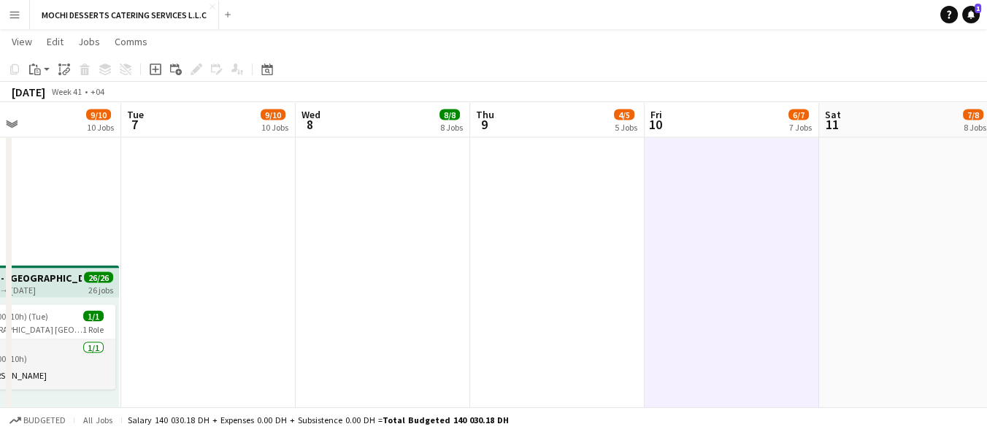
drag, startPoint x: 559, startPoint y: 346, endPoint x: 690, endPoint y: 325, distance: 132.4
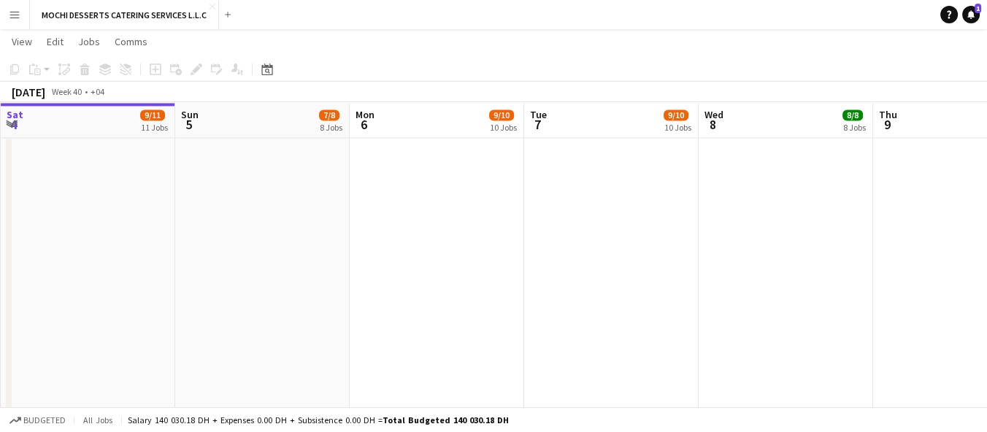
scroll to position [2729, 0]
drag, startPoint x: 559, startPoint y: 325, endPoint x: 577, endPoint y: 304, distance: 27.5
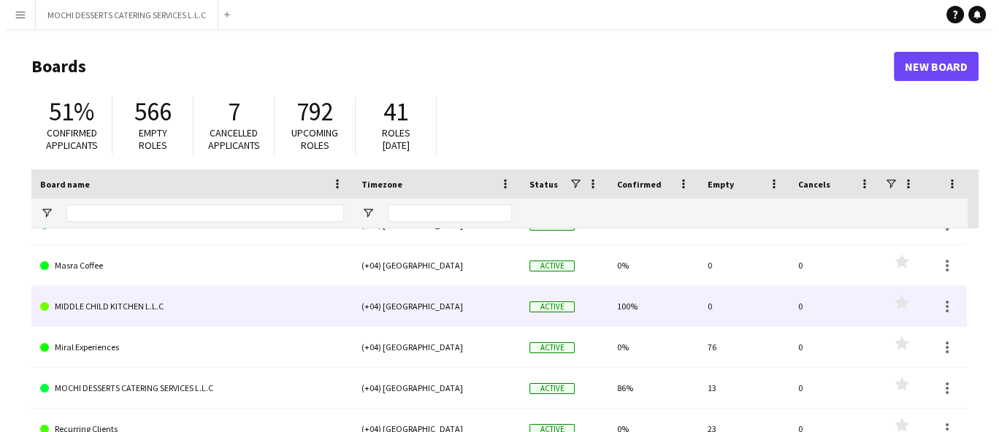
scroll to position [324, 0]
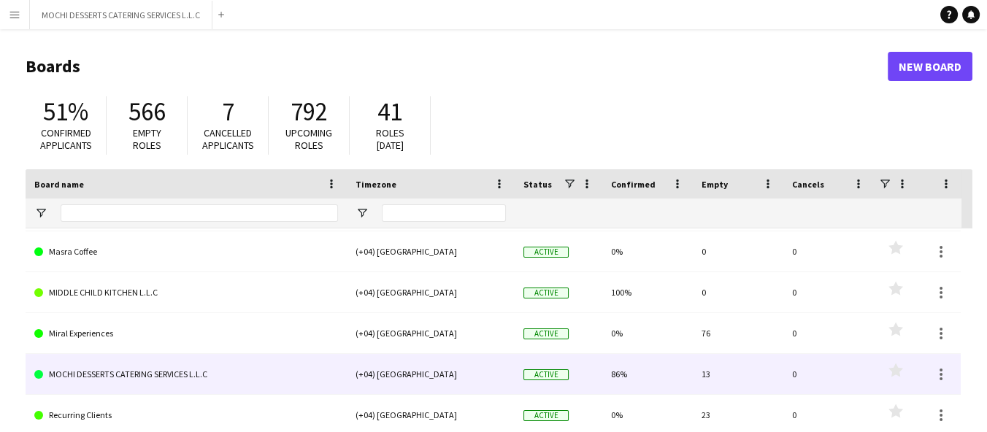
click at [88, 373] on link "MOCHI DESSERTS CATERING SERVICES L.L.C" at bounding box center [186, 374] width 304 height 41
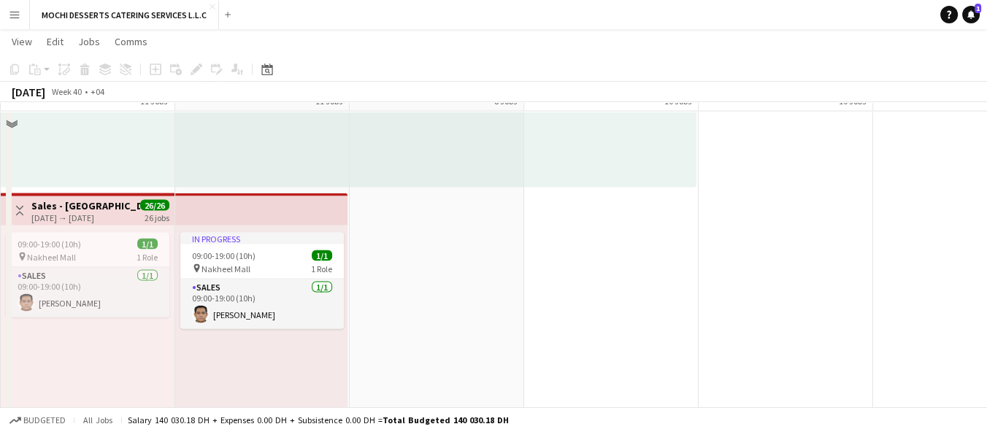
scroll to position [3651, 0]
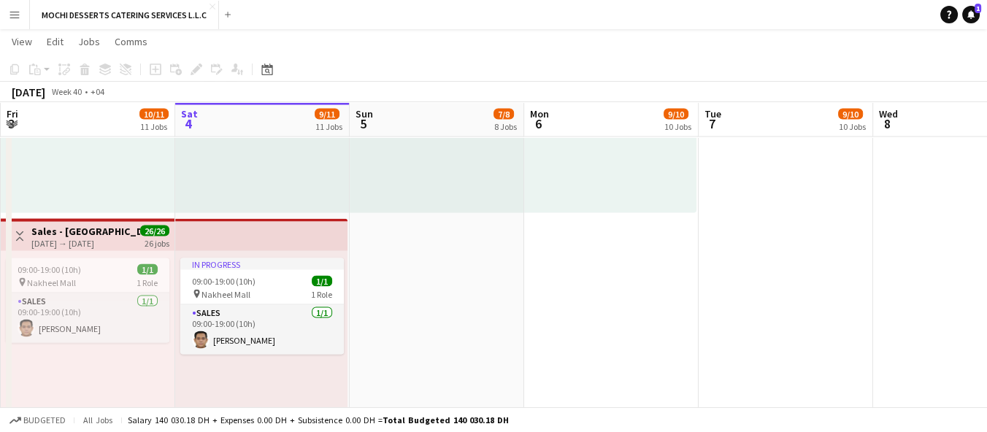
click at [267, 229] on app-top-bar at bounding box center [261, 235] width 172 height 32
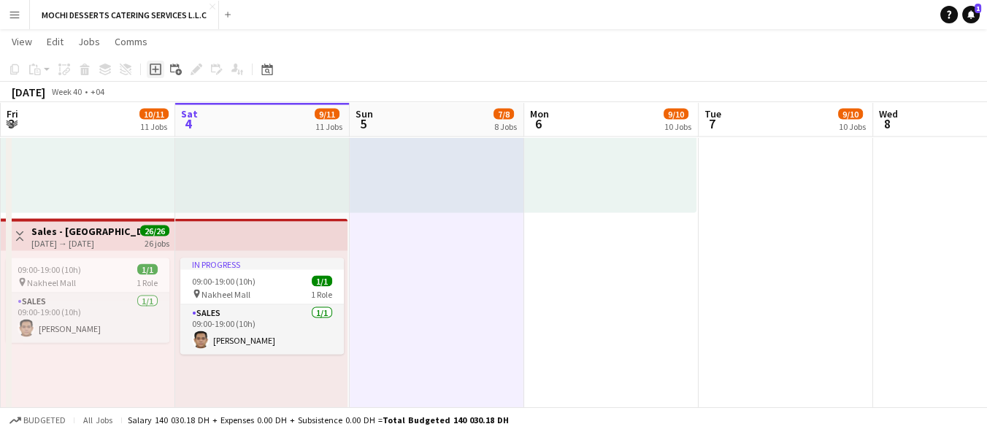
click at [154, 69] on icon at bounding box center [155, 69] width 7 height 7
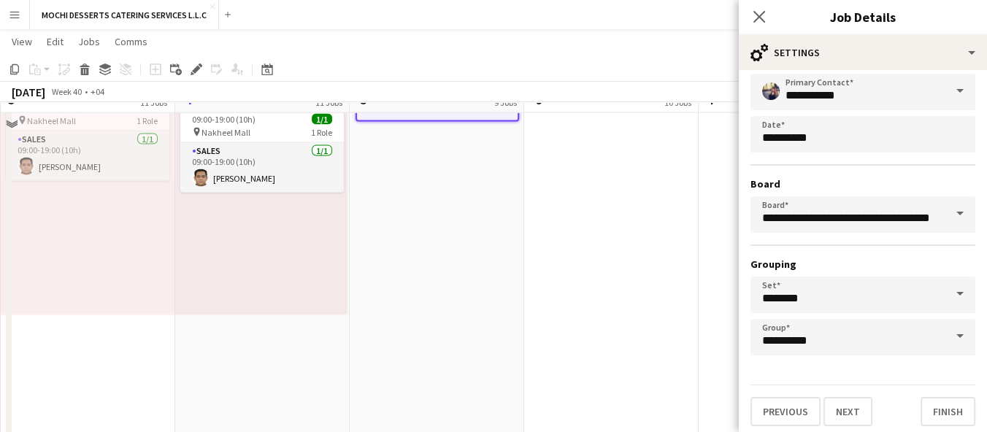
scroll to position [3569, 0]
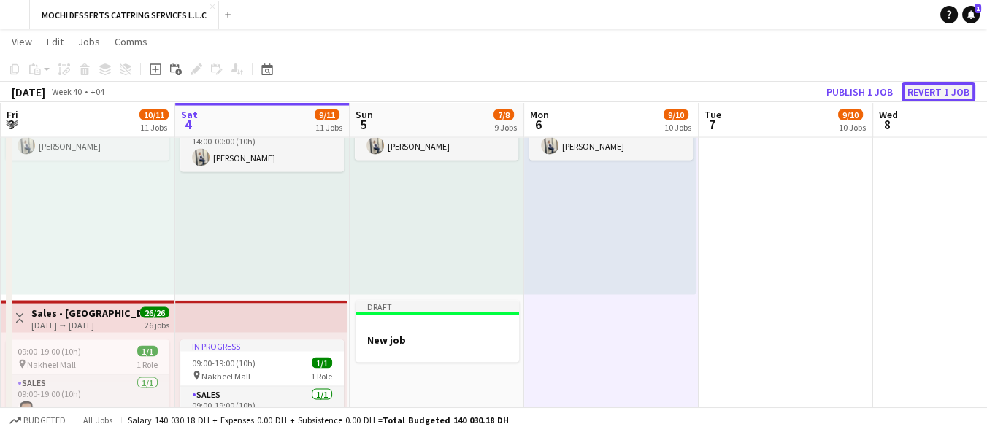
click at [938, 94] on button "Revert 1 job" at bounding box center [939, 92] width 74 height 19
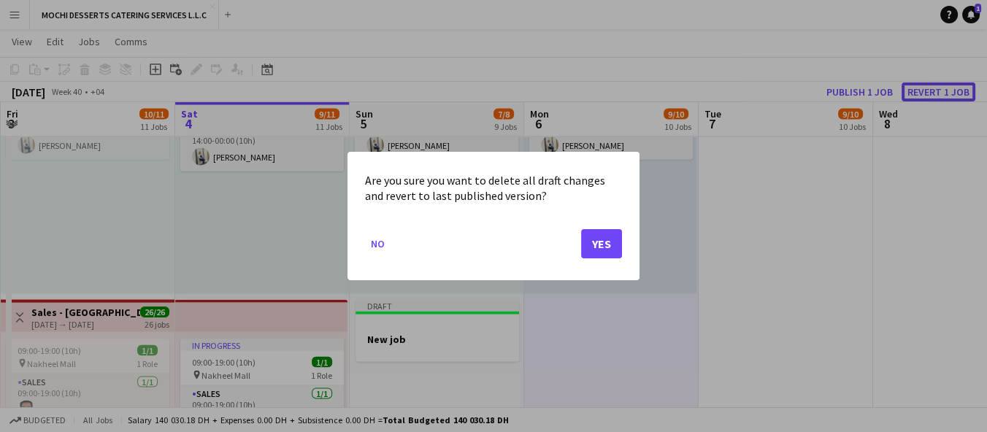
scroll to position [0, 0]
click at [583, 247] on button "Yes" at bounding box center [601, 243] width 41 height 29
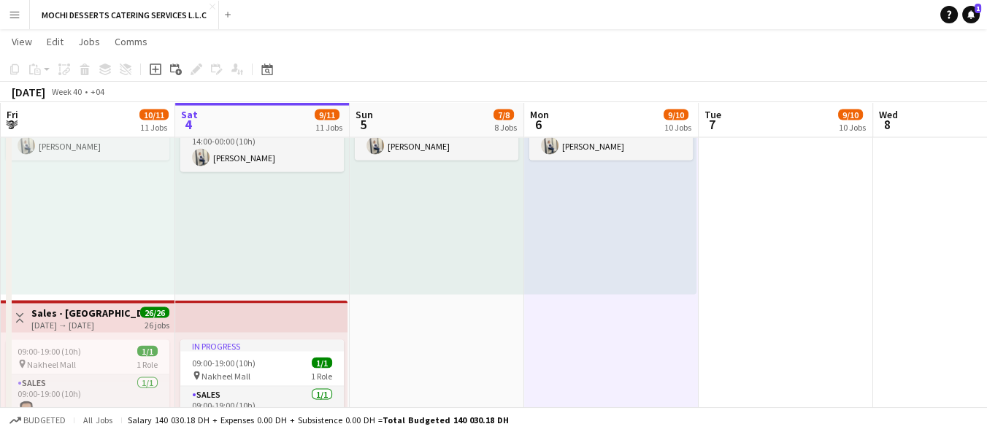
click at [260, 329] on app-top-bar at bounding box center [261, 317] width 172 height 32
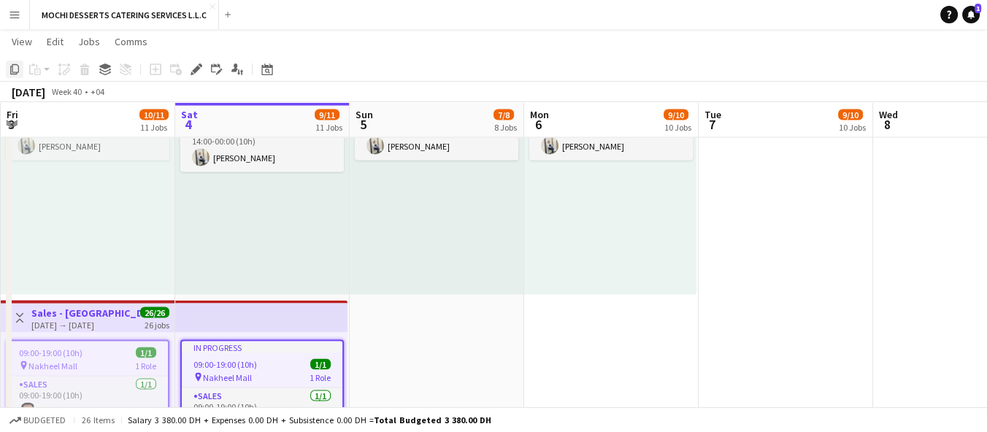
click at [10, 67] on icon at bounding box center [14, 69] width 9 height 10
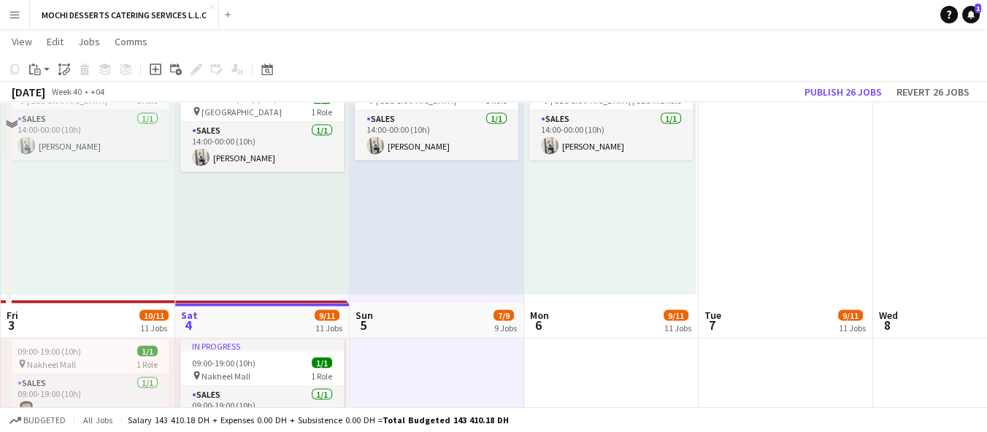
scroll to position [3770, 0]
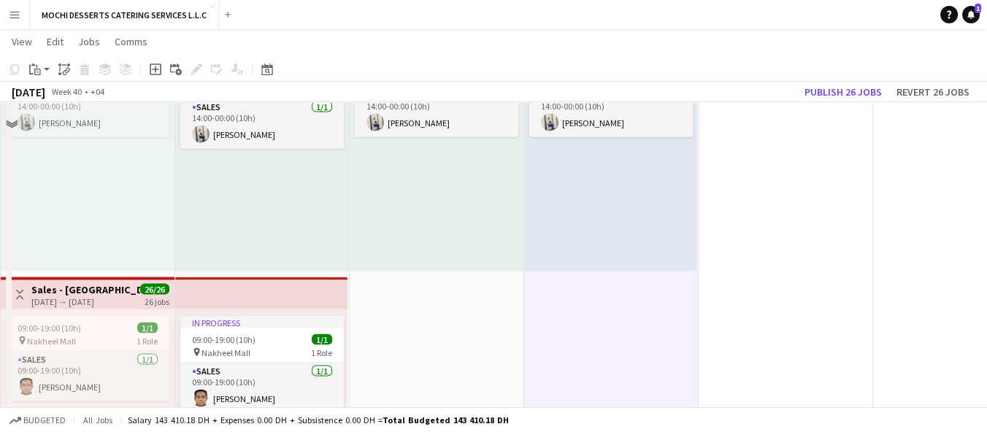
scroll to position [3525, 0]
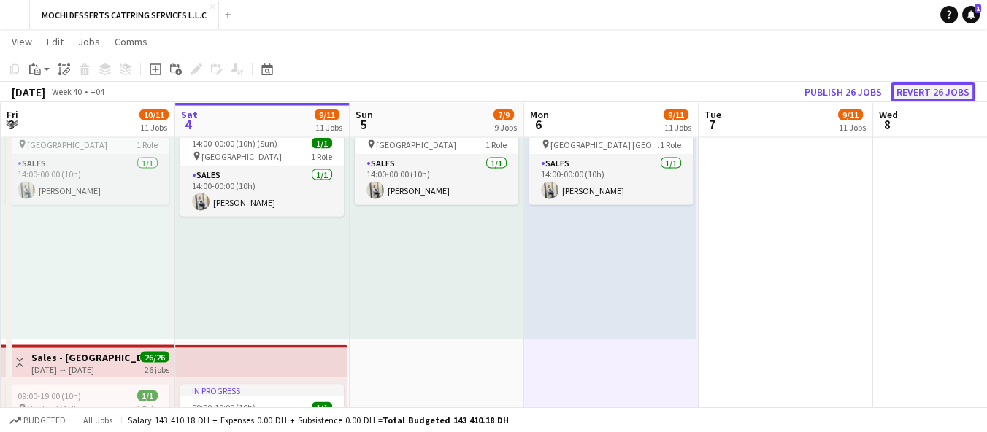
click at [933, 85] on button "Revert 26 jobs" at bounding box center [933, 92] width 85 height 19
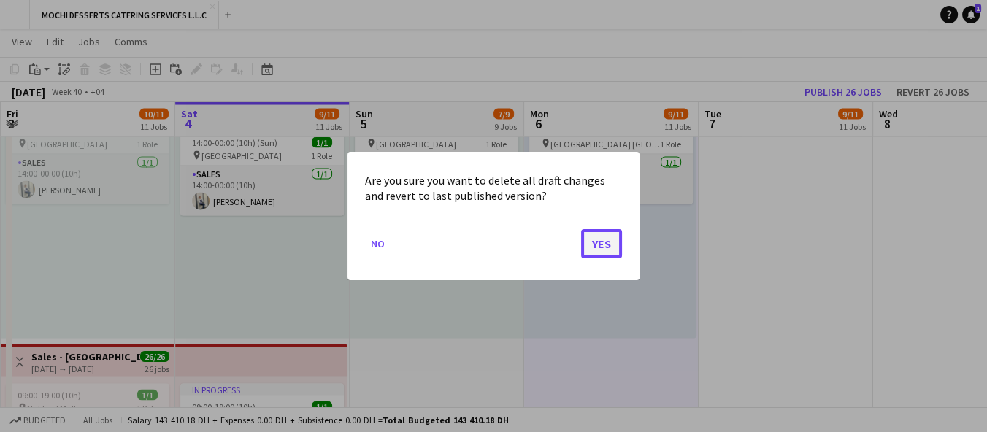
click at [591, 240] on button "Yes" at bounding box center [601, 243] width 41 height 29
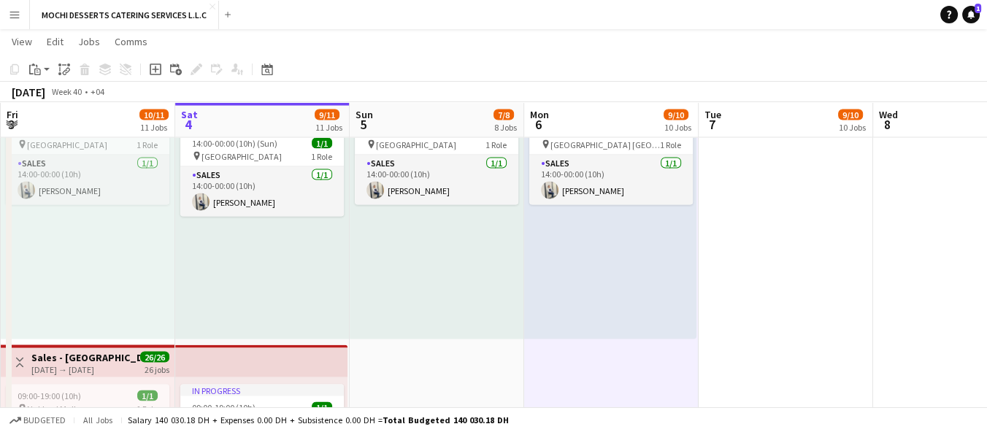
scroll to position [3606, 0]
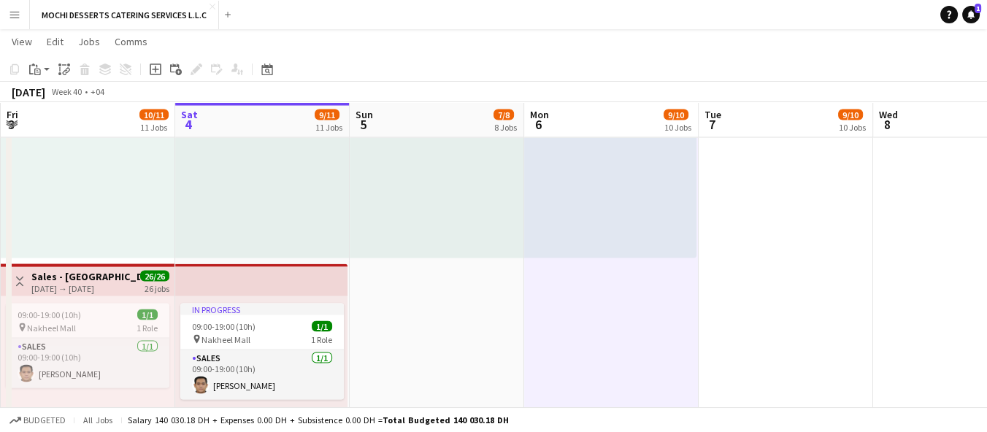
drag, startPoint x: 819, startPoint y: 235, endPoint x: 464, endPoint y: 332, distance: 367.9
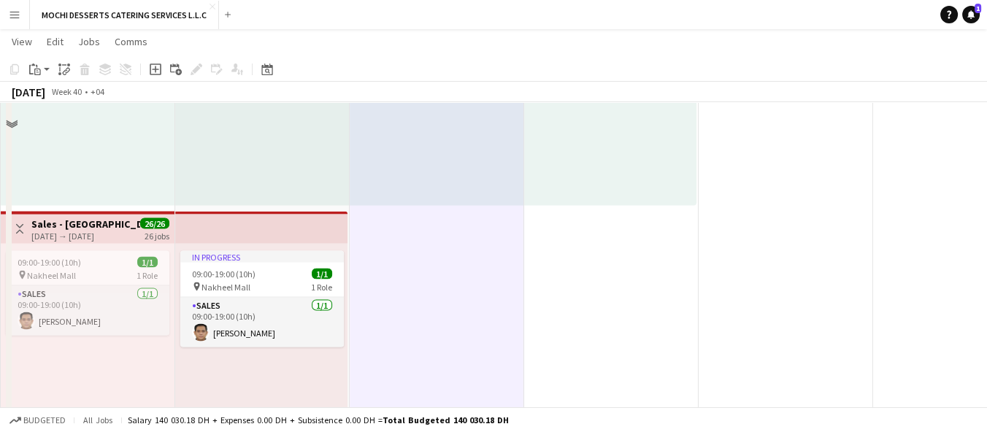
scroll to position [3687, 0]
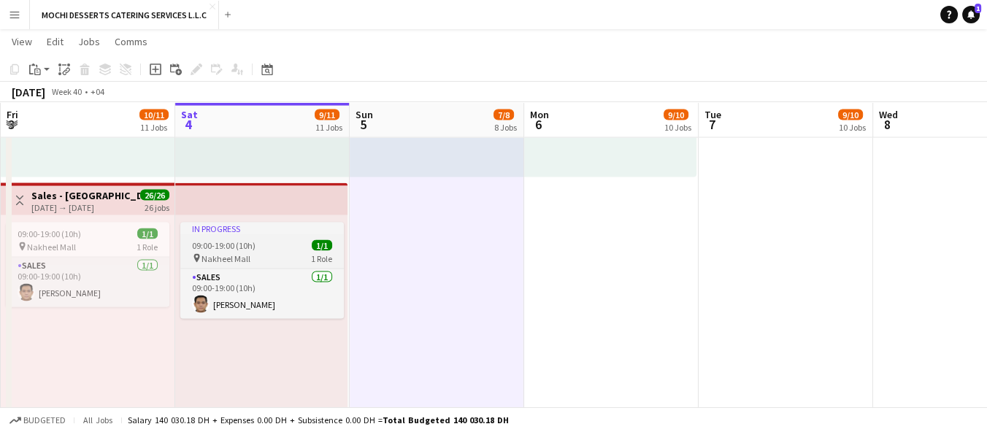
click at [272, 250] on div "09:00-19:00 (10h) 1/1" at bounding box center [262, 245] width 164 height 11
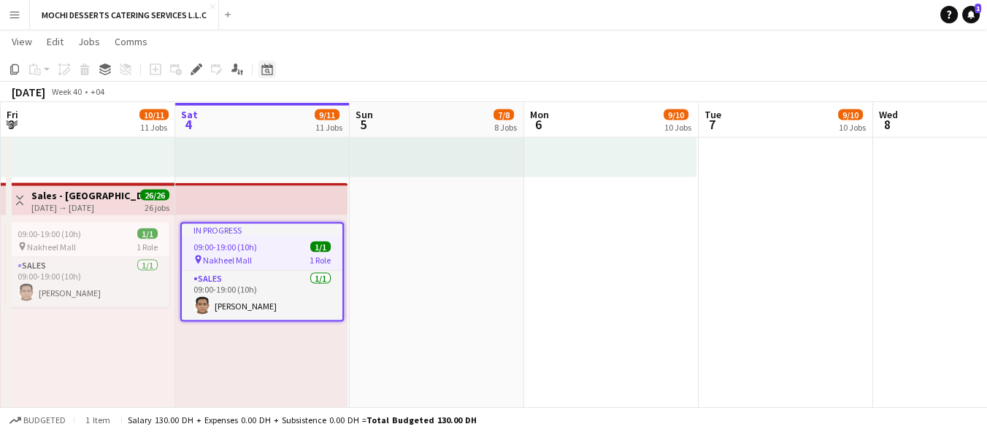
click at [269, 69] on icon "Date picker" at bounding box center [267, 70] width 12 height 12
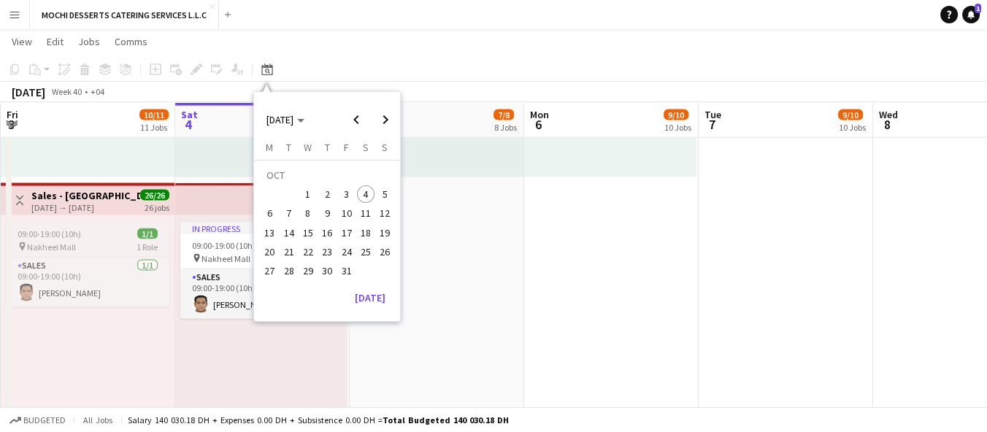
click at [115, 242] on div "pin Nakheel Mall 1 Role" at bounding box center [88, 247] width 164 height 12
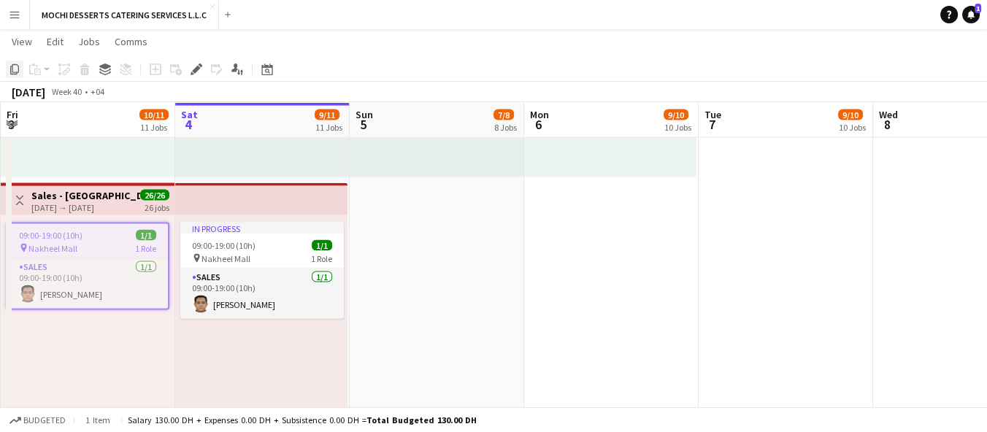
click at [18, 72] on icon at bounding box center [14, 69] width 9 height 10
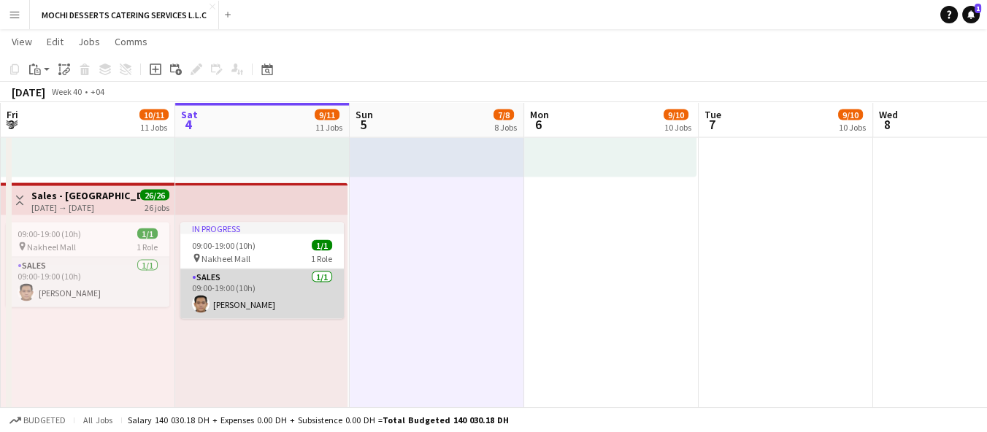
click at [295, 269] on app-card-role "Sales [DATE] 09:00-19:00 (10h) [PERSON_NAME]" at bounding box center [262, 294] width 164 height 50
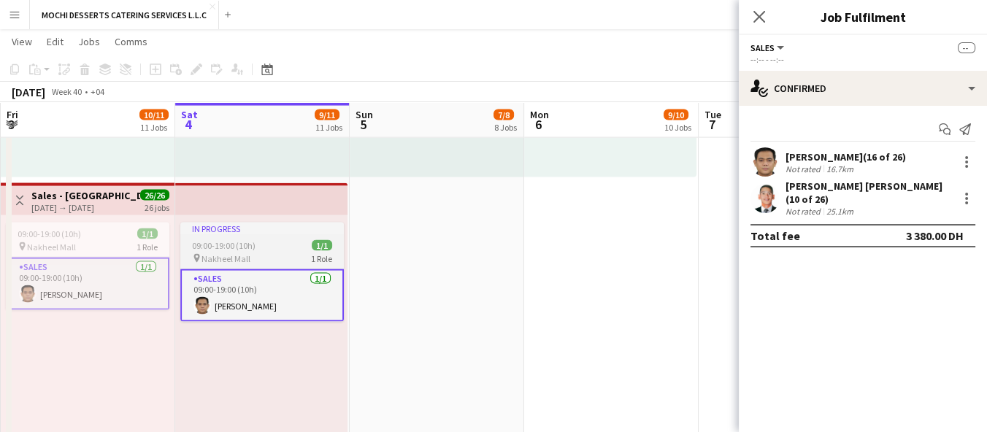
click at [302, 247] on div "09:00-19:00 (10h) 1/1" at bounding box center [262, 245] width 164 height 11
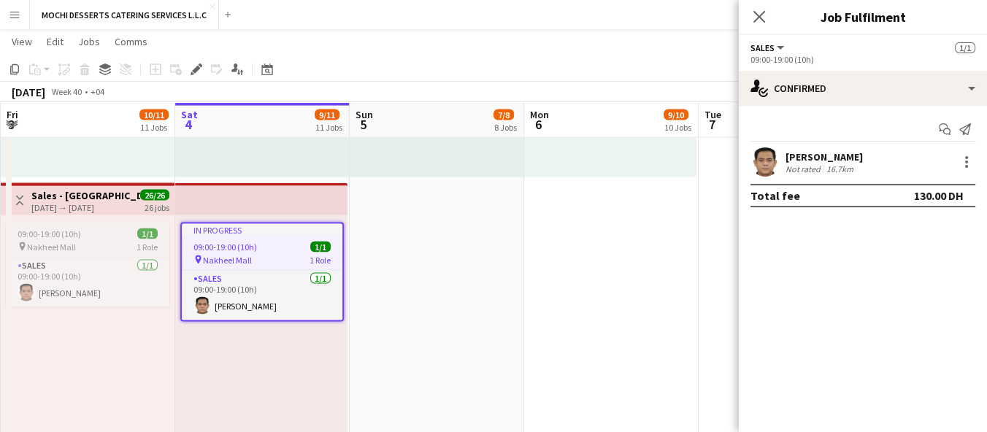
click at [100, 239] on div "09:00-19:00 (10h) 1/1" at bounding box center [88, 234] width 164 height 11
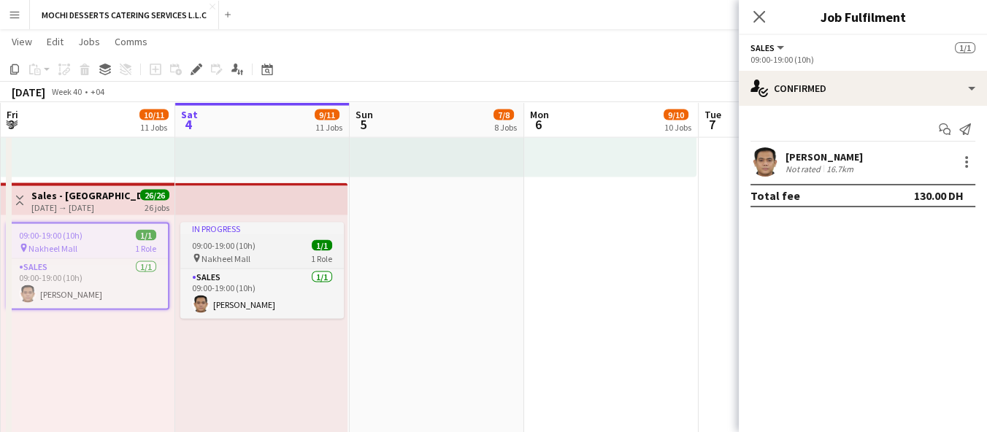
click at [293, 253] on div "pin Nakheel Mall 1 Role" at bounding box center [262, 259] width 164 height 12
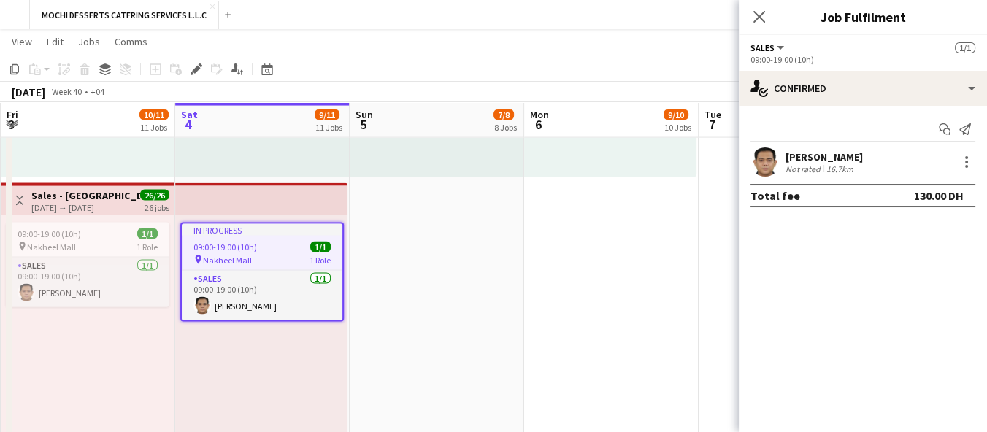
drag, startPoint x: 400, startPoint y: 366, endPoint x: 672, endPoint y: 327, distance: 274.4
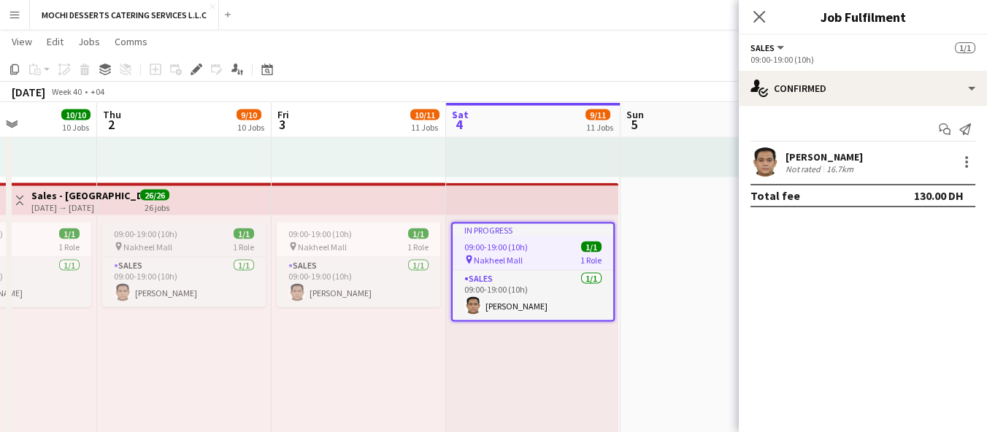
click at [234, 230] on span "1/1" at bounding box center [244, 234] width 20 height 11
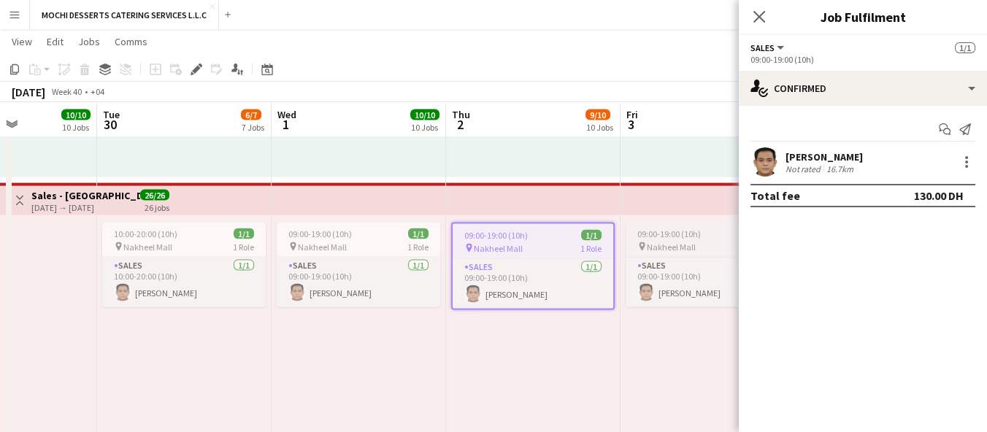
click at [647, 242] on span "Nakheel Mall" at bounding box center [671, 247] width 49 height 11
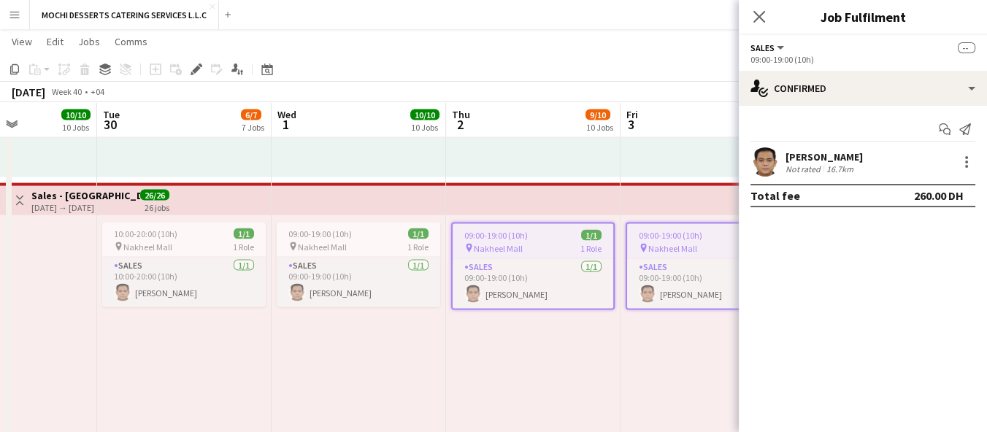
scroll to position [0, 426]
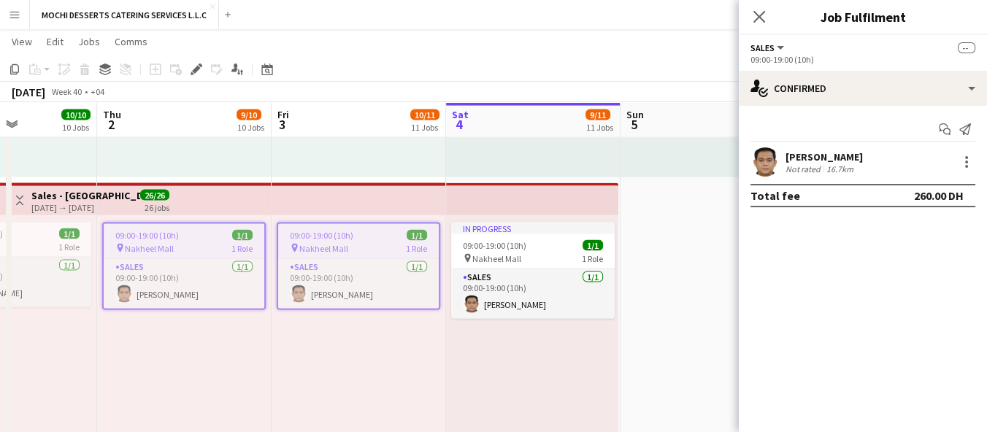
click at [188, 199] on app-top-bar at bounding box center [184, 199] width 175 height 32
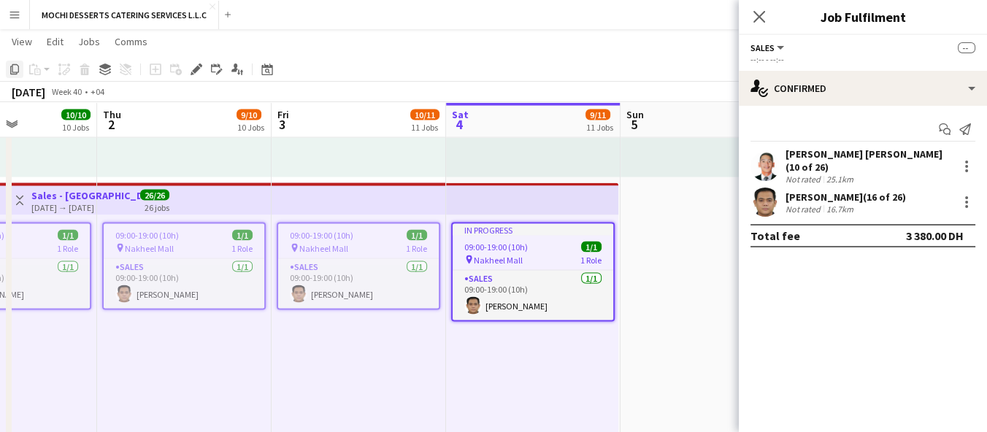
click at [14, 72] on icon at bounding box center [14, 69] width 9 height 10
click at [20, 68] on icon "Copy" at bounding box center [15, 70] width 12 height 12
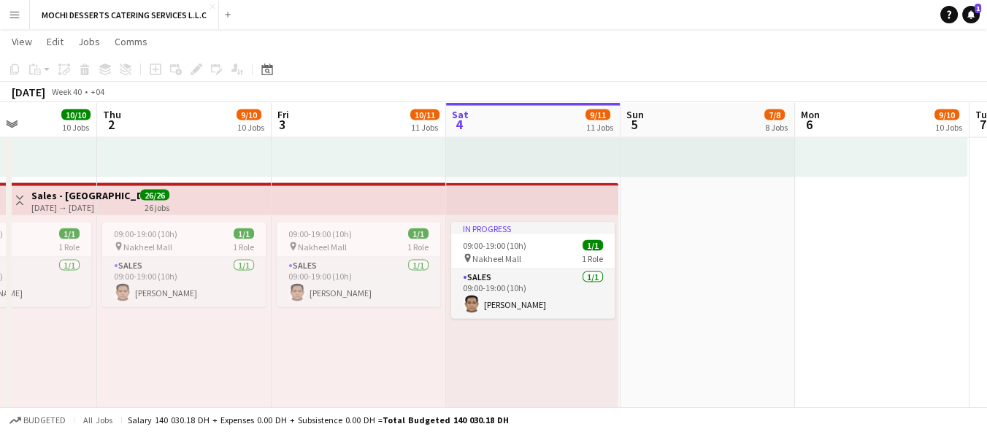
drag, startPoint x: 732, startPoint y: 233, endPoint x: 614, endPoint y: 199, distance: 123.2
click at [614, 199] on app-top-bar at bounding box center [532, 199] width 172 height 32
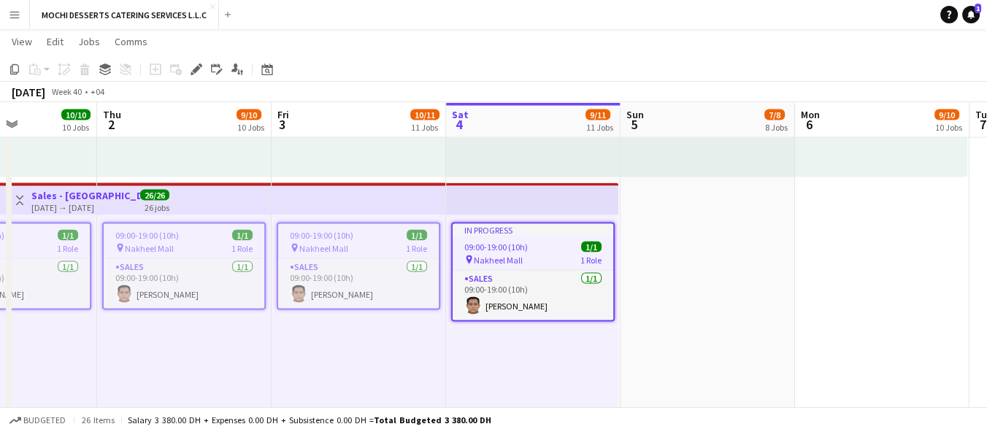
scroll to position [0, 424]
click at [65, 64] on div "Copy Paste Paste Ctrl+V Paste with crew Ctrl+Shift+V Paste linked Job [GEOGRAPH…" at bounding box center [70, 70] width 129 height 18
click at [45, 69] on div "Copy Paste Paste Ctrl+V Paste with crew Ctrl+Shift+V Paste linked Job [GEOGRAPH…" at bounding box center [70, 70] width 129 height 18
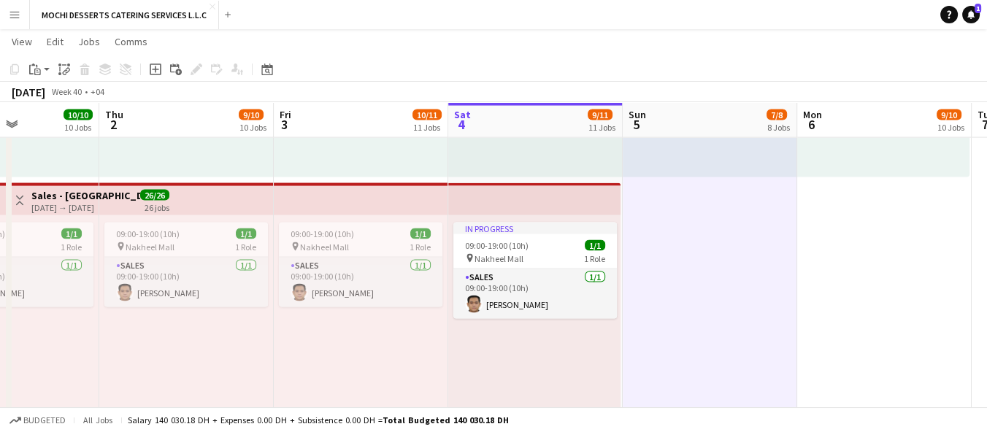
drag, startPoint x: 688, startPoint y: 275, endPoint x: 659, endPoint y: 280, distance: 28.9
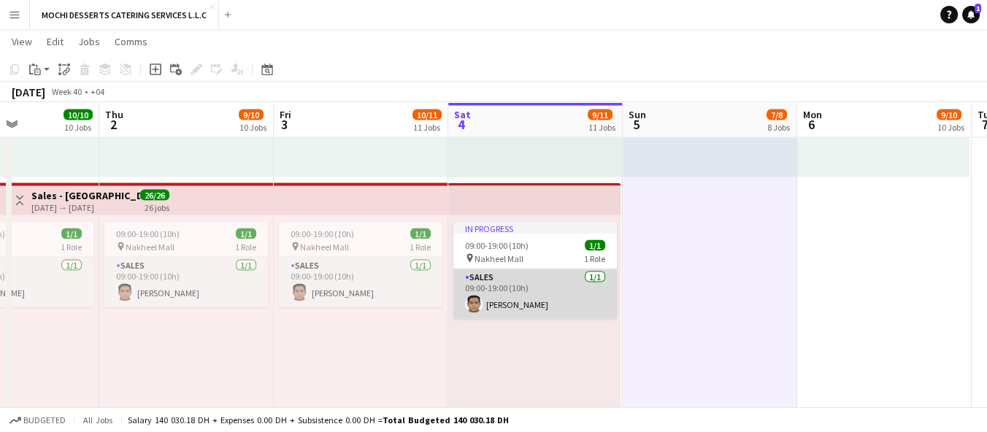
scroll to position [0, 423]
click at [540, 289] on app-card-role "Sales [DATE] 09:00-19:00 (10h) [PERSON_NAME]" at bounding box center [537, 294] width 164 height 50
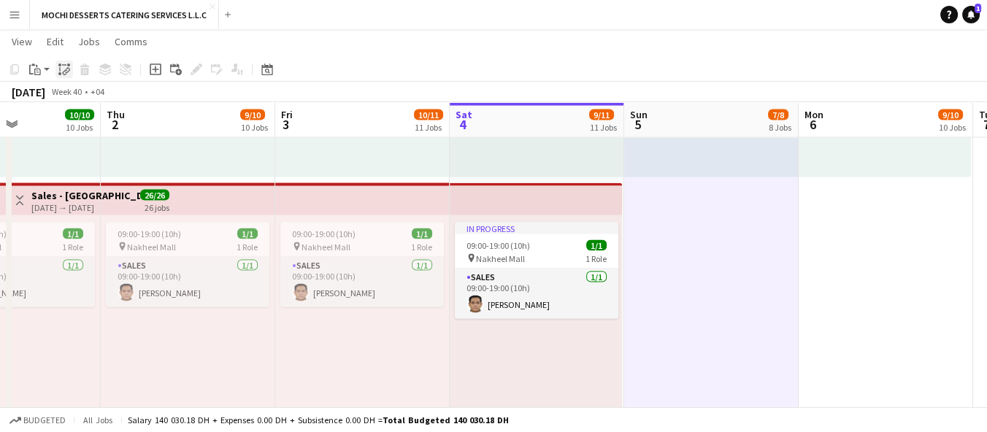
click at [59, 69] on icon at bounding box center [59, 69] width 1 height 4
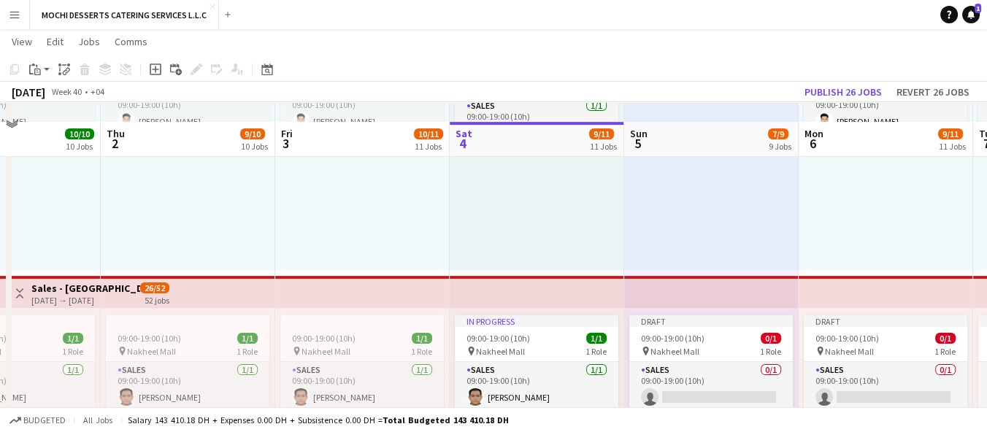
scroll to position [442, 0]
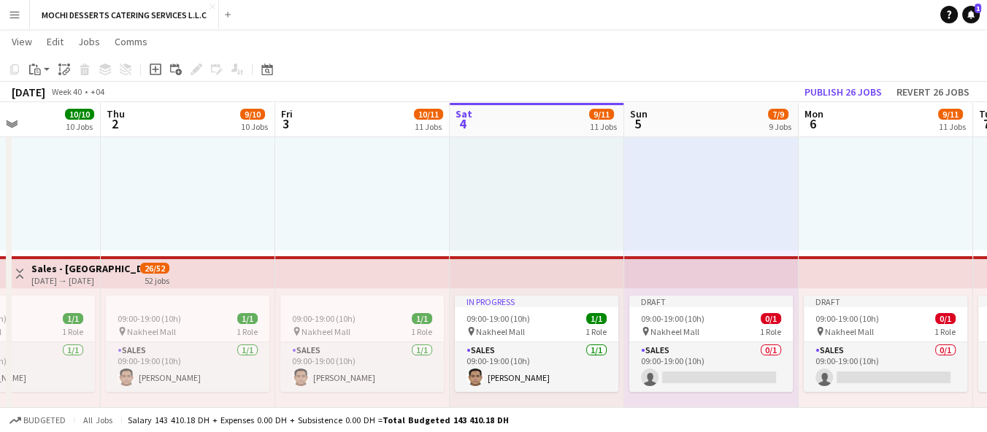
drag, startPoint x: 762, startPoint y: 231, endPoint x: 702, endPoint y: 376, distance: 156.2
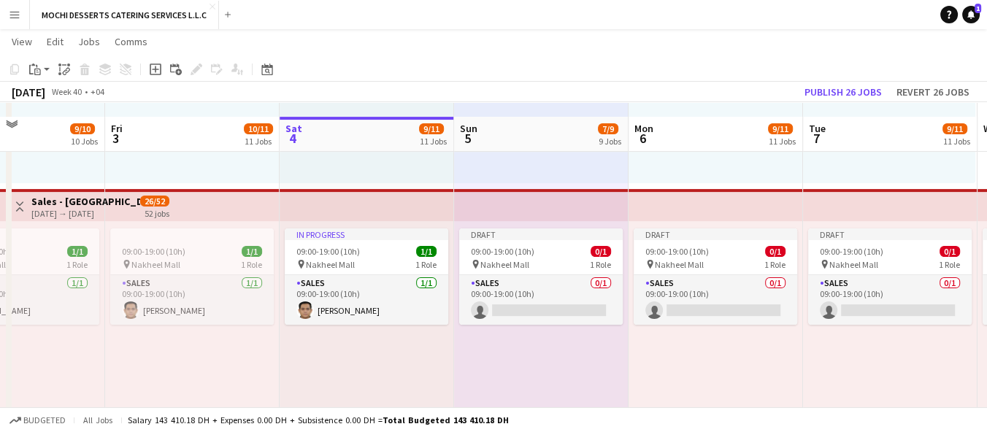
scroll to position [523, 0]
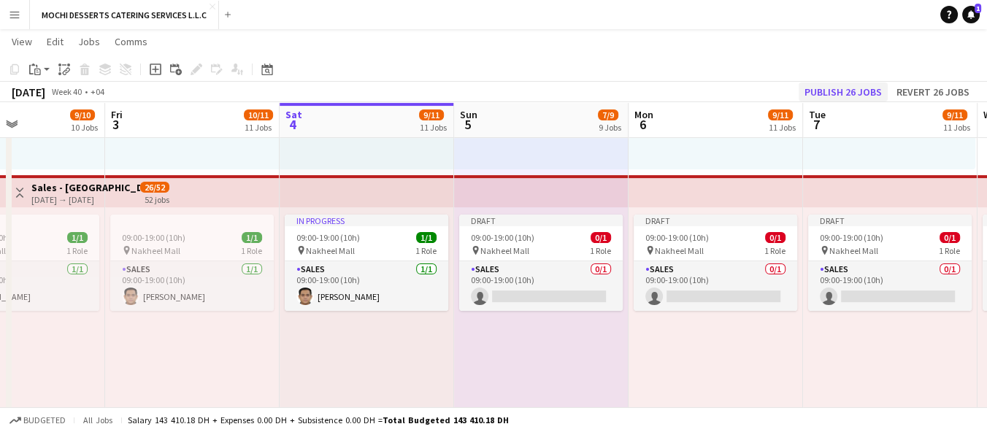
drag, startPoint x: 838, startPoint y: 353, endPoint x: 846, endPoint y: 93, distance: 259.3
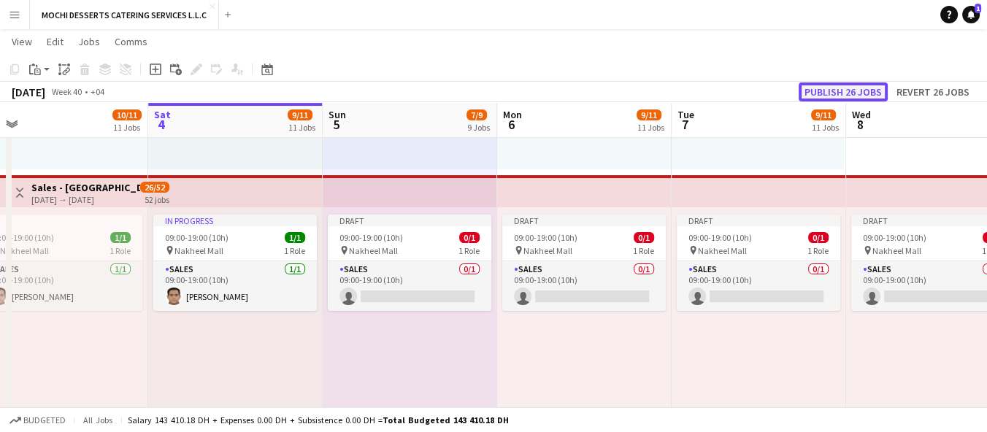
click at [846, 93] on button "Publish 26 jobs" at bounding box center [843, 92] width 89 height 19
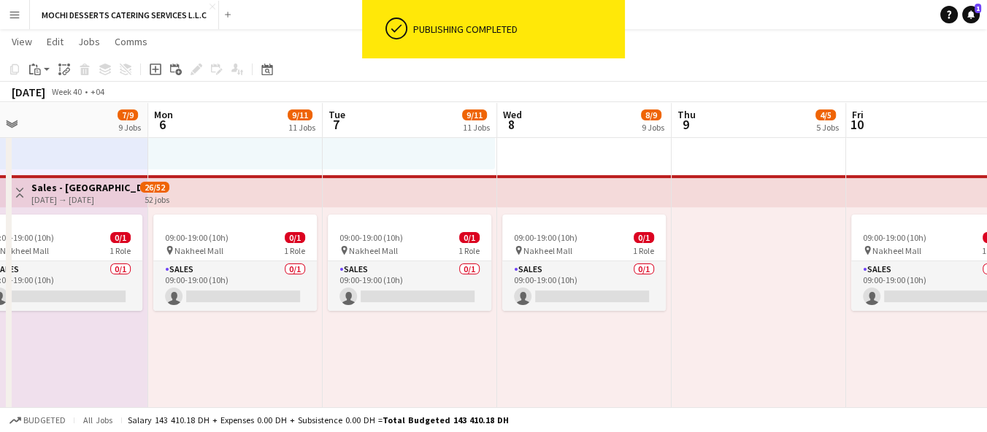
scroll to position [0, 375]
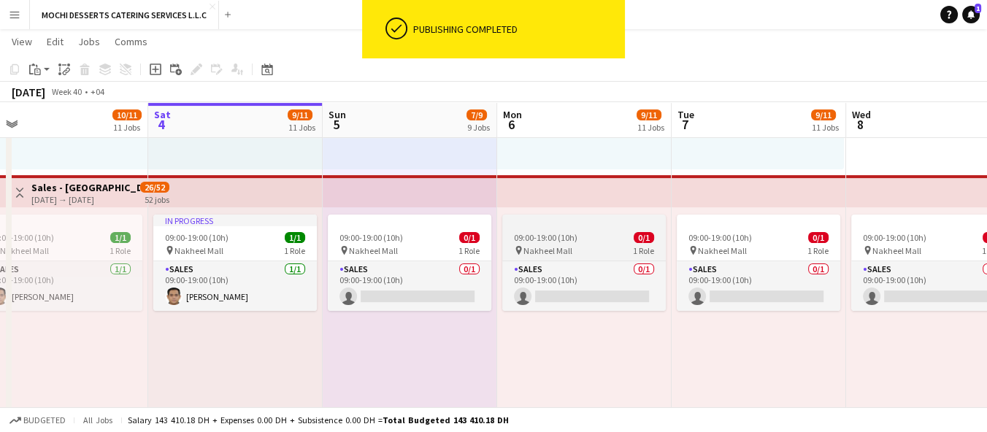
drag, startPoint x: 837, startPoint y: 313, endPoint x: 526, endPoint y: 218, distance: 325.2
click at [837, 313] on div "09:00-19:00 (10h) 0/1 pin Nakheel Mall 1 Role Sales 0/1 09:00-19:00 (10h) singl…" at bounding box center [759, 320] width 175 height 226
click at [390, 282] on app-card-role "Sales 0/1 09:00-19:00 (10h) single-neutral-actions" at bounding box center [410, 286] width 164 height 50
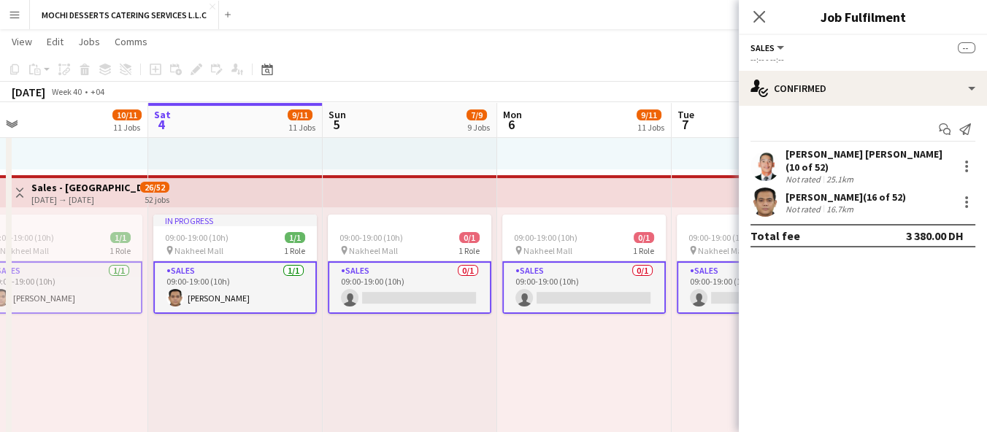
click at [426, 289] on app-card-role "Sales 0/1 09:00-19:00 (10h) single-neutral-actions" at bounding box center [410, 287] width 164 height 53
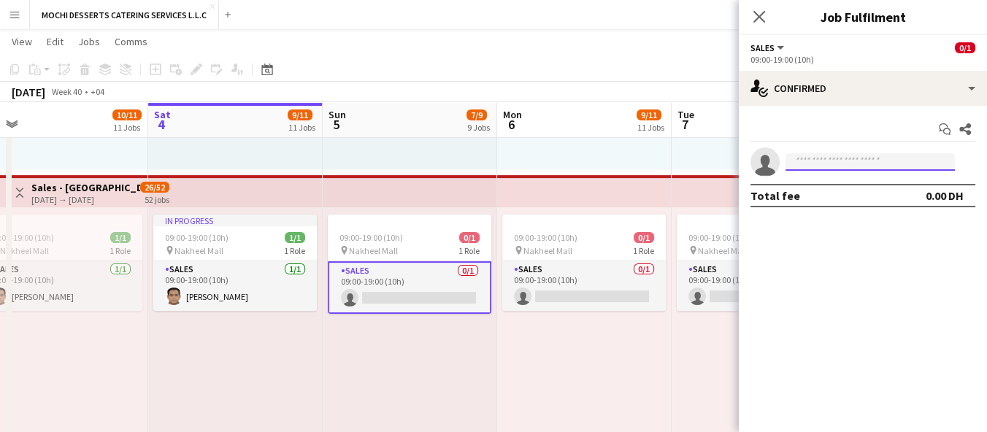
click at [846, 162] on input at bounding box center [870, 162] width 169 height 18
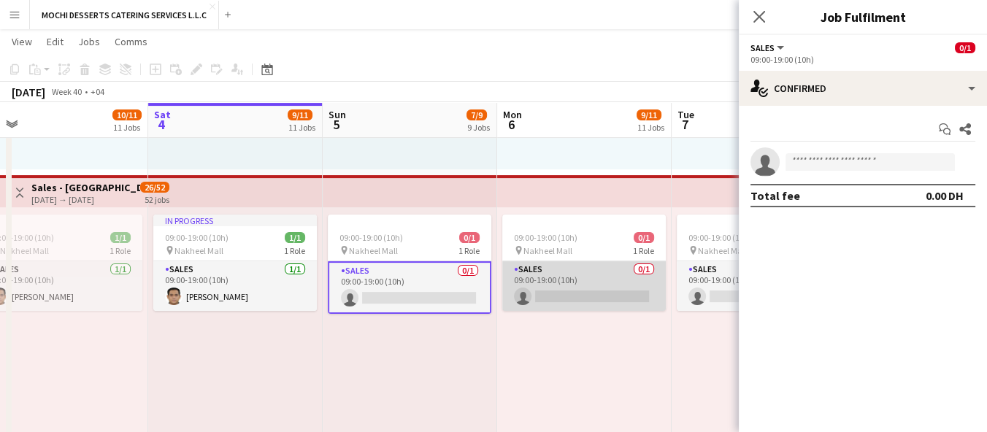
click at [578, 284] on app-card-role "Sales 0/1 09:00-19:00 (10h) single-neutral-actions" at bounding box center [584, 286] width 164 height 50
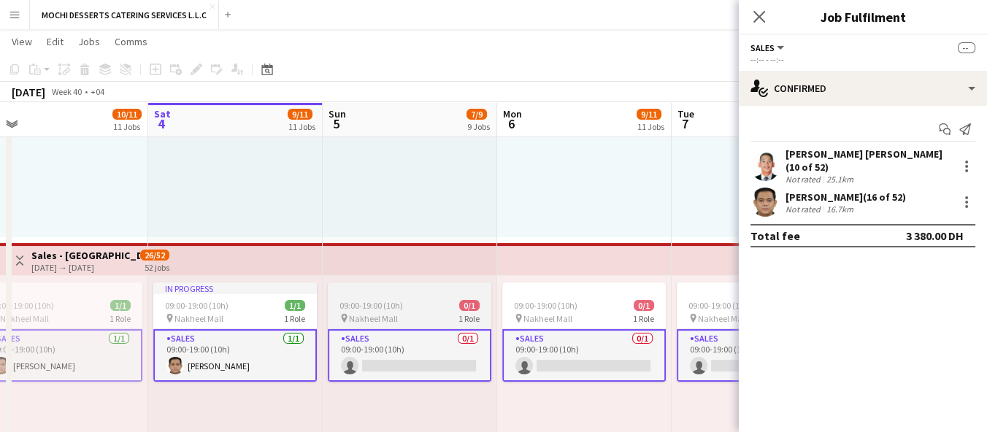
scroll to position [442, 0]
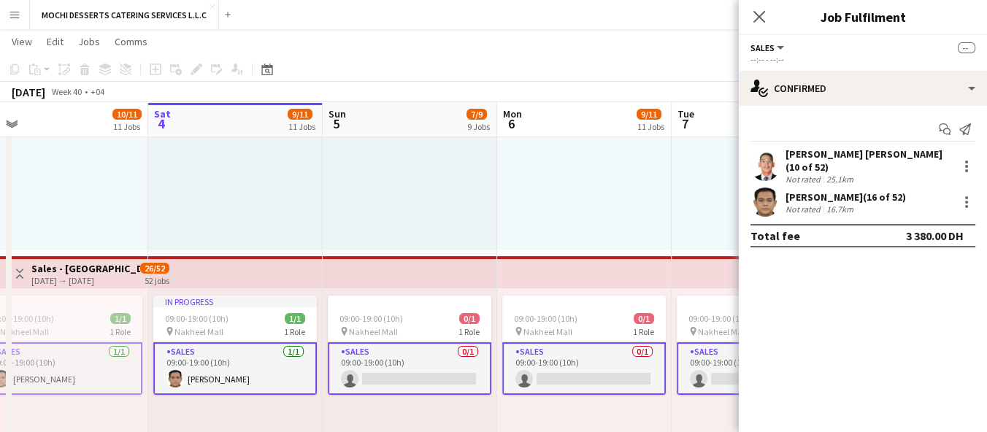
click at [434, 369] on app-card-role "Sales 0/1 09:00-19:00 (10h) single-neutral-actions" at bounding box center [410, 368] width 164 height 53
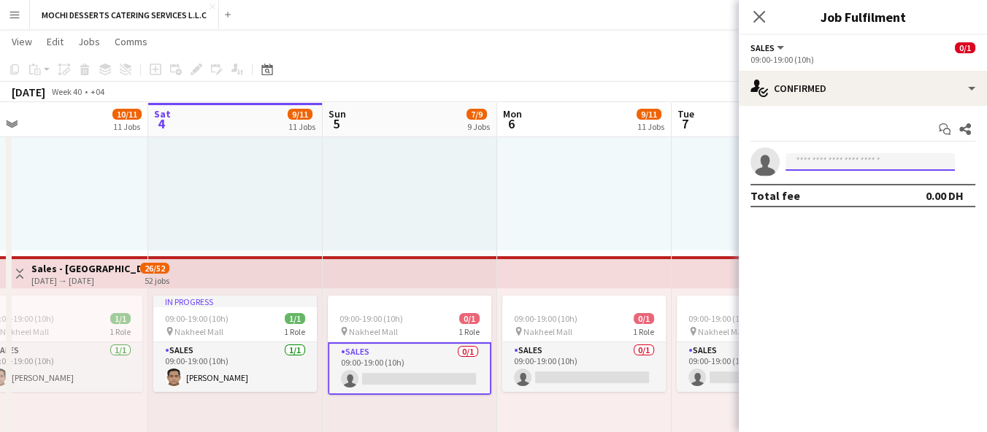
click at [830, 156] on input at bounding box center [870, 162] width 169 height 18
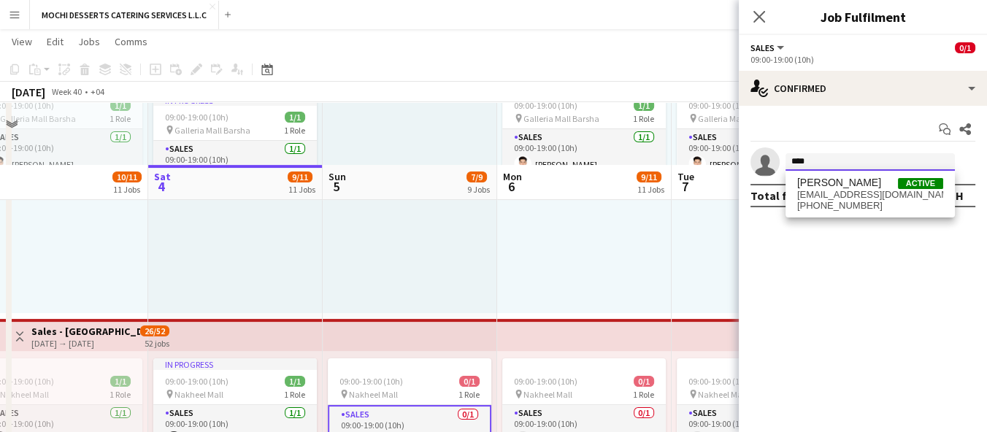
type input "****"
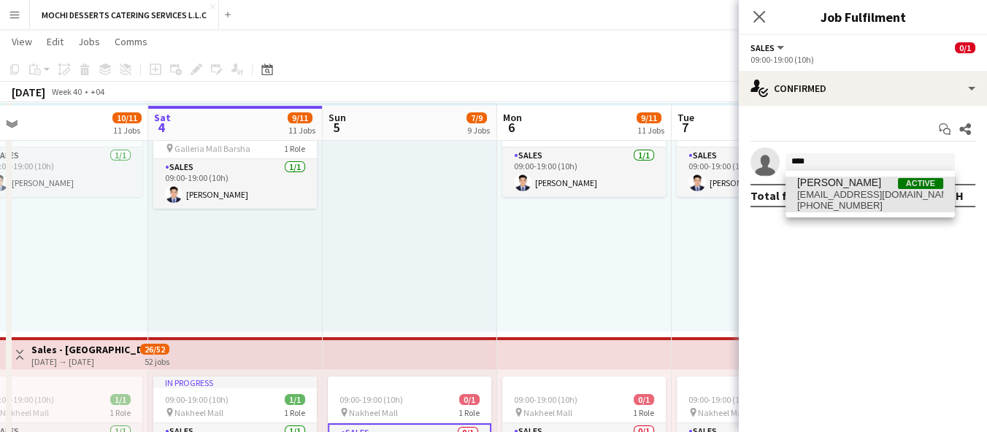
click at [862, 183] on span "[PERSON_NAME] Active" at bounding box center [870, 183] width 146 height 12
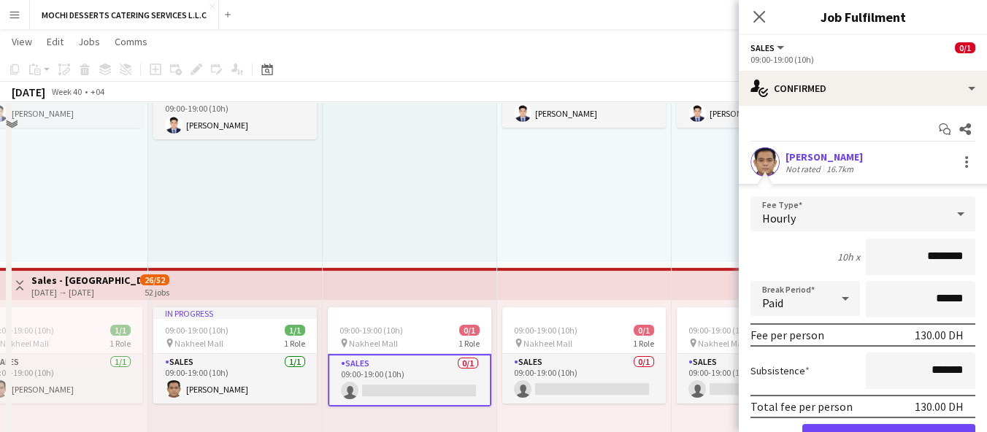
scroll to position [523, 0]
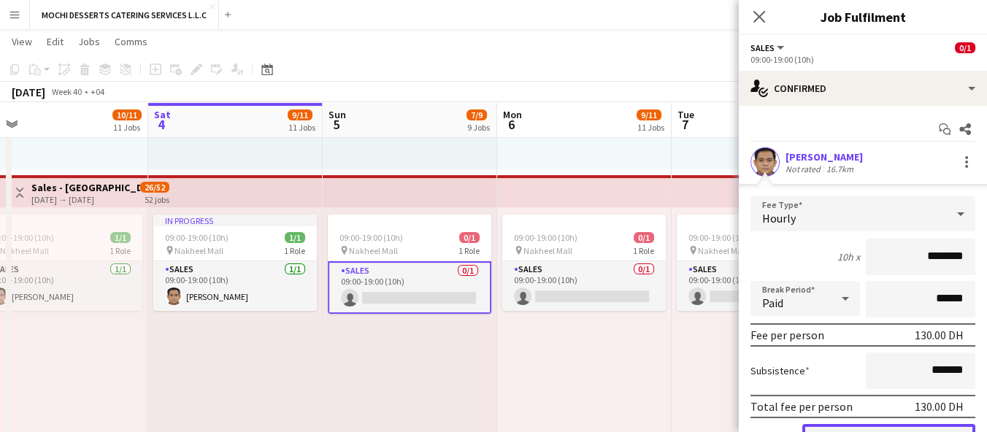
click at [916, 429] on button "Confirm" at bounding box center [888, 438] width 173 height 29
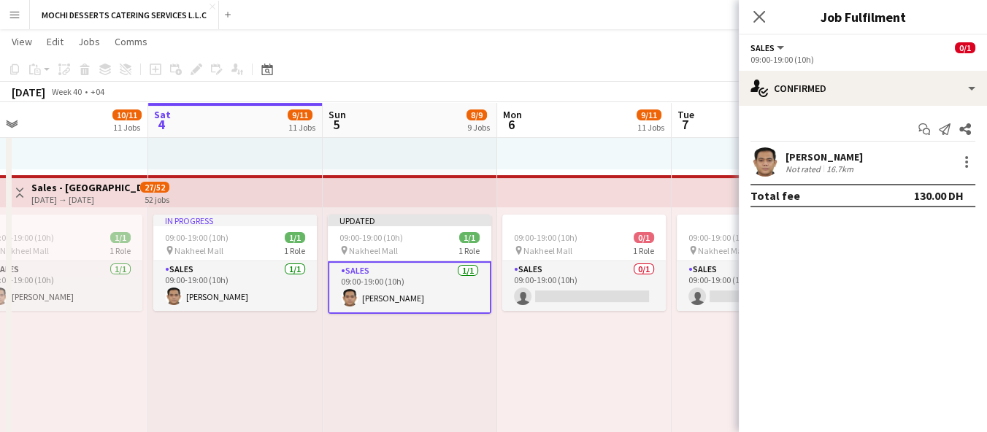
click at [593, 378] on div "09:00-19:00 (10h) 0/1 pin Nakheel Mall 1 Role Sales 0/1 09:00-19:00 (10h) singl…" at bounding box center [584, 320] width 175 height 226
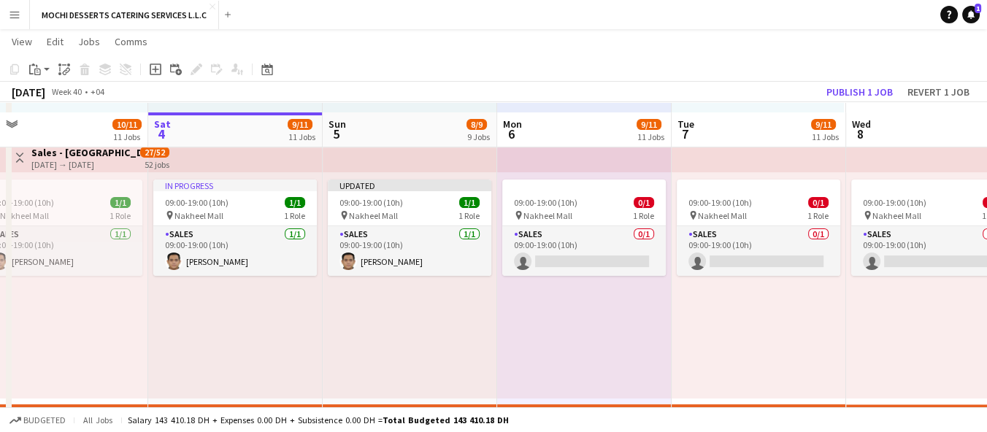
scroll to position [567, 0]
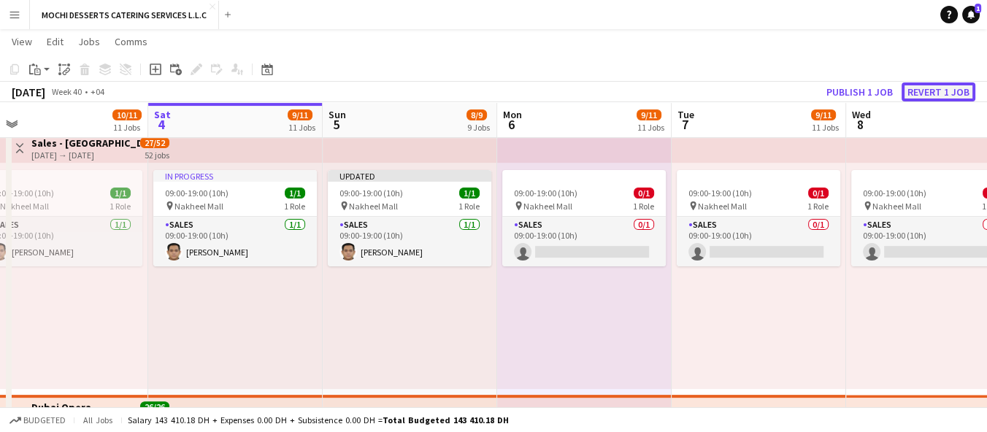
click at [924, 86] on button "Revert 1 job" at bounding box center [939, 92] width 74 height 19
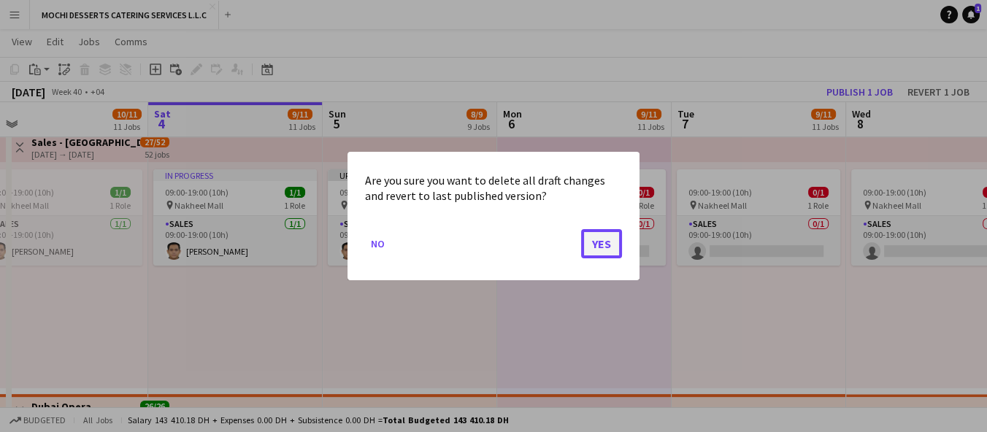
click at [603, 244] on button "Yes" at bounding box center [601, 243] width 41 height 29
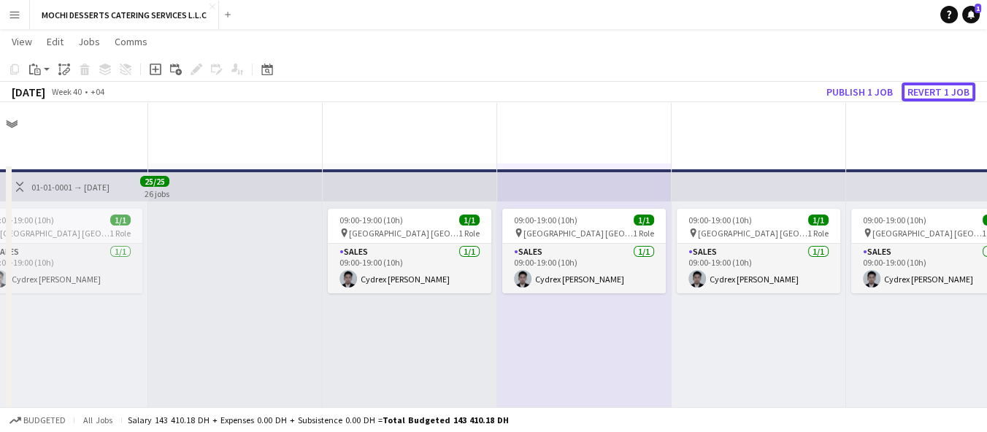
scroll to position [567, 0]
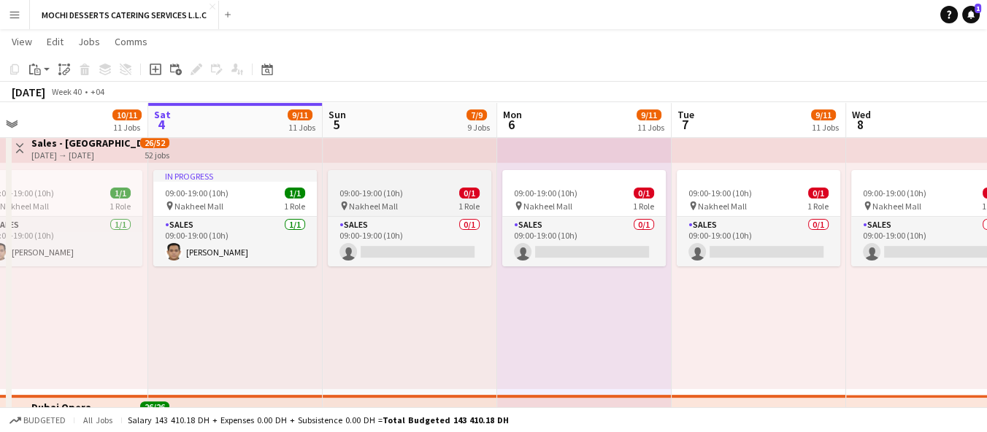
click at [445, 180] on div at bounding box center [410, 176] width 164 height 12
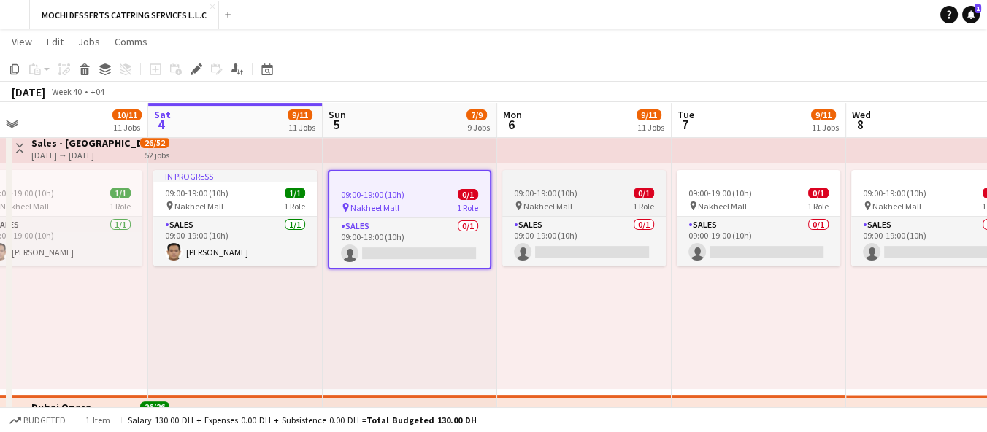
click at [592, 188] on div "09:00-19:00 (10h) 0/1" at bounding box center [584, 193] width 164 height 11
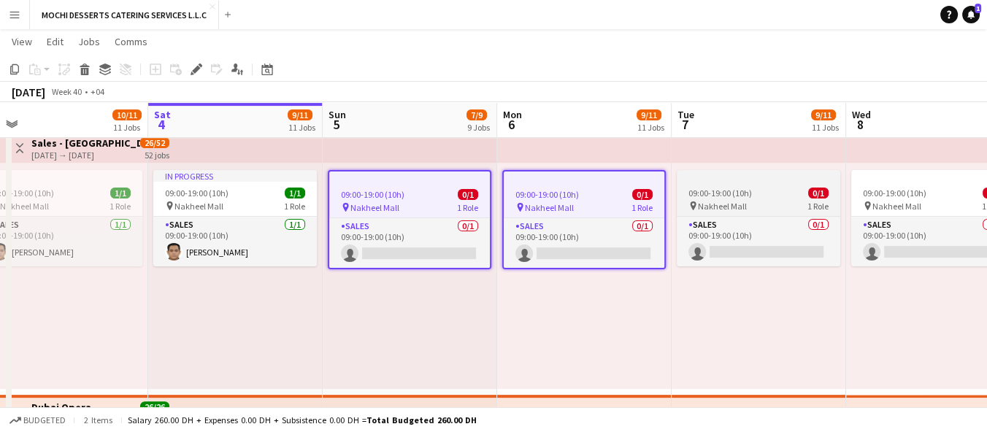
click at [735, 177] on div at bounding box center [759, 176] width 164 height 12
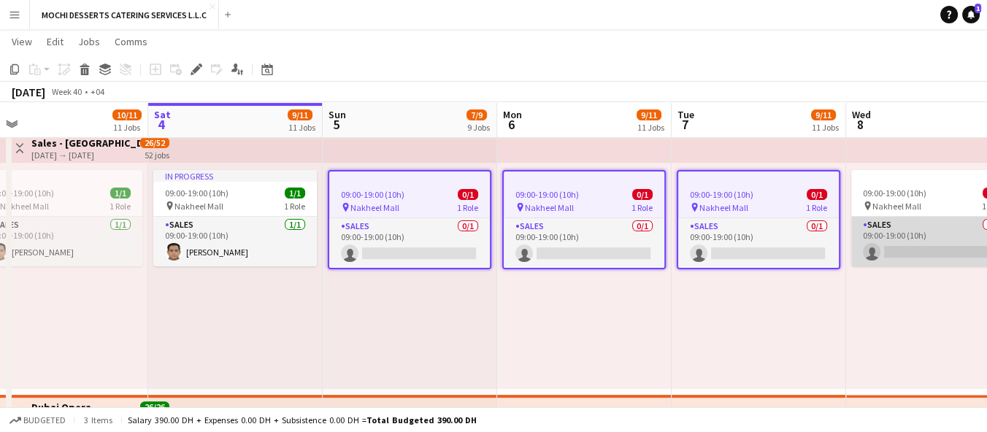
click at [900, 223] on app-card-role "Sales 0/1 09:00-19:00 (10h) single-neutral-actions" at bounding box center [933, 242] width 164 height 50
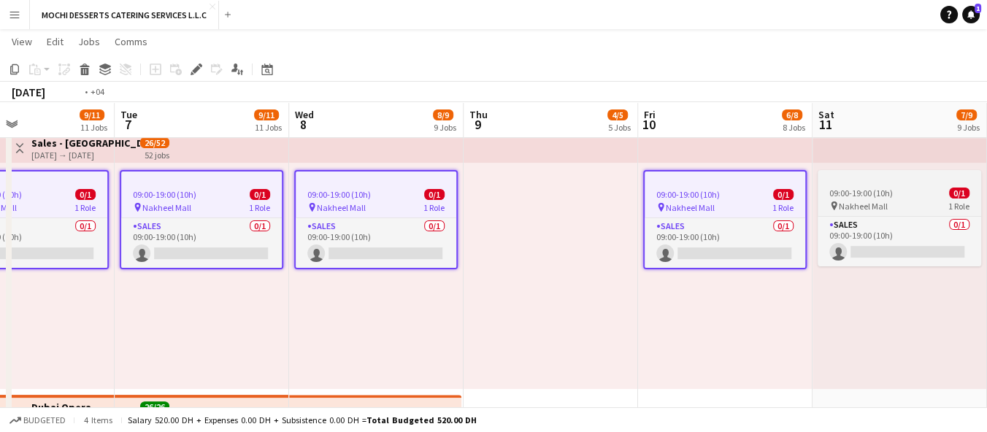
click at [885, 239] on app-card-role "Sales 0/1 09:00-19:00 (10h) single-neutral-actions" at bounding box center [900, 242] width 164 height 50
click at [881, 195] on span "09:00-19:00 (10h)" at bounding box center [861, 193] width 64 height 11
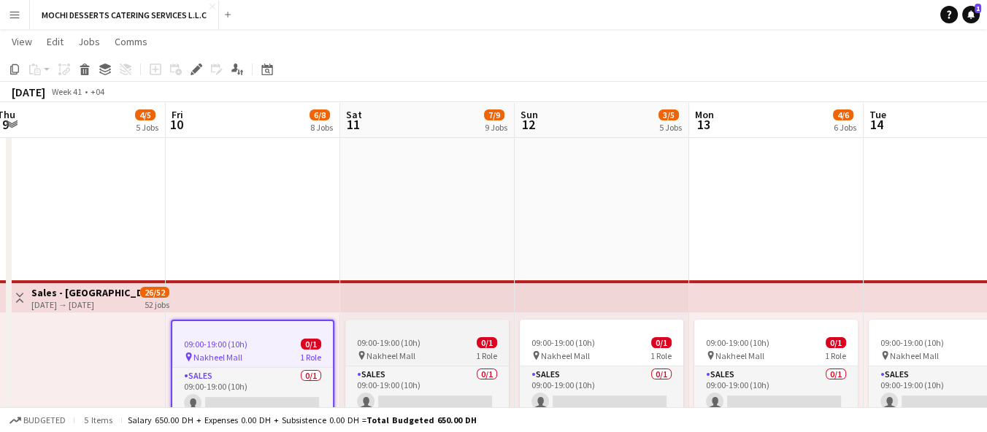
scroll to position [0, 379]
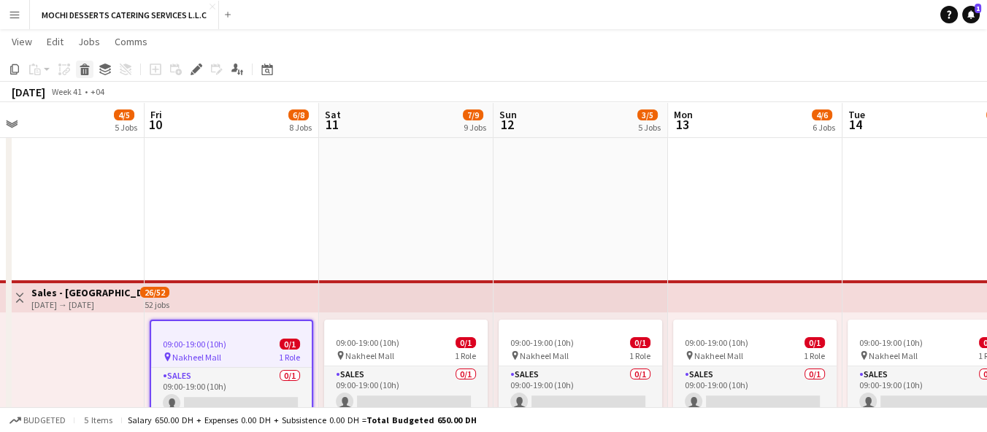
click at [83, 69] on icon "Delete" at bounding box center [85, 70] width 12 height 12
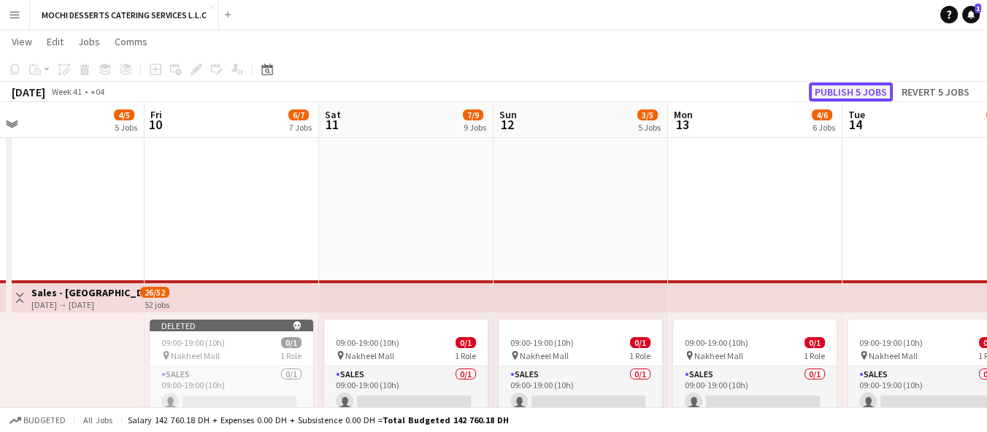
click at [847, 97] on button "Publish 5 jobs" at bounding box center [851, 92] width 84 height 19
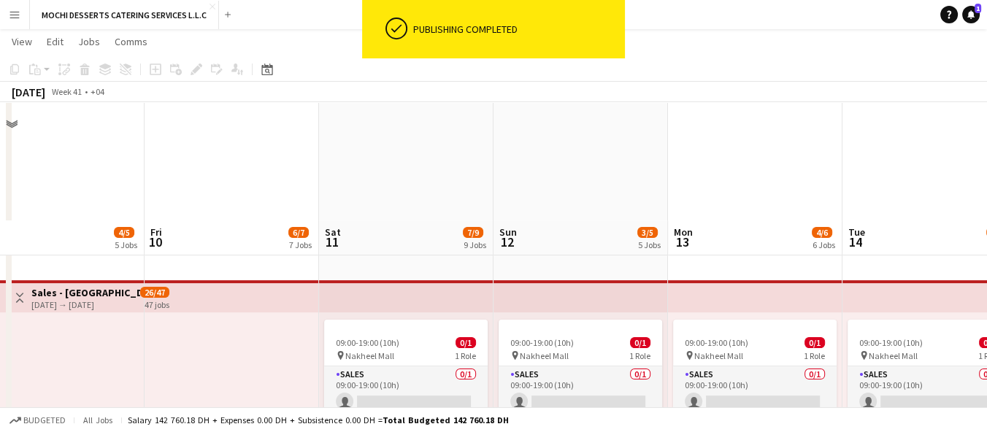
scroll to position [536, 0]
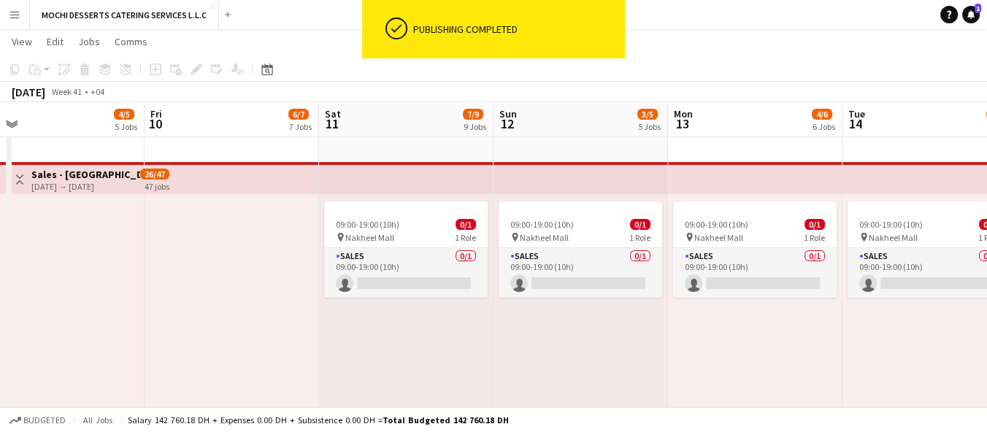
click at [651, 353] on div "09:00-19:00 (10h) 0/1 pin Nakheel Mall 1 Role Sales 0/1 09:00-19:00 (10h) singl…" at bounding box center [581, 307] width 175 height 226
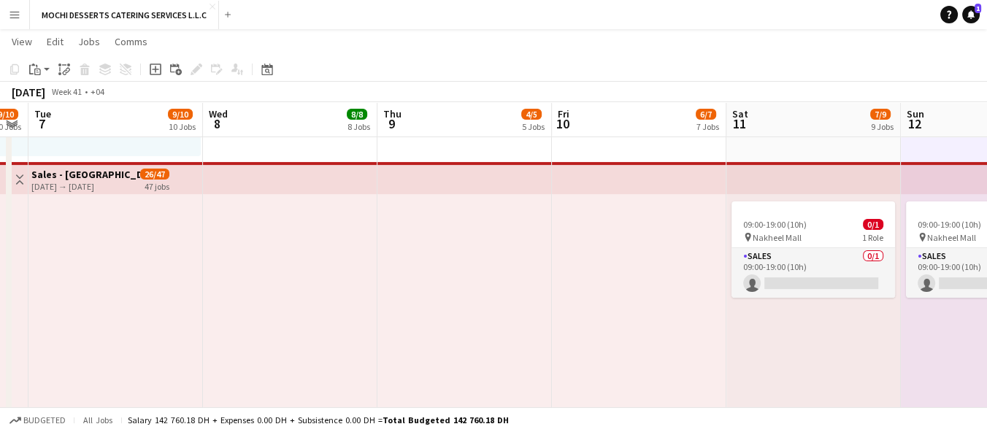
scroll to position [0, 735]
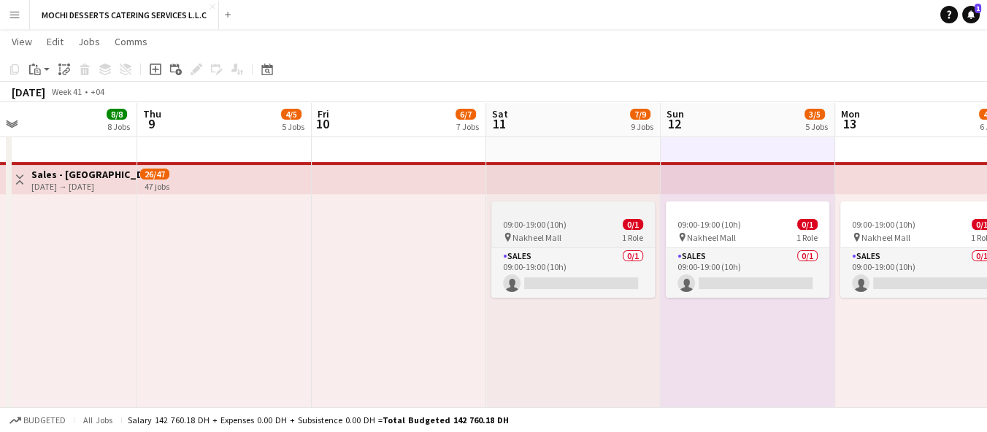
click at [602, 223] on div "09:00-19:00 (10h) 0/1" at bounding box center [573, 224] width 164 height 11
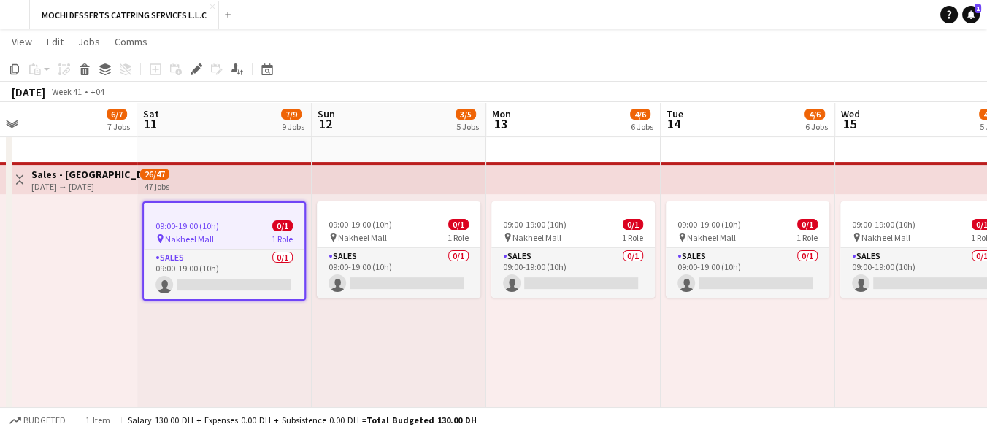
scroll to position [0, 386]
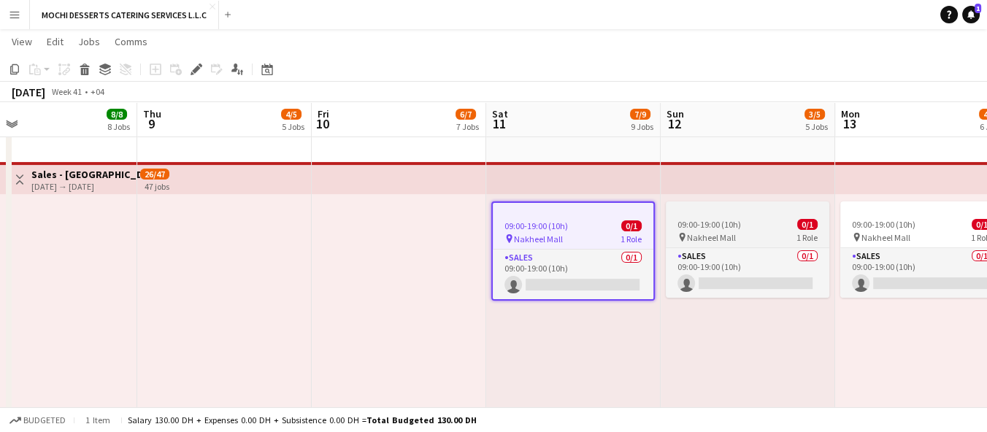
click at [757, 226] on div "09:00-19:00 (10h) 0/1" at bounding box center [748, 224] width 164 height 11
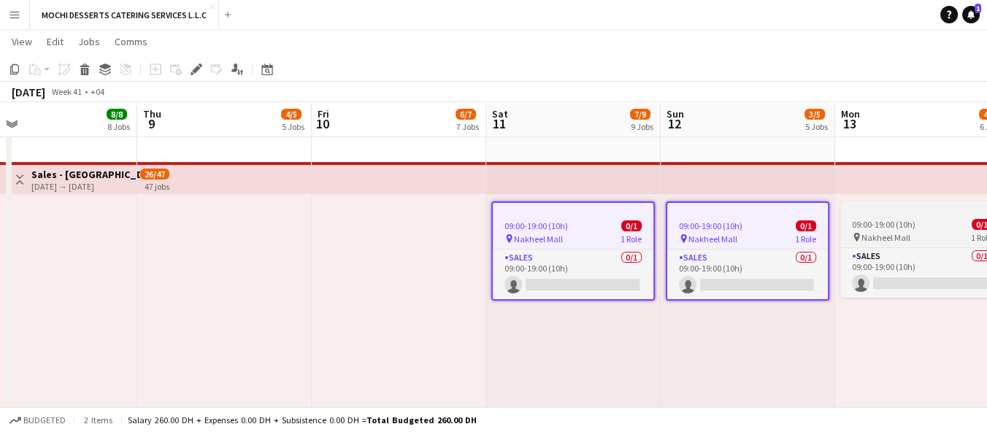
click at [902, 238] on span "Nakheel Mall" at bounding box center [886, 237] width 49 height 11
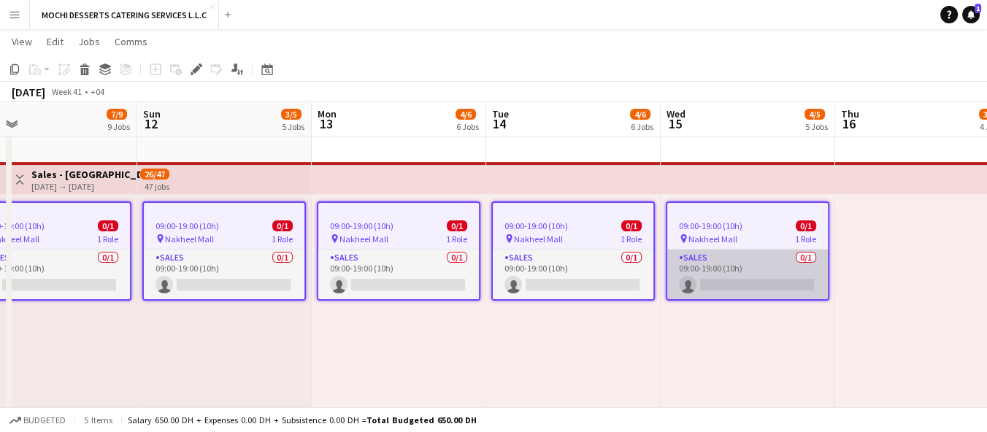
scroll to position [0, 457]
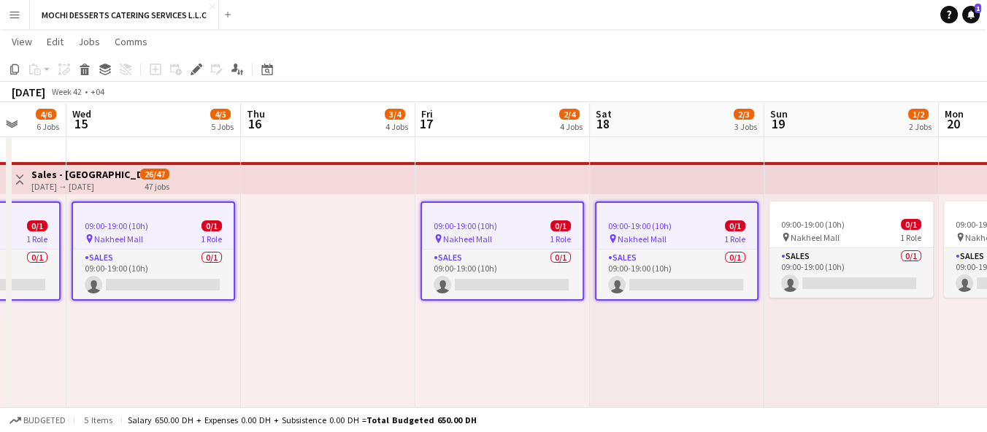
scroll to position [0, 408]
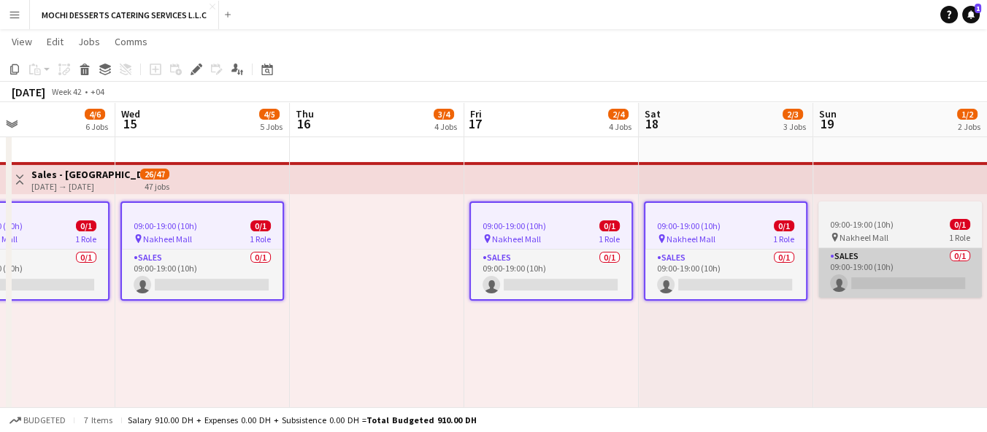
click at [884, 255] on app-card-role "Sales 0/1 09:00-19:00 (10h) single-neutral-actions" at bounding box center [901, 273] width 164 height 50
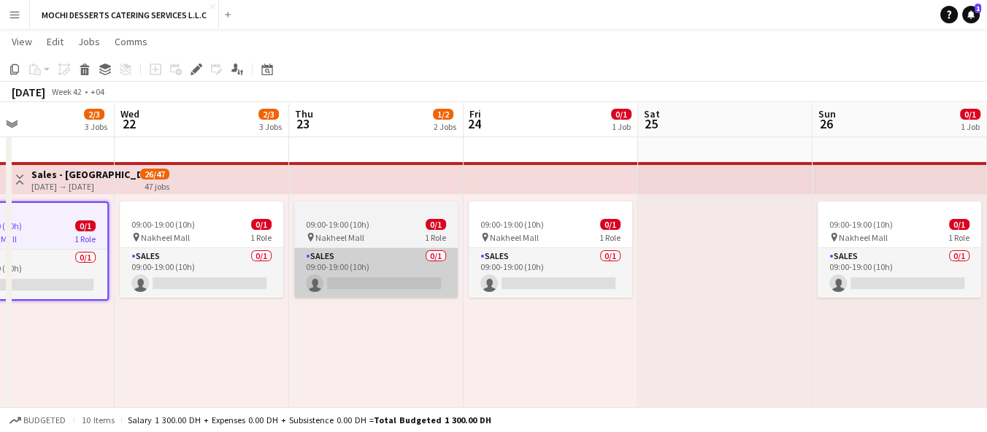
click at [283, 250] on app-card-role "Sales 0/1 09:00-19:00 (10h) single-neutral-actions" at bounding box center [202, 273] width 164 height 50
click at [458, 253] on app-card-role "Sales 0/1 09:00-19:00 (10h) single-neutral-actions" at bounding box center [376, 273] width 164 height 50
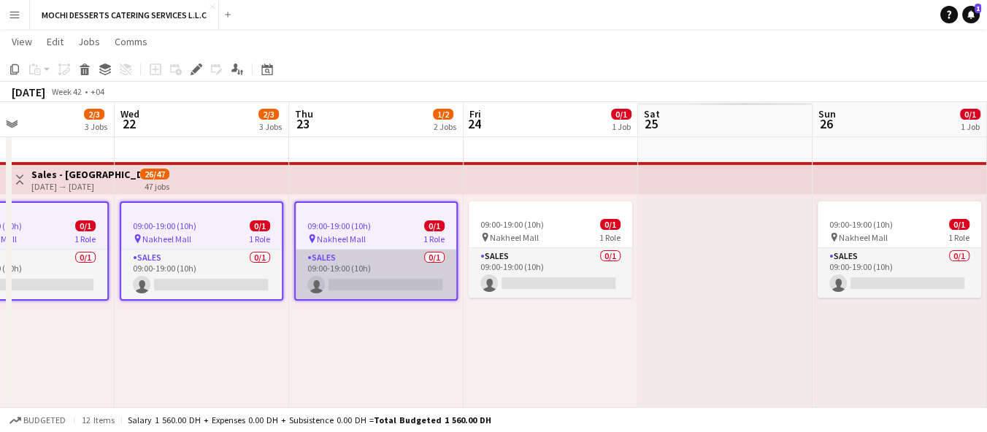
scroll to position [0, 743]
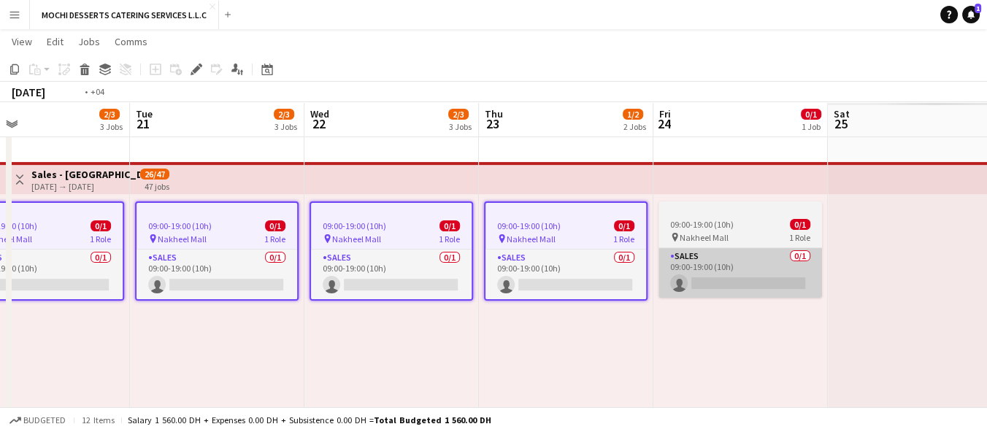
click at [771, 253] on app-card-role "Sales 0/1 09:00-19:00 (10h) single-neutral-actions" at bounding box center [741, 273] width 164 height 50
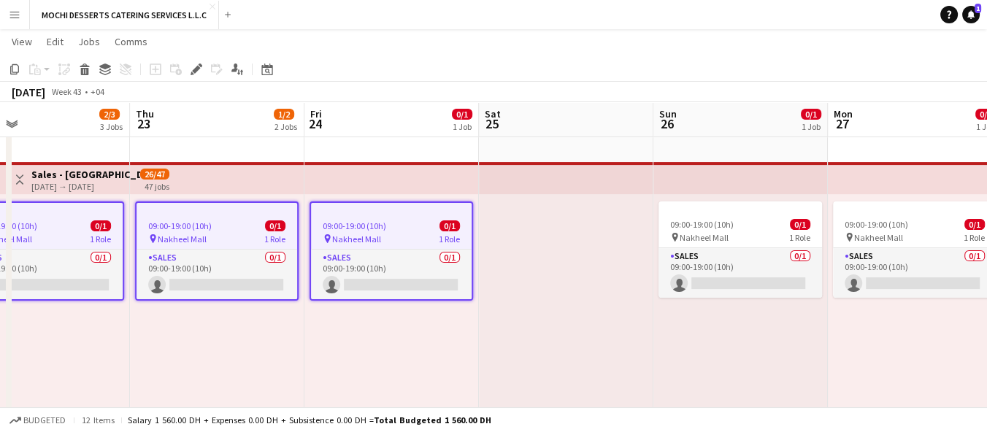
click at [472, 239] on div "pin Nakheel Mall 1 Role" at bounding box center [391, 239] width 161 height 12
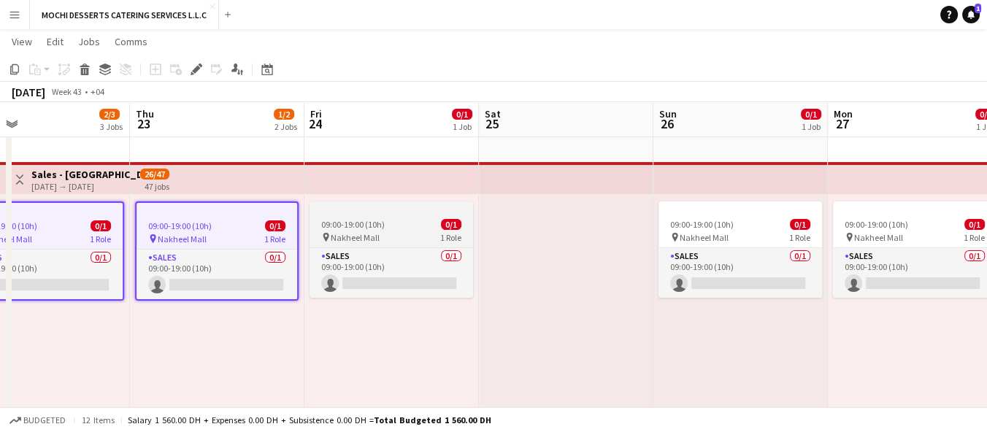
click at [84, 71] on icon at bounding box center [85, 71] width 8 height 7
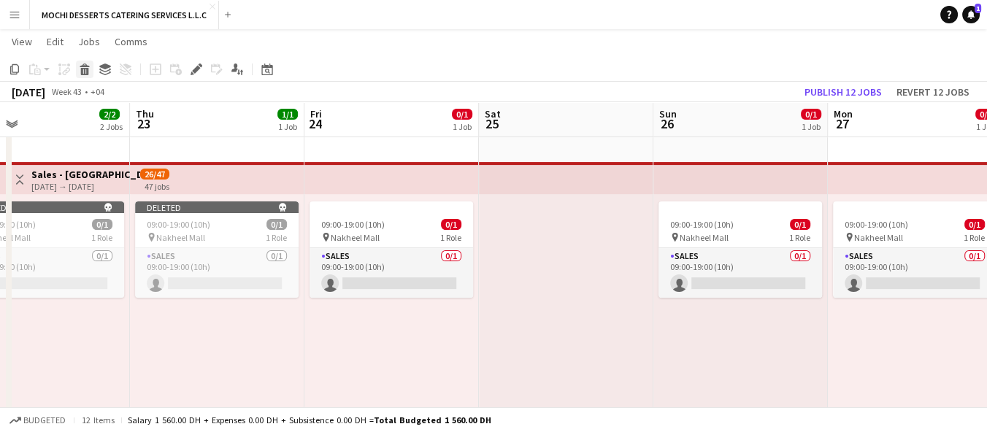
scroll to position [0, 394]
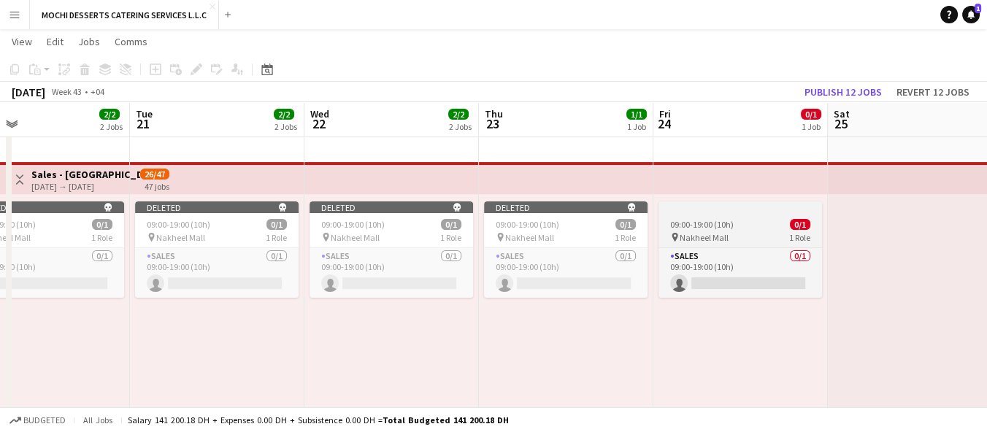
click at [750, 237] on div "pin Nakheel Mall 1 Role" at bounding box center [741, 237] width 164 height 12
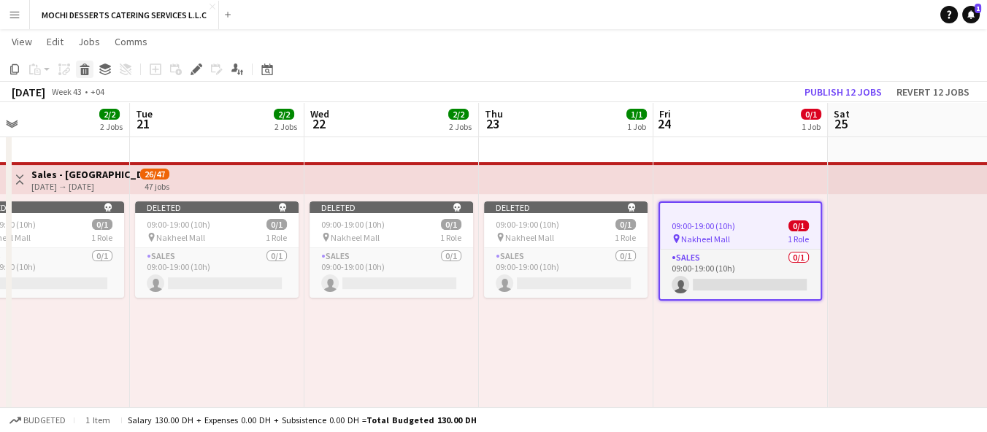
click at [77, 69] on div "Delete" at bounding box center [85, 70] width 18 height 18
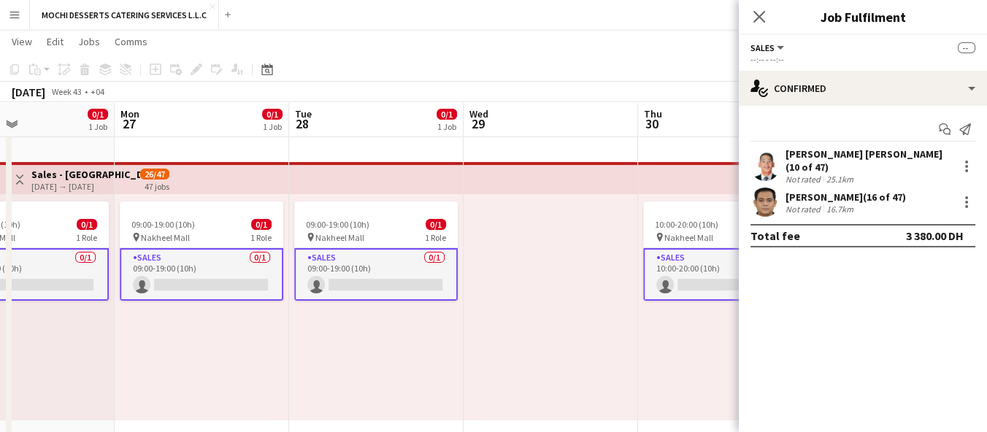
click at [289, 353] on div "09:00-19:00 (10h) 0/1 pin Nakheel Mall 1 Role Sales 0/1 09:00-19:00 (10h) singl…" at bounding box center [202, 307] width 175 height 226
click at [289, 337] on div "09:00-19:00 (10h) 0/1 pin Nakheel Mall 1 Role Sales 0/1 09:00-19:00 (10h) singl…" at bounding box center [202, 307] width 175 height 226
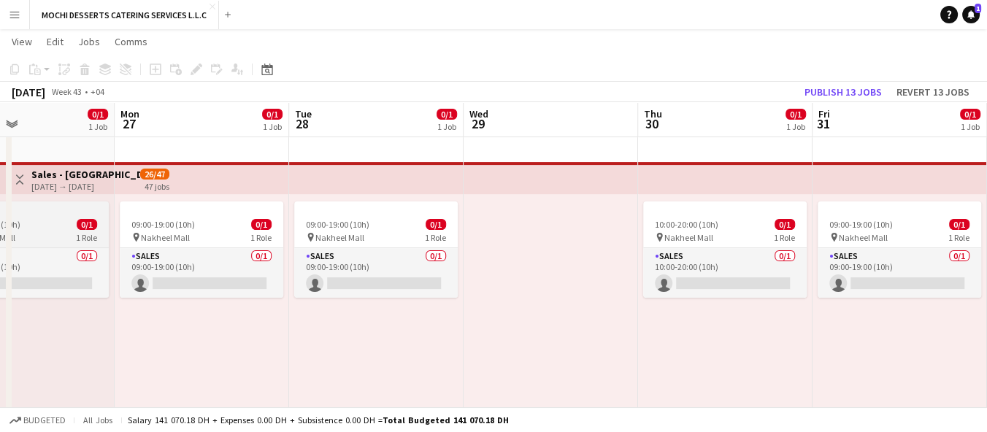
click at [109, 229] on div "09:00-19:00 (10h) 0/1" at bounding box center [27, 224] width 164 height 11
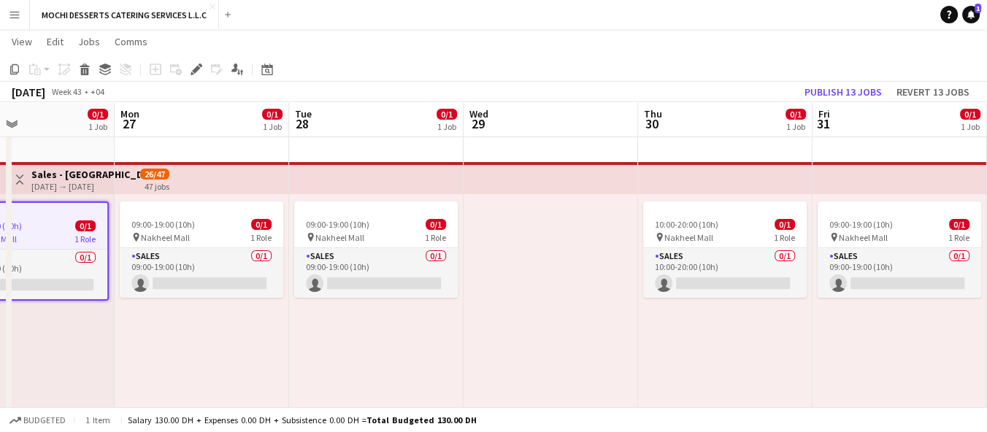
click at [96, 234] on span "1 Role" at bounding box center [84, 239] width 21 height 11
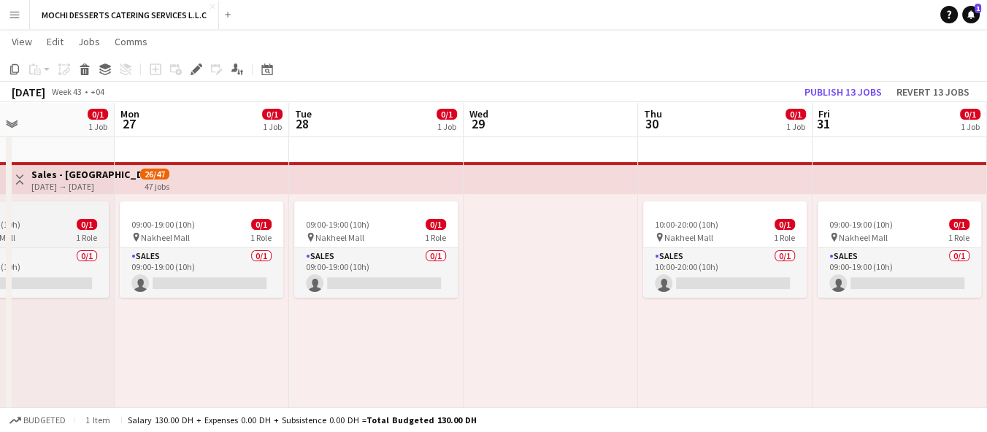
click at [283, 229] on div "09:00-19:00 (10h) 0/1" at bounding box center [202, 224] width 164 height 11
click at [458, 237] on div "pin Nakheel Mall 1 Role" at bounding box center [376, 237] width 164 height 12
click at [109, 231] on div "pin Nakheel Mall 1 Role" at bounding box center [27, 237] width 164 height 12
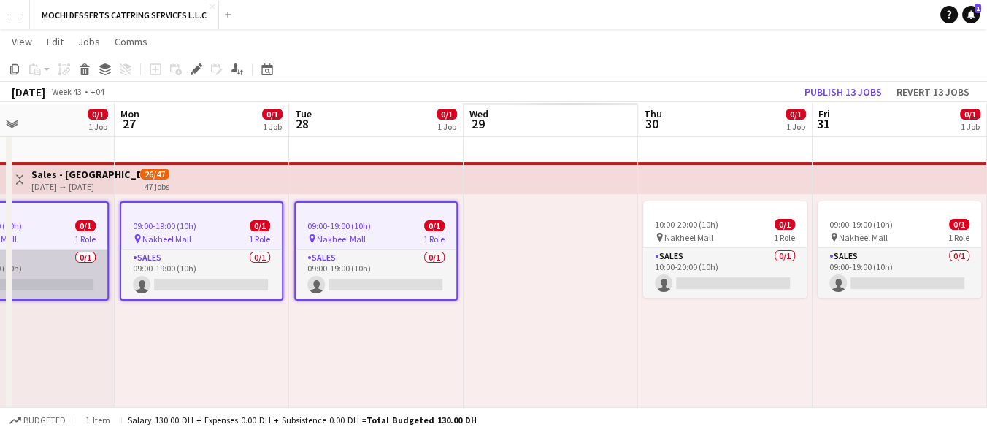
click at [107, 262] on app-card-role "Sales 0/1 09:00-19:00 (10h) single-neutral-actions" at bounding box center [27, 275] width 161 height 50
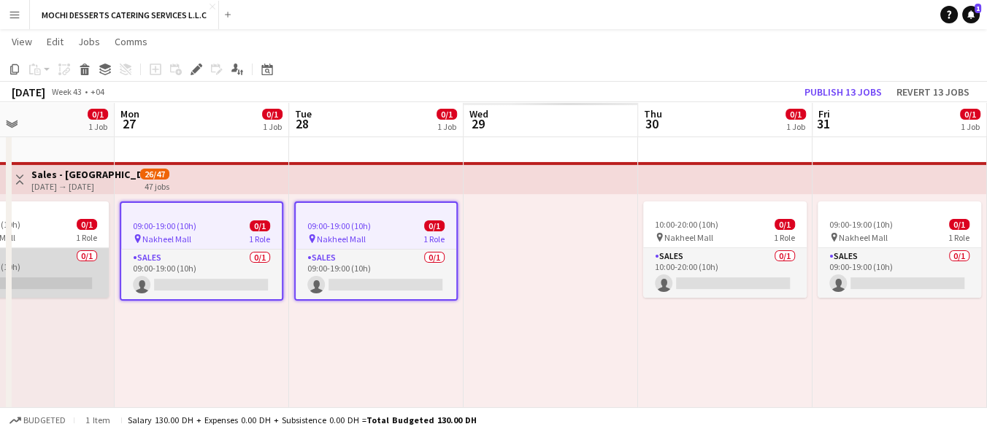
click at [109, 266] on app-card-role "Sales 0/1 09:00-19:00 (10h) single-neutral-actions" at bounding box center [27, 273] width 164 height 50
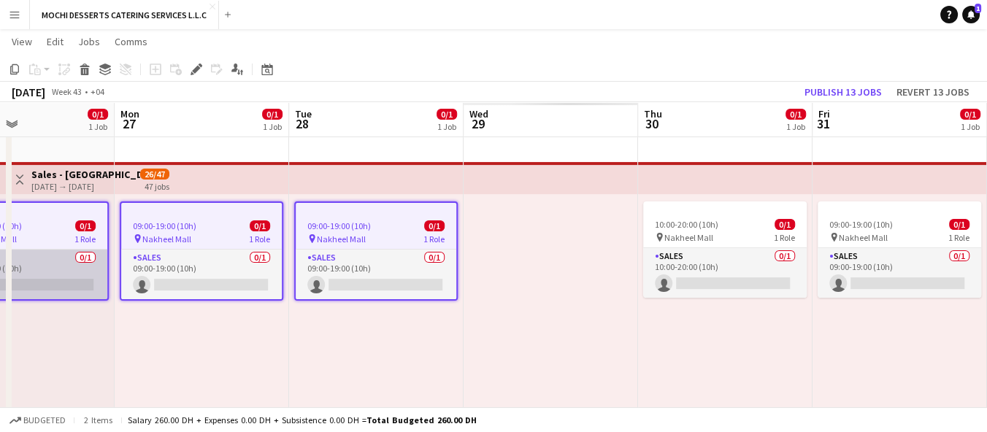
scroll to position [0, 678]
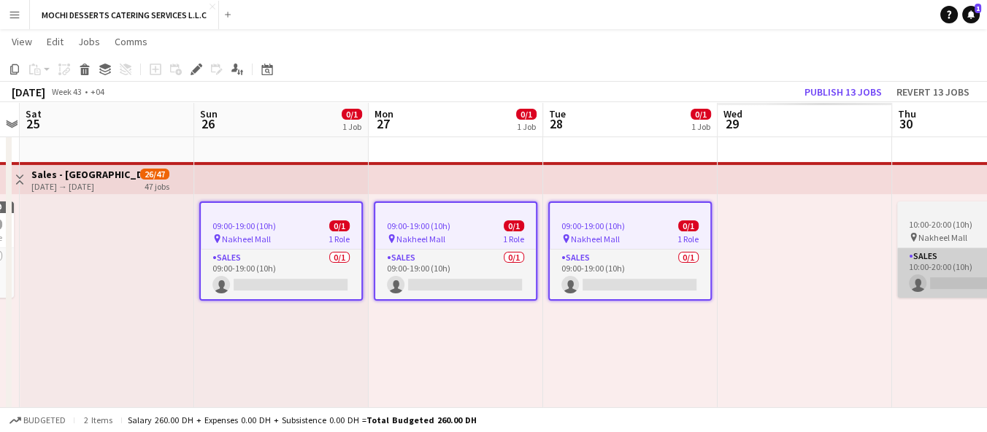
click at [953, 248] on app-card-role "Sales 0/1 10:00-20:00 (10h) single-neutral-actions" at bounding box center [979, 273] width 164 height 50
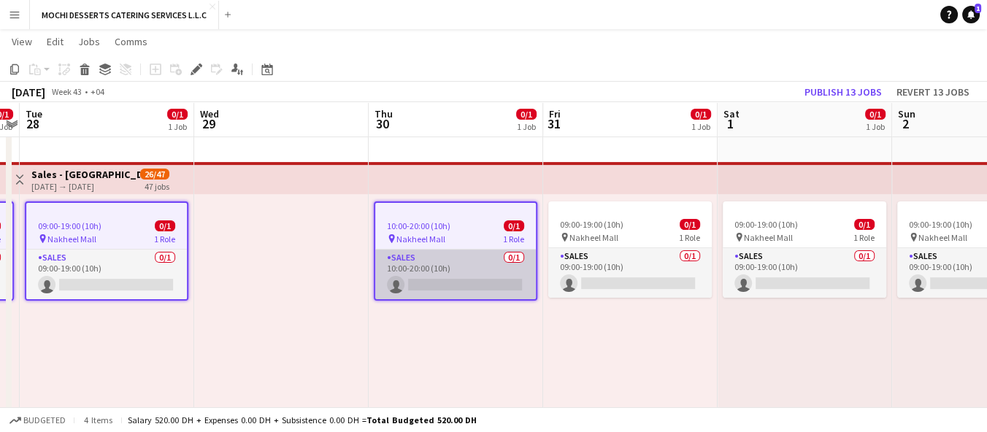
scroll to position [0, 534]
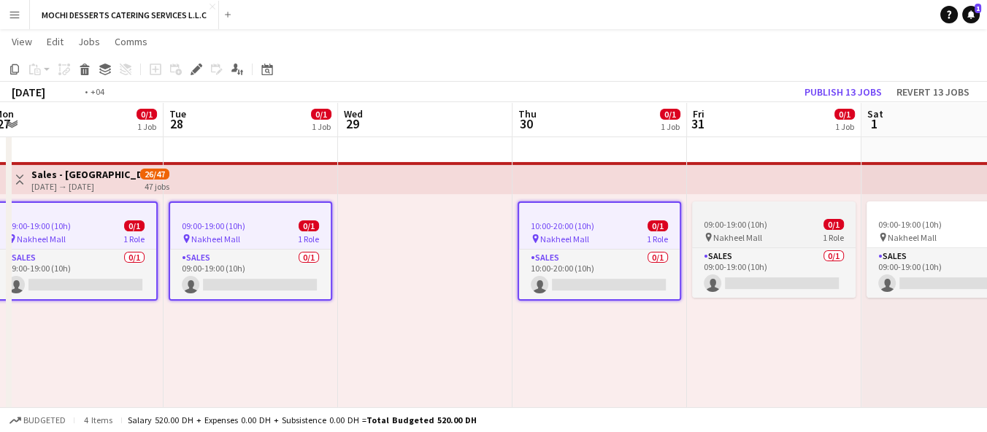
click at [853, 223] on div "09:00-19:00 (10h) 0/1" at bounding box center [774, 224] width 164 height 11
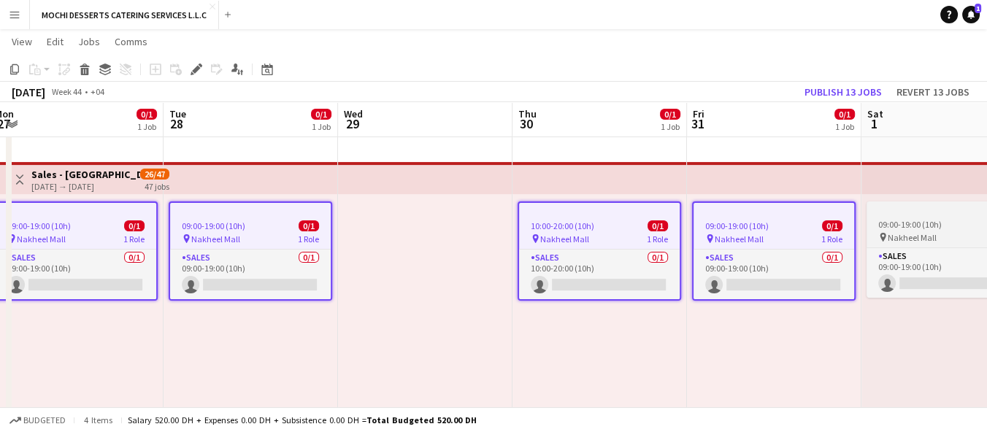
click at [805, 253] on app-card-role "Sales 0/1 09:00-19:00 (10h) single-neutral-actions" at bounding box center [774, 275] width 161 height 50
click at [925, 238] on span "Nakheel Mall" at bounding box center [912, 237] width 49 height 11
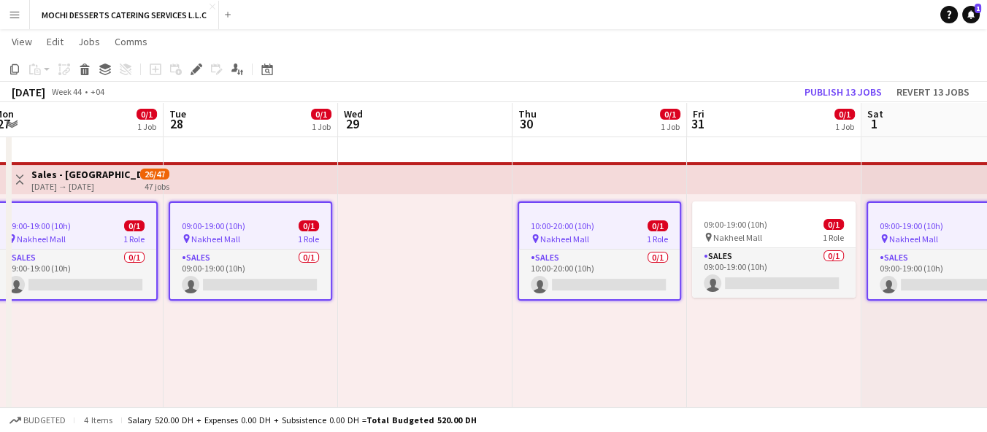
click at [827, 233] on span "1 Role" at bounding box center [833, 237] width 21 height 11
click at [935, 238] on span "Nakheel Mall" at bounding box center [913, 239] width 49 height 11
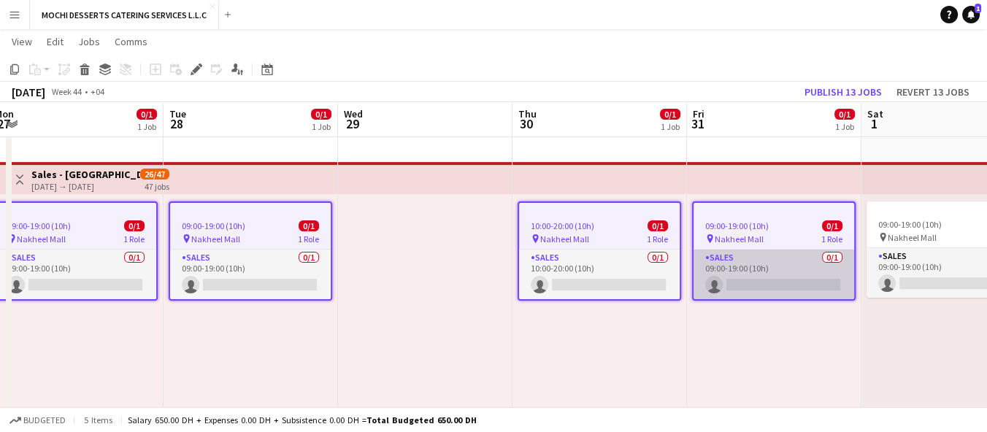
click at [801, 250] on app-card-role "Sales 0/1 09:00-19:00 (10h) single-neutral-actions" at bounding box center [774, 275] width 161 height 50
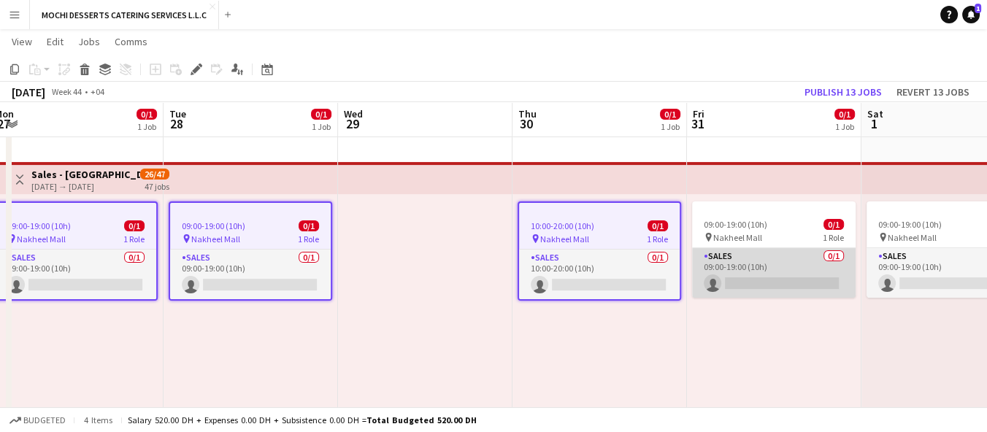
click at [808, 261] on app-card-role "Sales 0/1 09:00-19:00 (10h) single-neutral-actions" at bounding box center [774, 273] width 164 height 50
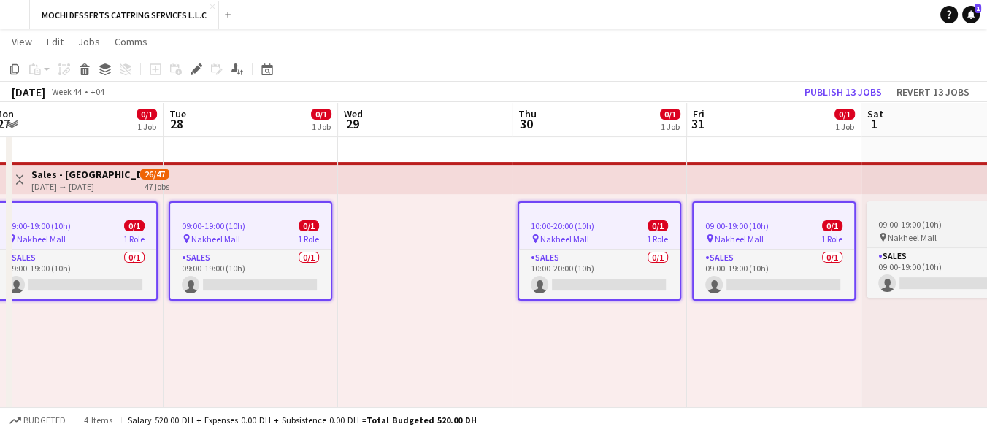
click at [917, 238] on span "Nakheel Mall" at bounding box center [912, 237] width 49 height 11
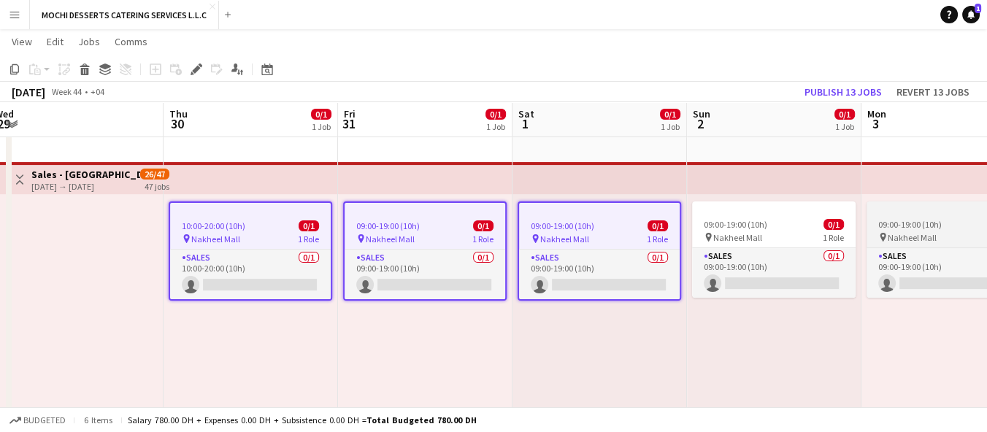
click at [811, 252] on app-card-role "Sales 0/1 09:00-19:00 (10h) single-neutral-actions" at bounding box center [774, 273] width 164 height 50
click at [937, 239] on span "Nakheel Mall" at bounding box center [912, 237] width 49 height 11
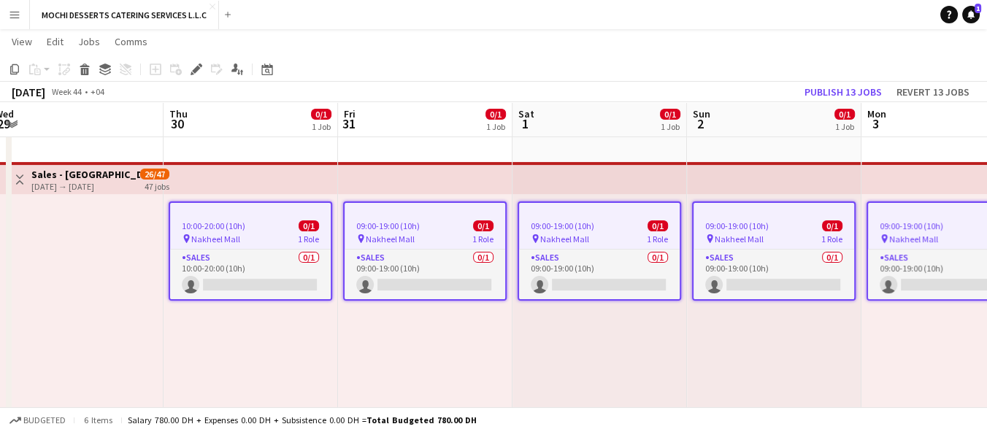
scroll to position [0, 590]
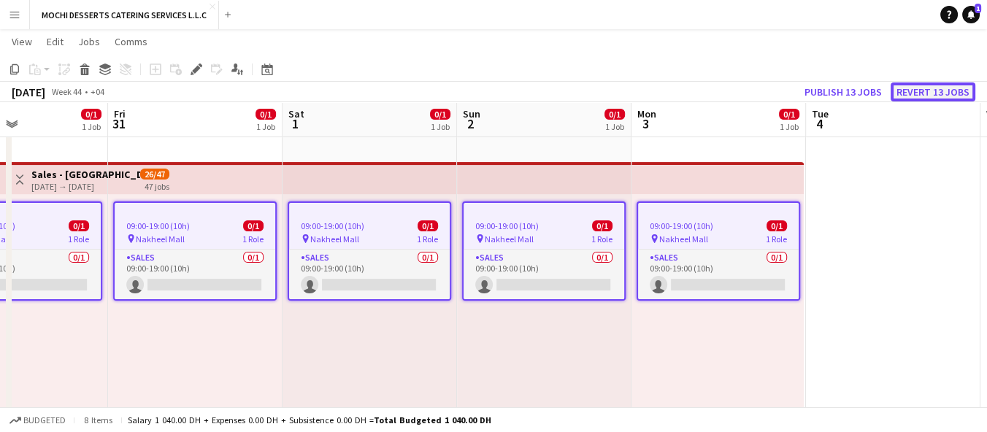
click at [948, 93] on button "Revert 13 jobs" at bounding box center [933, 92] width 85 height 19
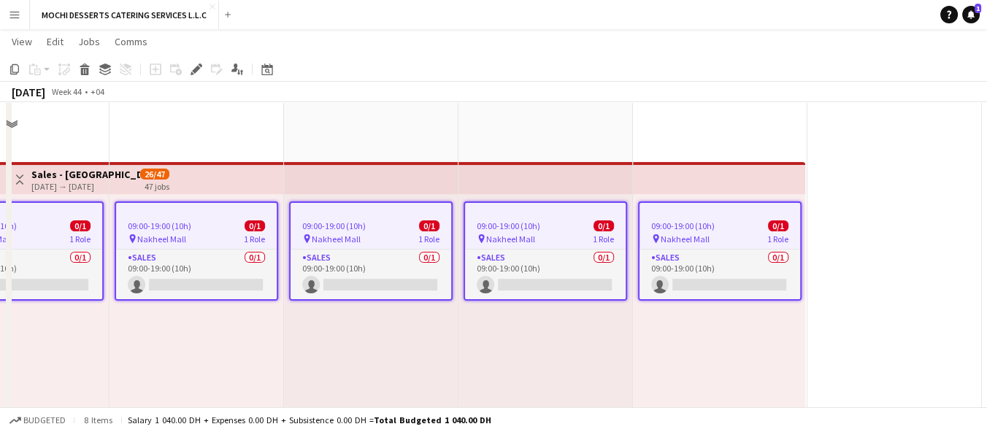
scroll to position [493, 0]
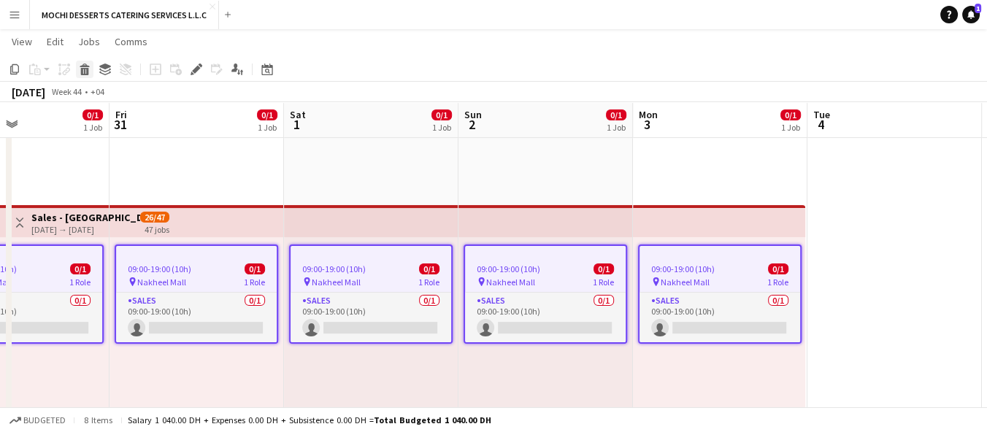
click at [82, 69] on icon at bounding box center [85, 71] width 8 height 7
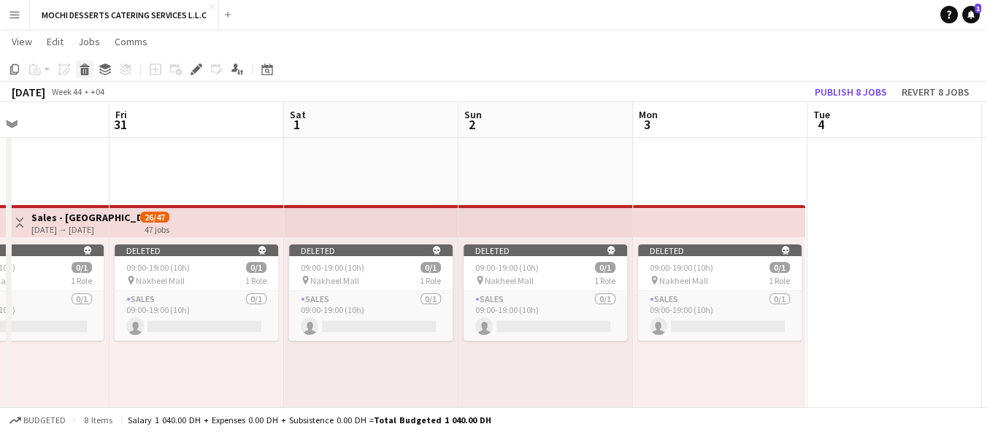
scroll to position [0, 427]
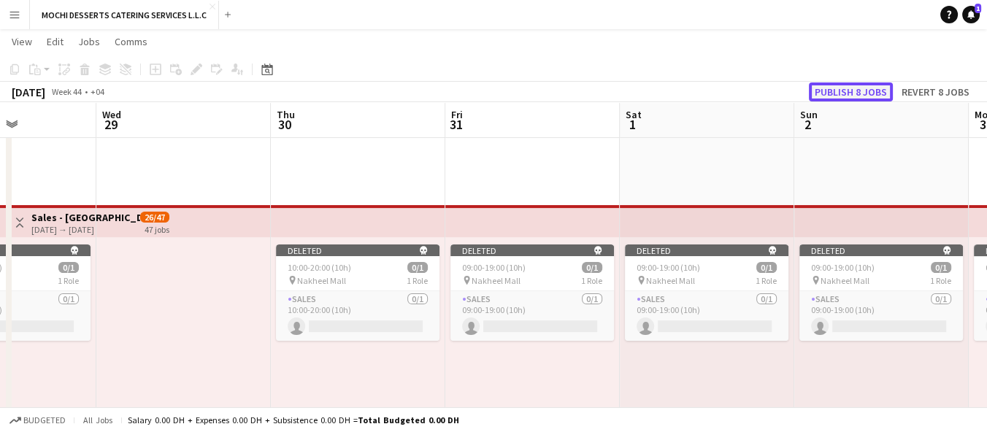
click at [848, 93] on button "Publish 8 jobs" at bounding box center [851, 92] width 84 height 19
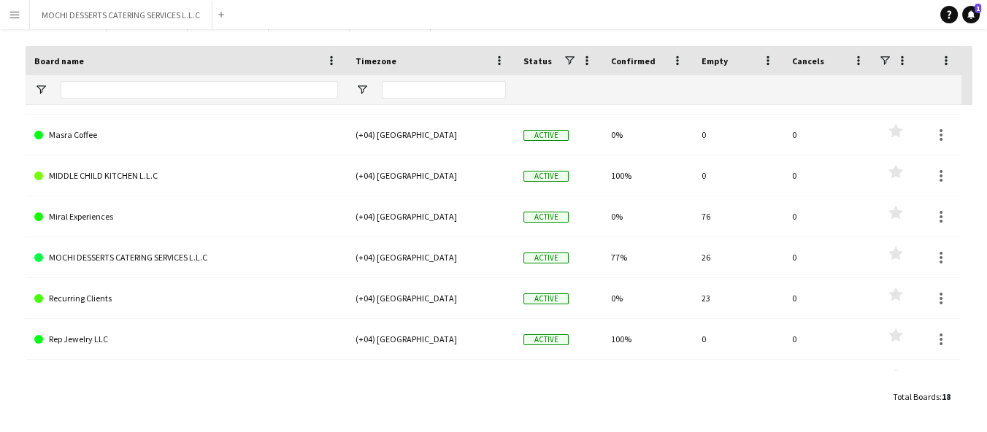
scroll to position [318, 0]
click at [126, 260] on link "MOCHI DESSERTS CATERING SERVICES L.L.C" at bounding box center [186, 257] width 304 height 41
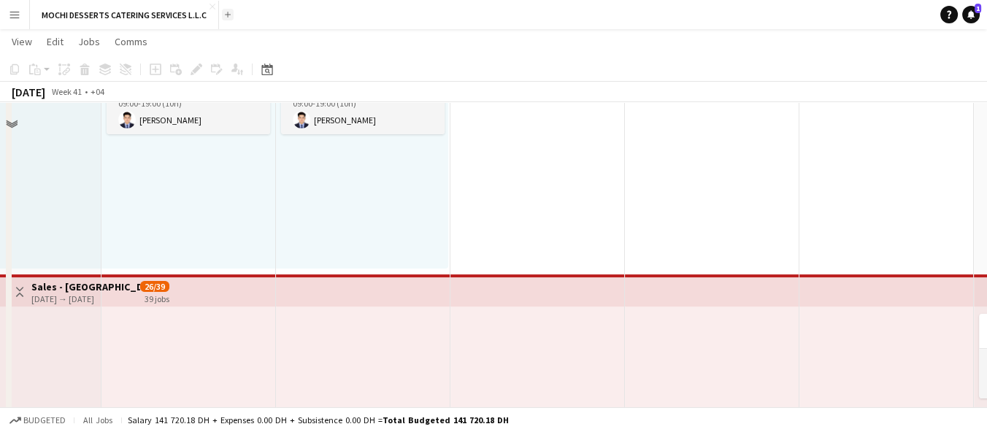
click at [229, 14] on app-icon "Add" at bounding box center [228, 15] width 6 height 6
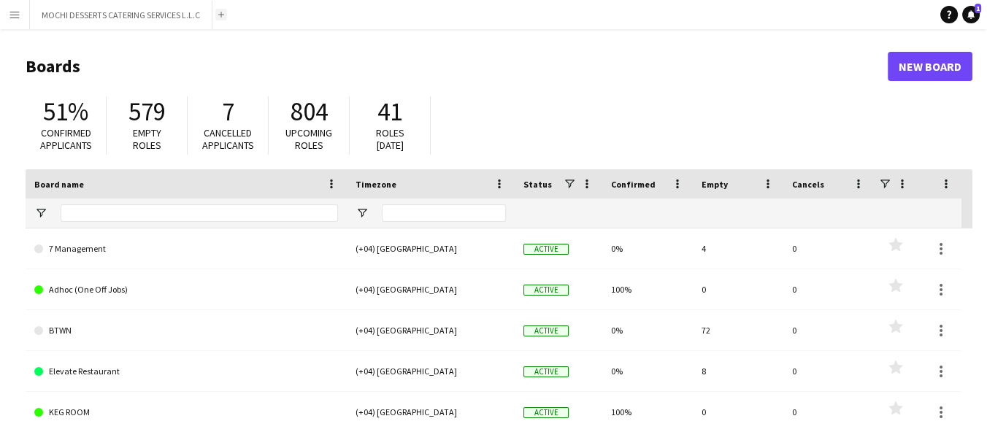
scroll to position [61, 0]
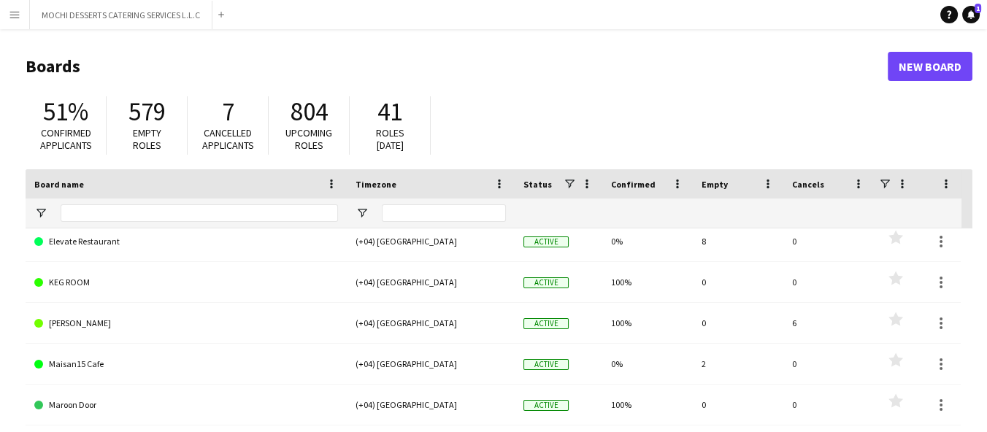
click at [62, 327] on link "[PERSON_NAME]" at bounding box center [186, 323] width 304 height 41
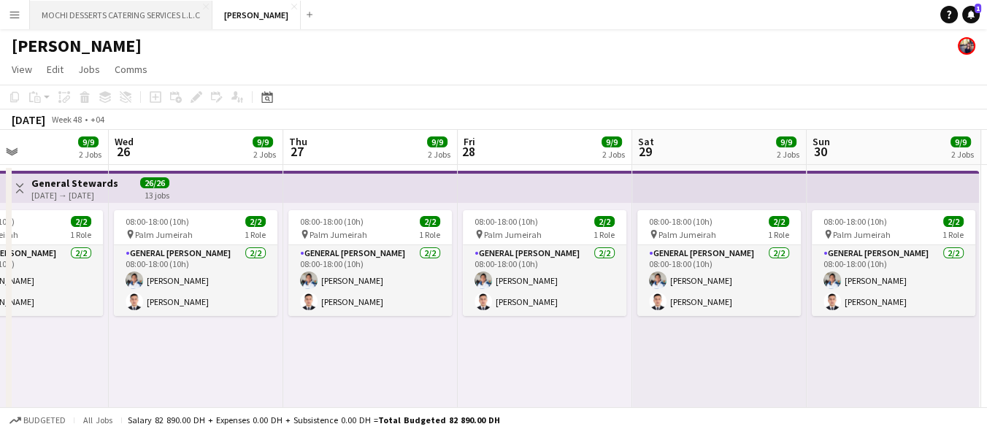
click at [129, 11] on button "MOCHI DESSERTS CATERING SERVICES L.L.C Close" at bounding box center [121, 15] width 183 height 28
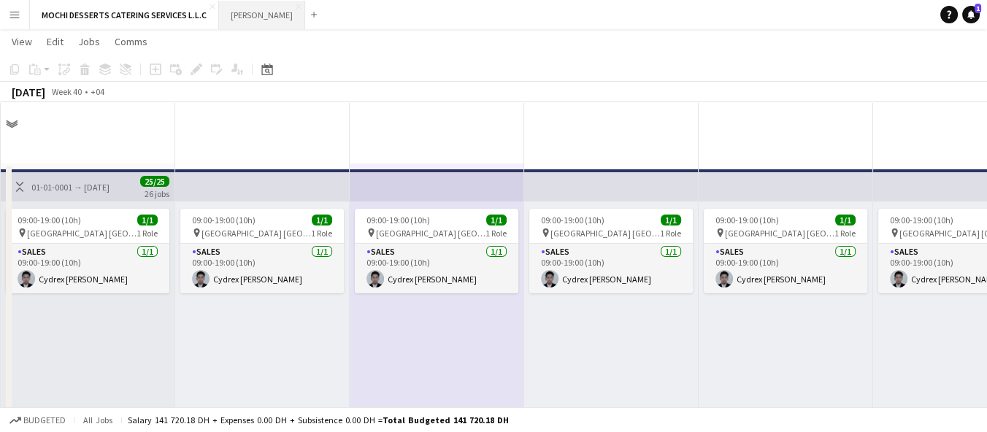
click at [233, 12] on button "[PERSON_NAME]" at bounding box center [262, 15] width 86 height 28
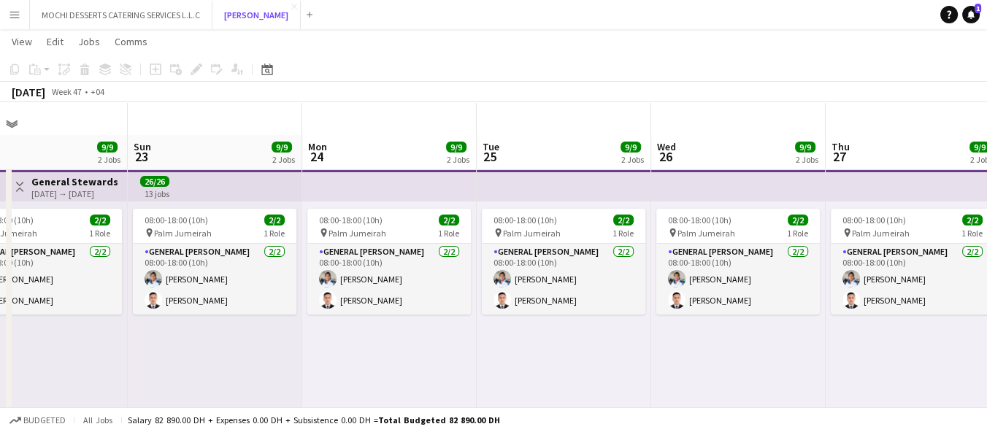
scroll to position [290, 0]
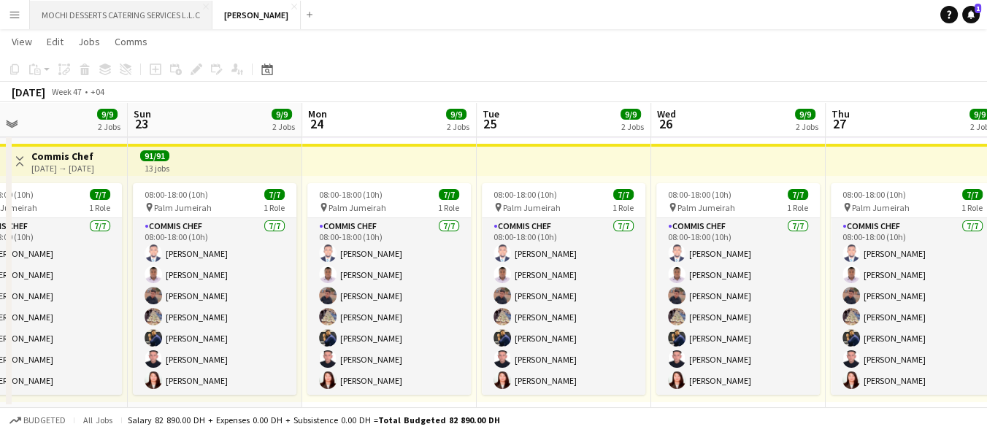
click at [165, 17] on button "MOCHI DESSERTS CATERING SERVICES L.L.C Close" at bounding box center [121, 15] width 183 height 28
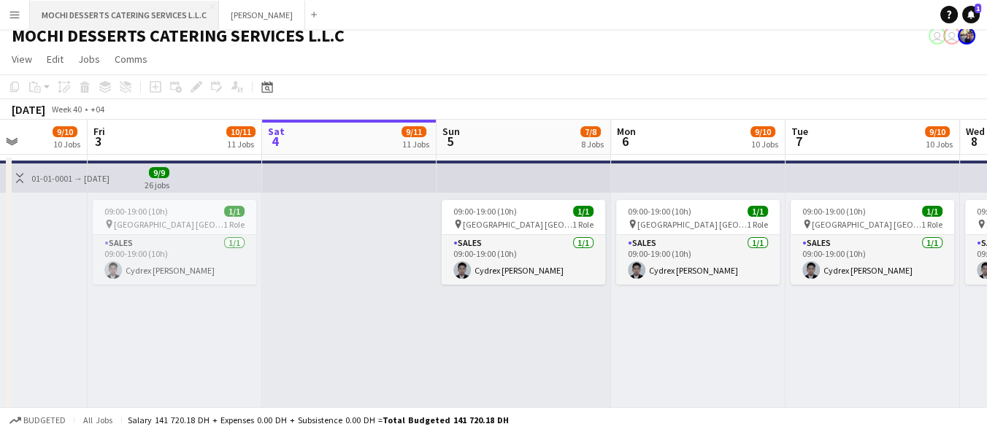
scroll to position [0, 488]
